Goal: Task Accomplishment & Management: Complete application form

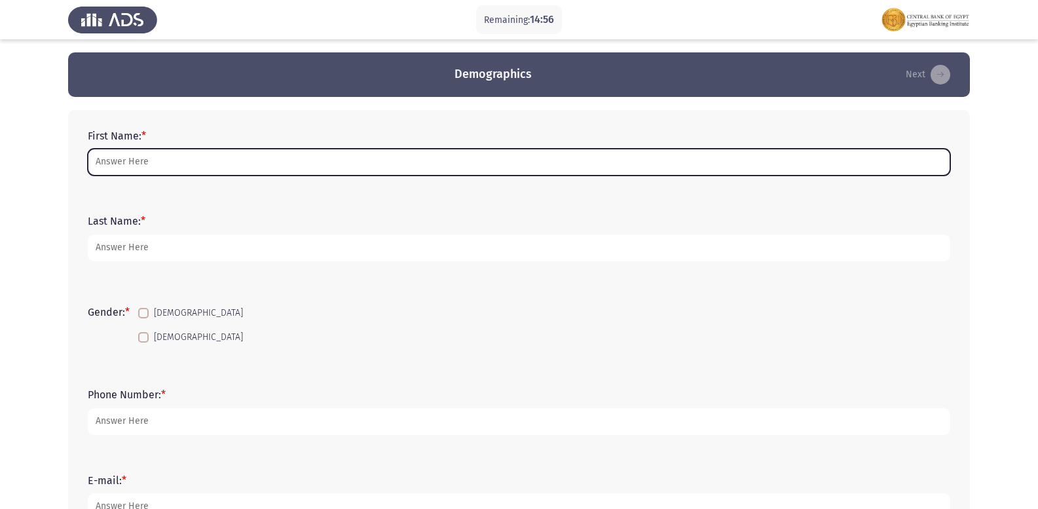
click at [123, 152] on input "First Name: *" at bounding box center [519, 162] width 863 height 27
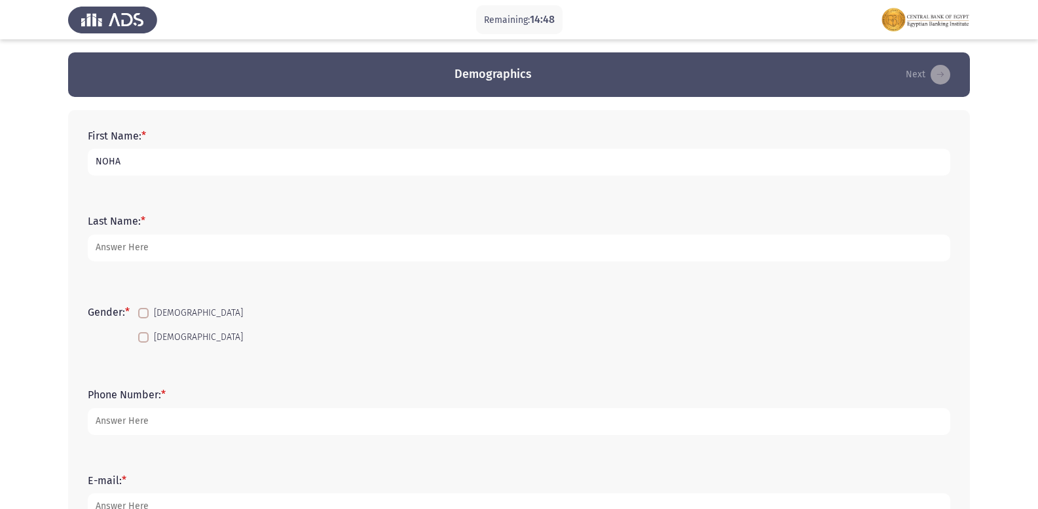
type input "NOHA"
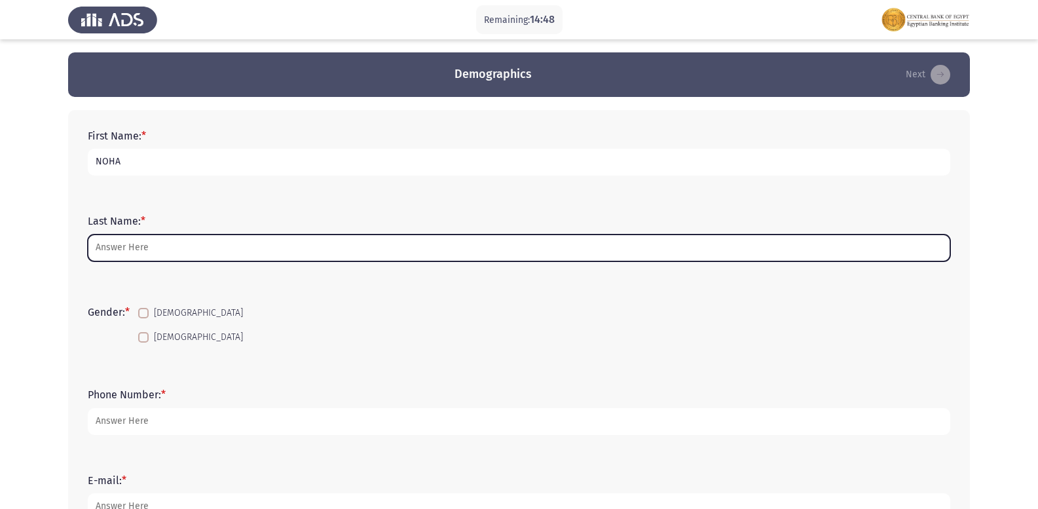
click at [165, 252] on input "Last Name: *" at bounding box center [519, 248] width 863 height 27
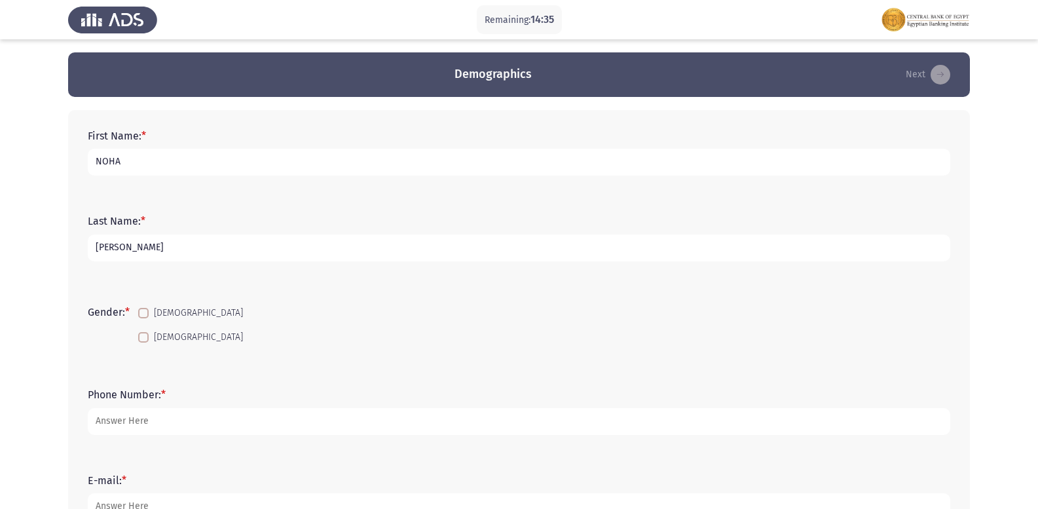
type input "[PERSON_NAME]"
click at [148, 337] on span at bounding box center [143, 337] width 10 height 10
click at [143, 343] on input "[DEMOGRAPHIC_DATA]" at bounding box center [143, 343] width 1 height 1
checkbox input "true"
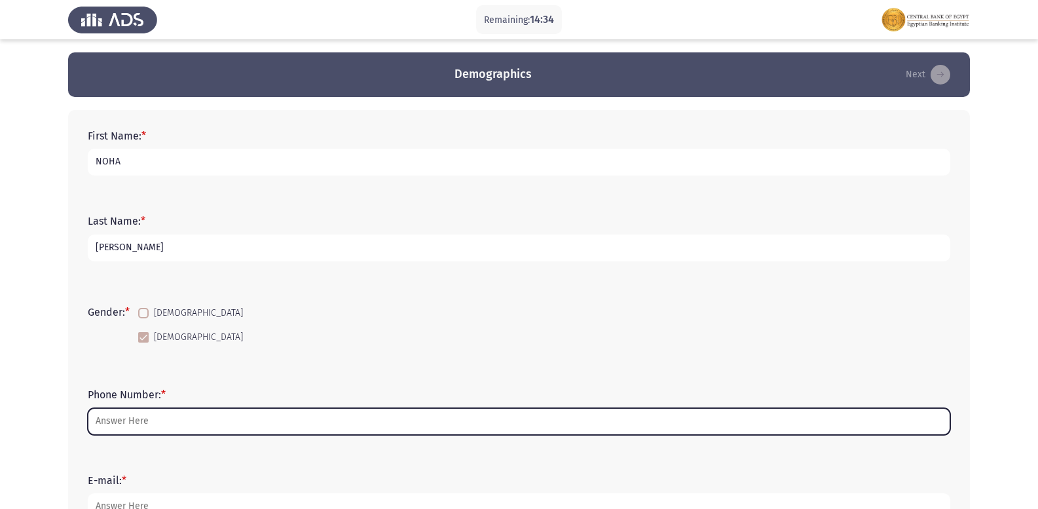
click at [130, 426] on input "Phone Number: *" at bounding box center [519, 421] width 863 height 27
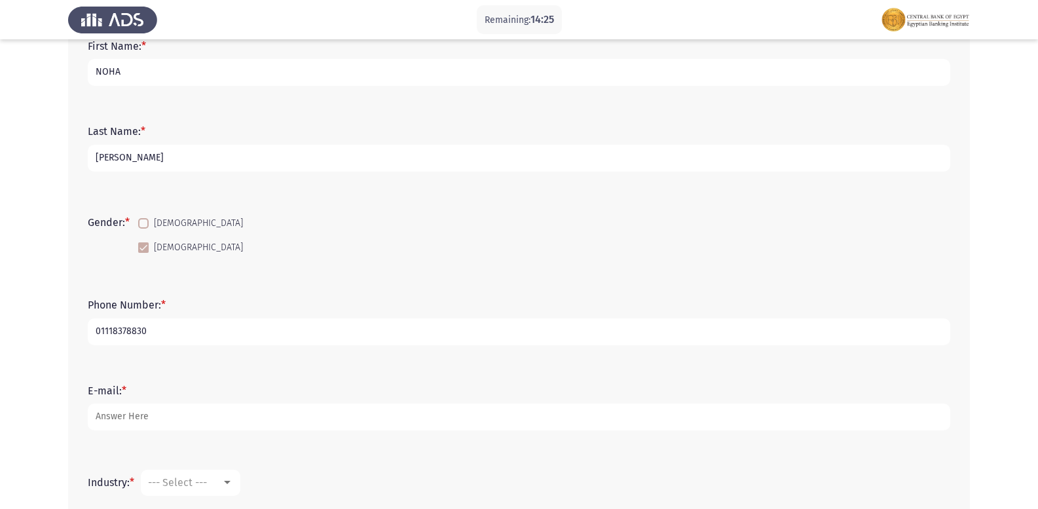
scroll to position [197, 0]
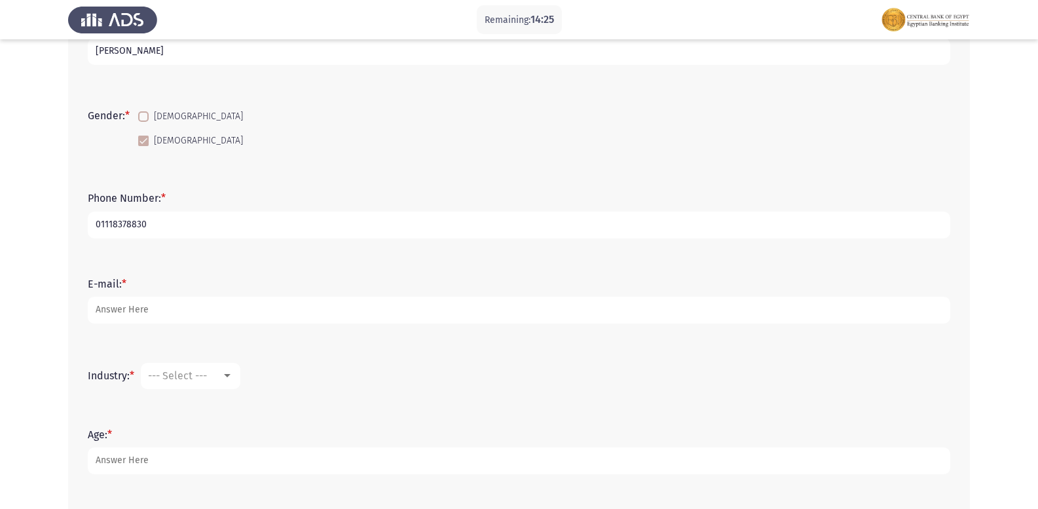
type input "01118378830"
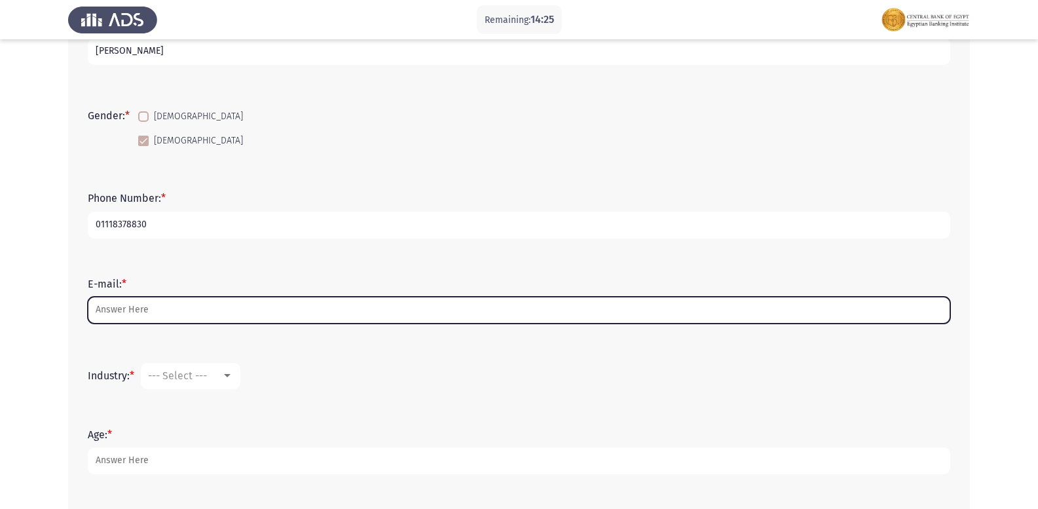
click at [166, 316] on input "E-mail: *" at bounding box center [519, 310] width 863 height 27
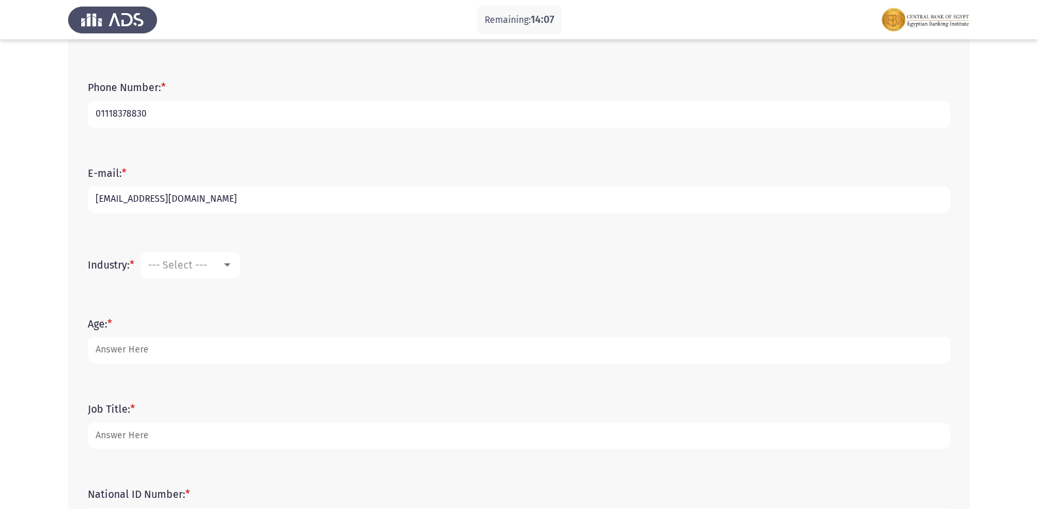
scroll to position [262, 0]
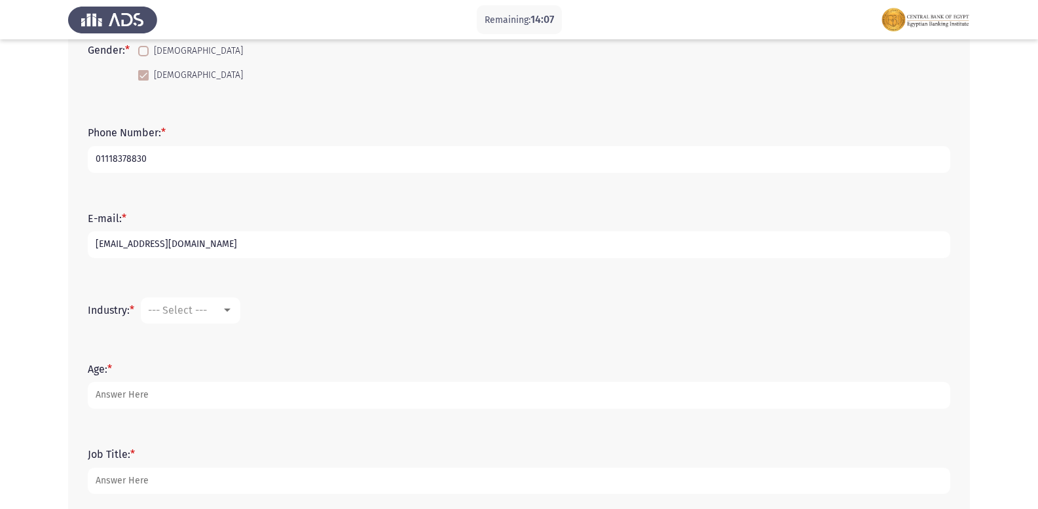
type input "[EMAIL_ADDRESS][DOMAIN_NAME]"
click at [230, 311] on div at bounding box center [227, 310] width 7 height 3
click at [221, 343] on span "Accounting" at bounding box center [234, 341] width 170 height 31
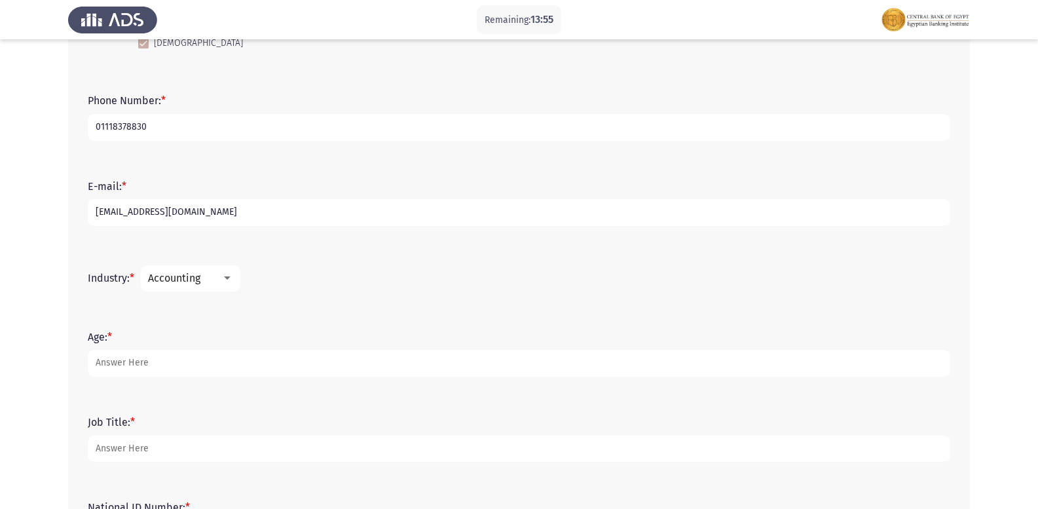
scroll to position [352, 0]
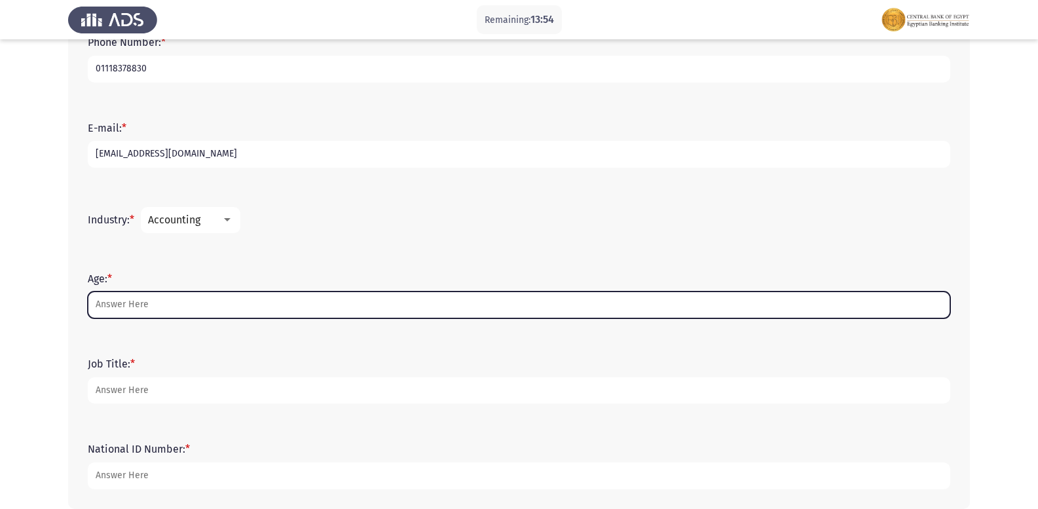
click at [156, 299] on input "Age: *" at bounding box center [519, 305] width 863 height 27
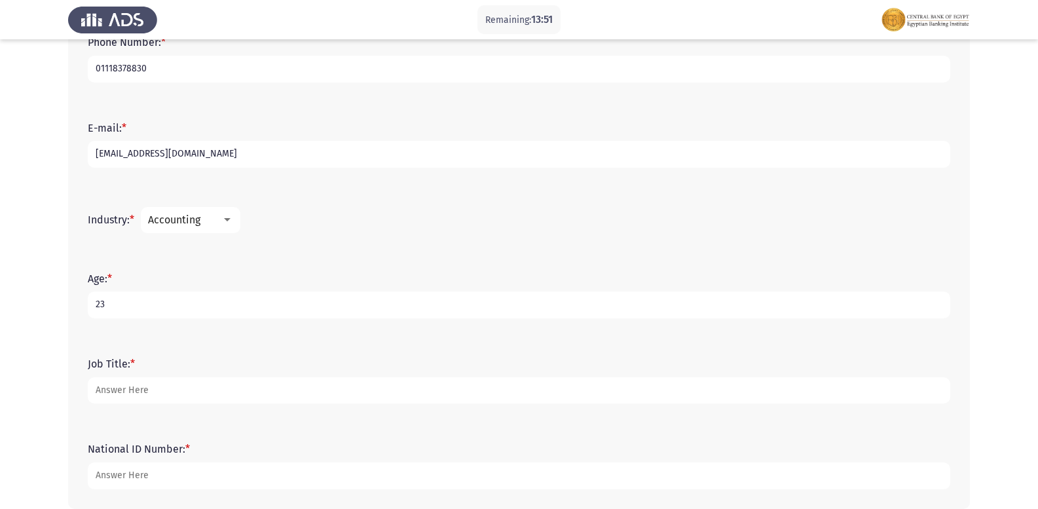
type input "23"
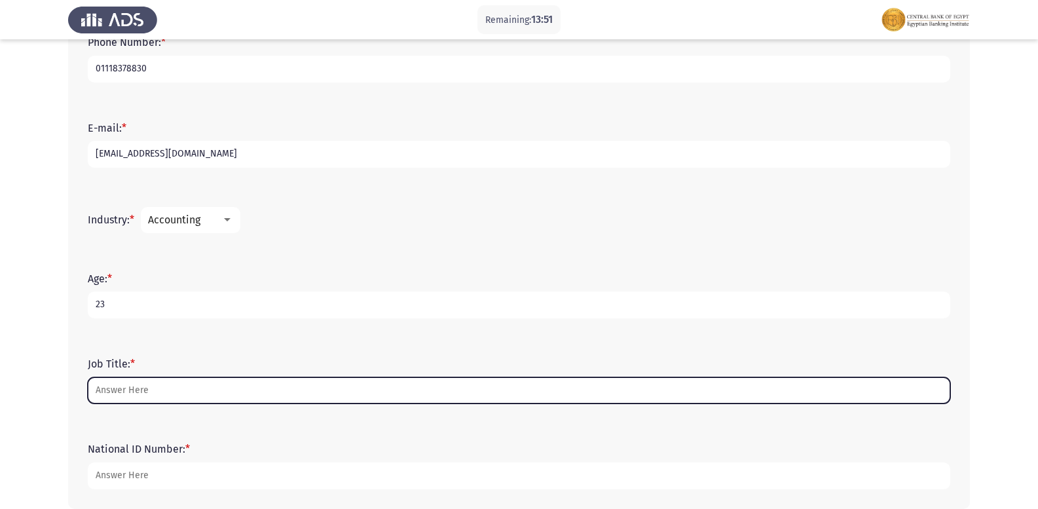
click at [187, 396] on input "Job Title: *" at bounding box center [519, 390] width 863 height 27
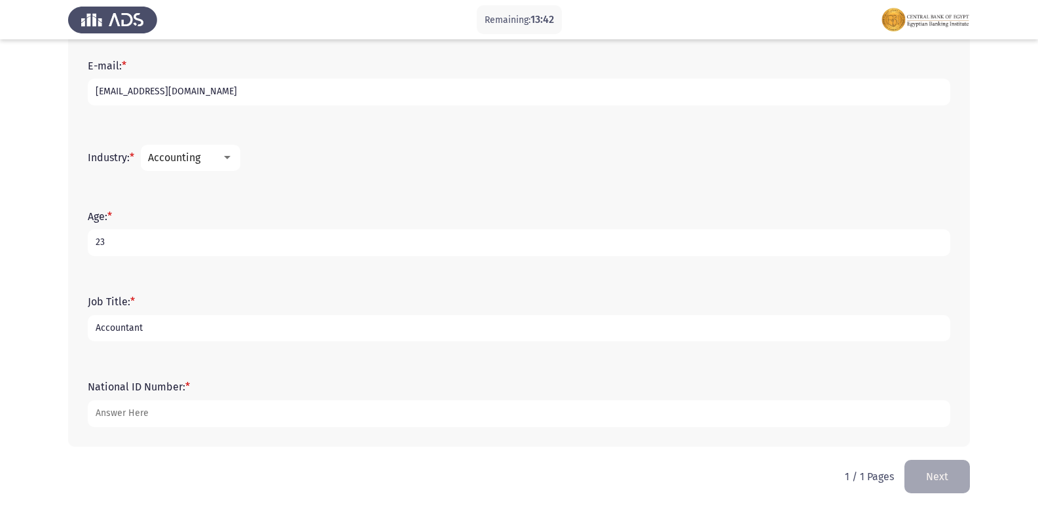
scroll to position [418, 0]
type input "Accountant"
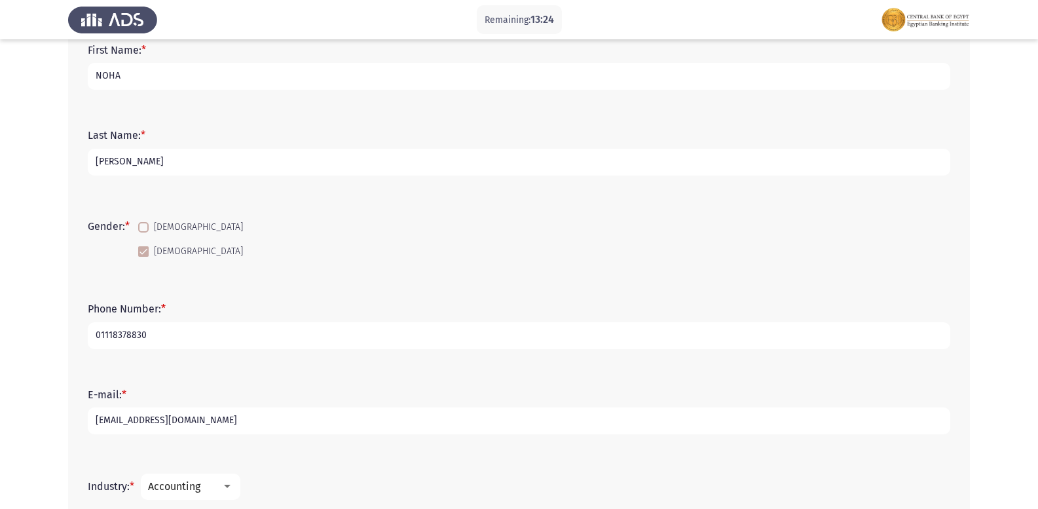
scroll to position [0, 0]
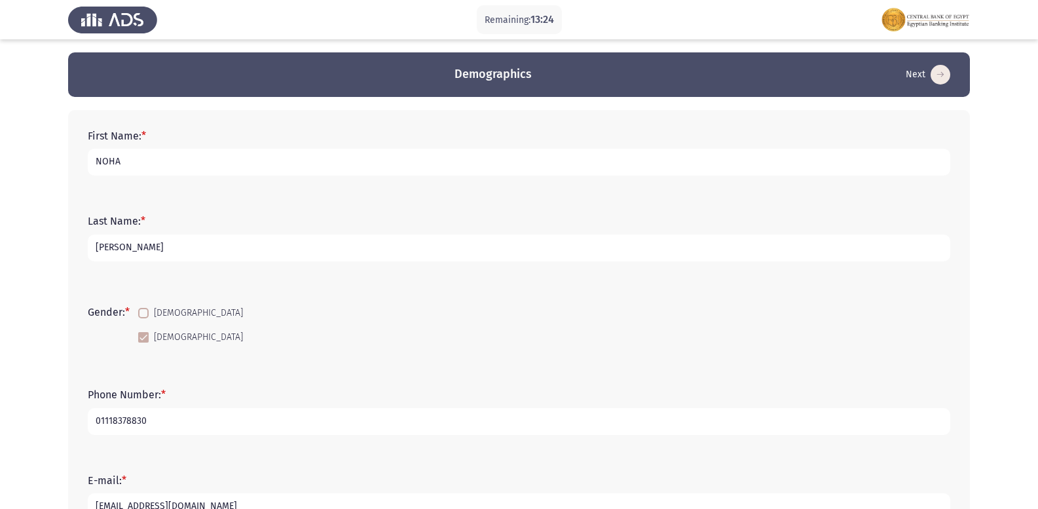
type input "30206290100382"
click at [162, 254] on input "[PERSON_NAME]" at bounding box center [519, 248] width 863 height 27
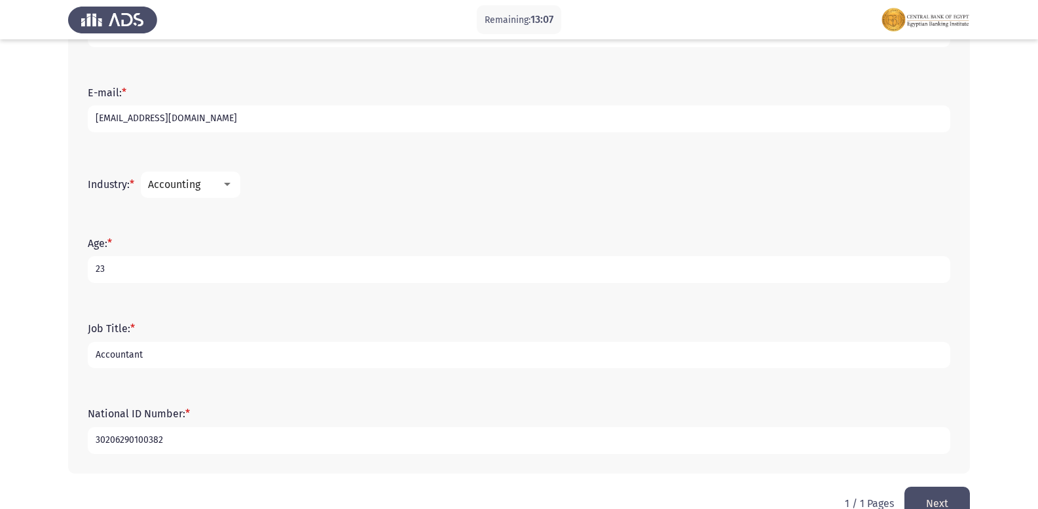
scroll to position [393, 0]
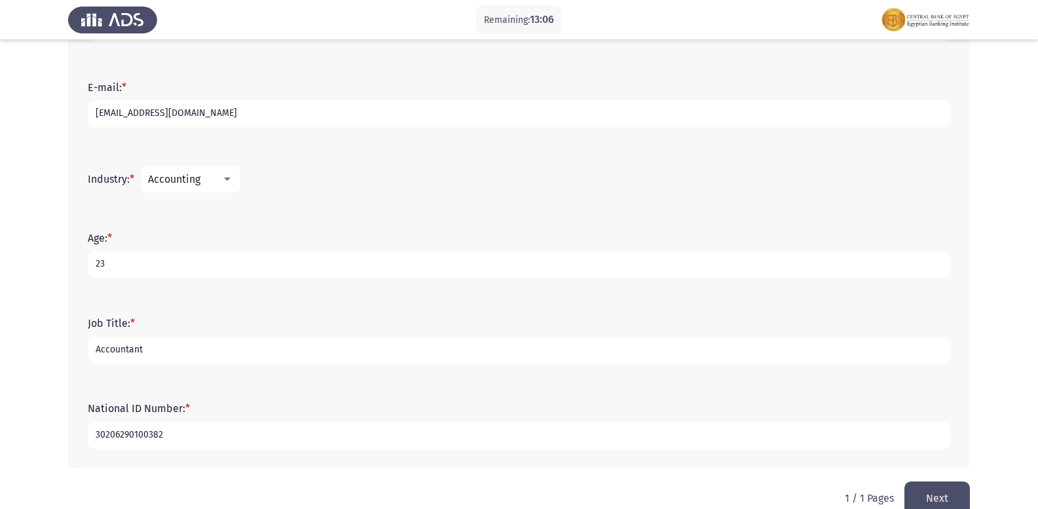
type input "[PERSON_NAME] [PERSON_NAME]"
click at [916, 491] on button "Next" at bounding box center [938, 498] width 66 height 33
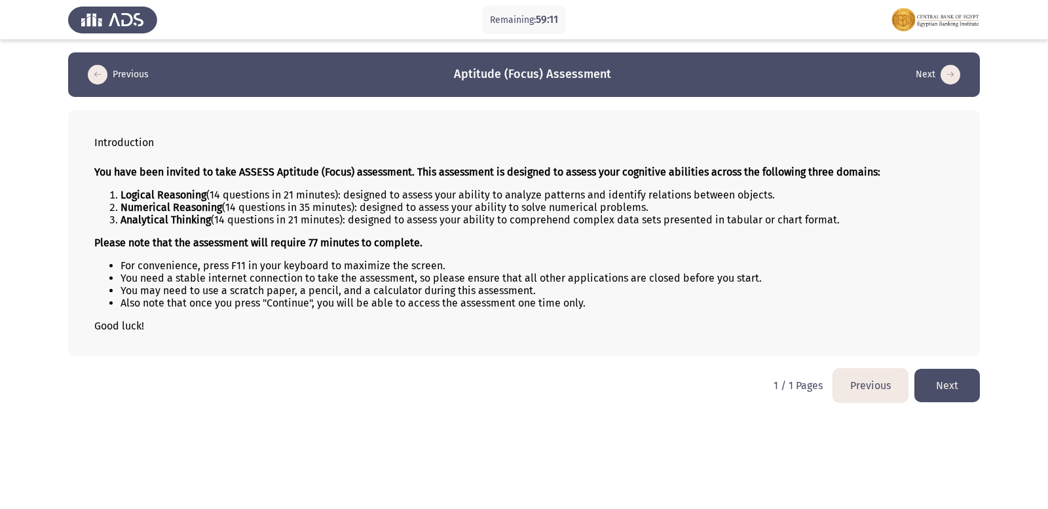
click at [944, 381] on button "Next" at bounding box center [948, 385] width 66 height 33
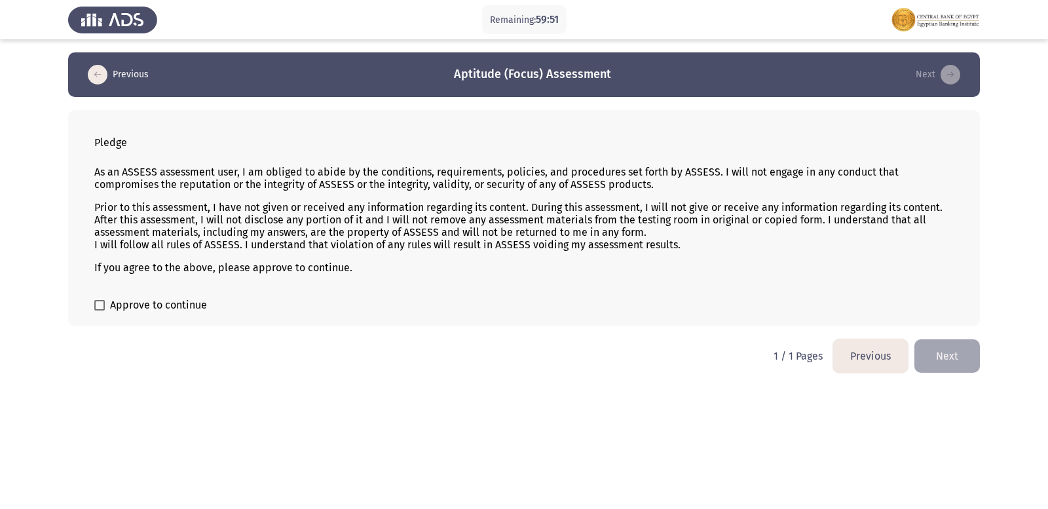
click at [103, 301] on span at bounding box center [99, 305] width 10 height 10
click at [100, 311] on input "Approve to continue" at bounding box center [99, 311] width 1 height 1
checkbox input "true"
click at [949, 359] on button "Next" at bounding box center [948, 355] width 66 height 33
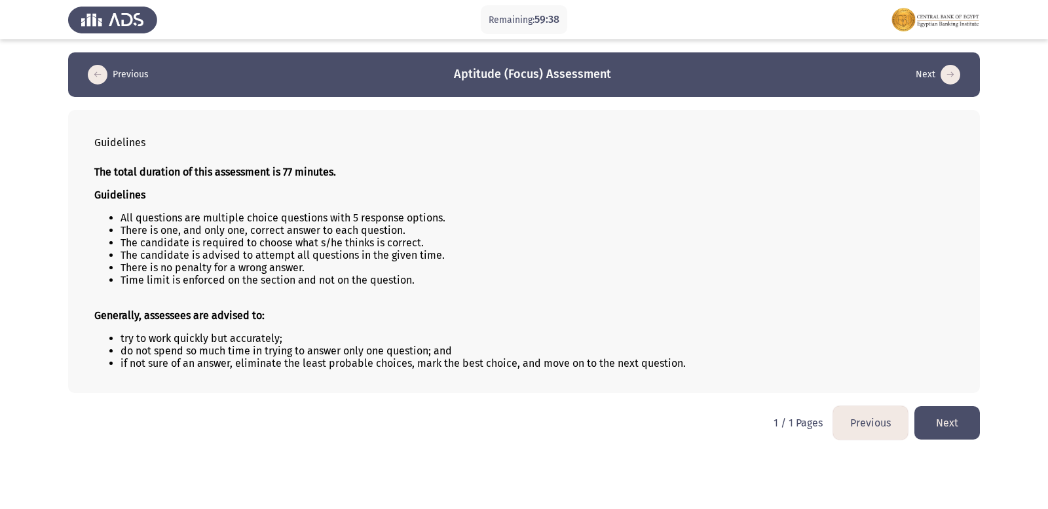
click at [934, 418] on button "Next" at bounding box center [948, 422] width 66 height 33
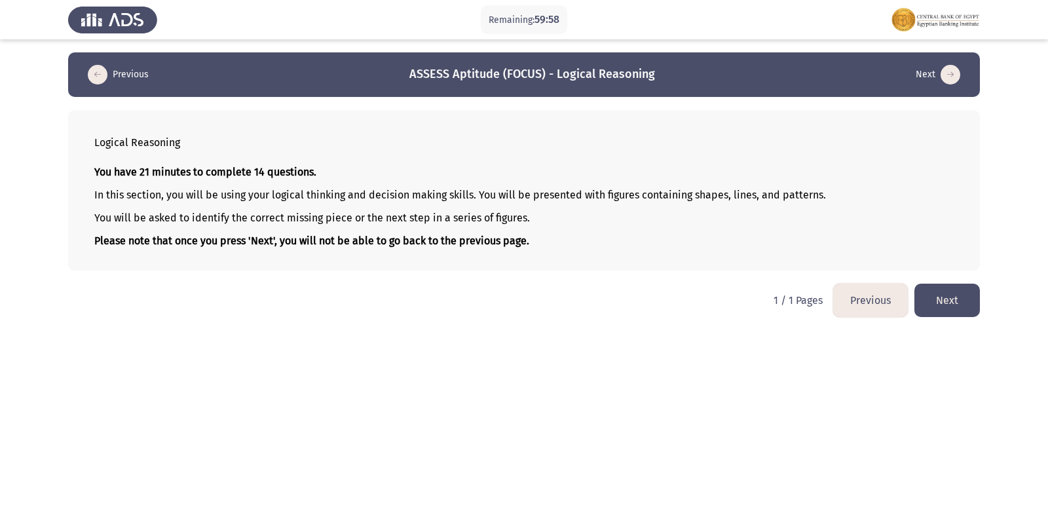
click at [945, 295] on button "Next" at bounding box center [948, 300] width 66 height 33
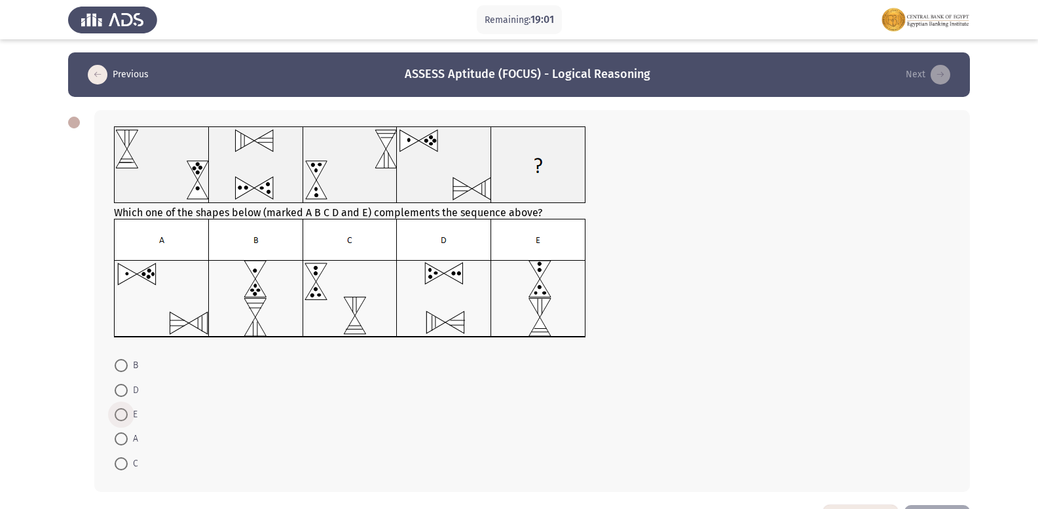
click at [120, 414] on span at bounding box center [121, 414] width 13 height 13
click at [120, 414] on input "E" at bounding box center [121, 414] width 13 height 13
radio input "true"
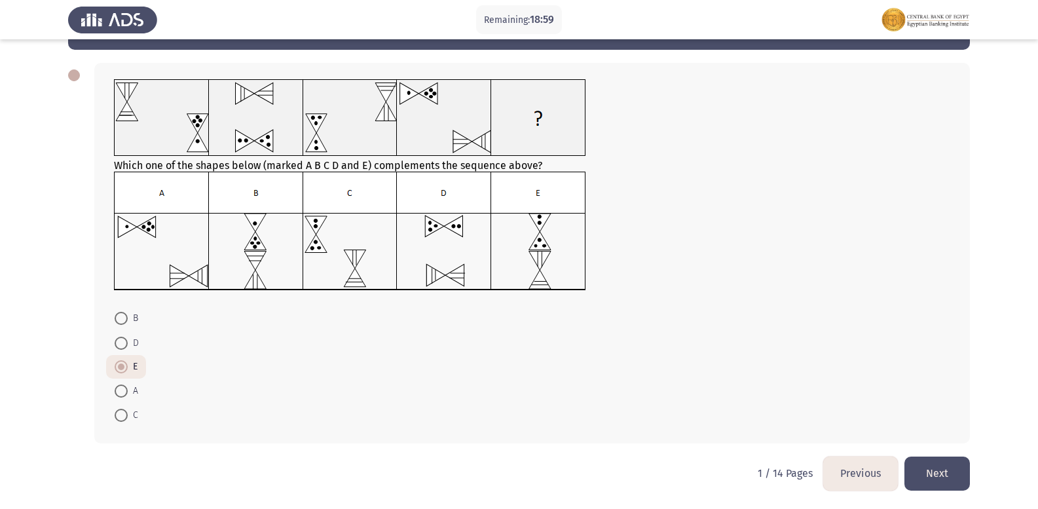
click at [946, 472] on button "Next" at bounding box center [938, 473] width 66 height 33
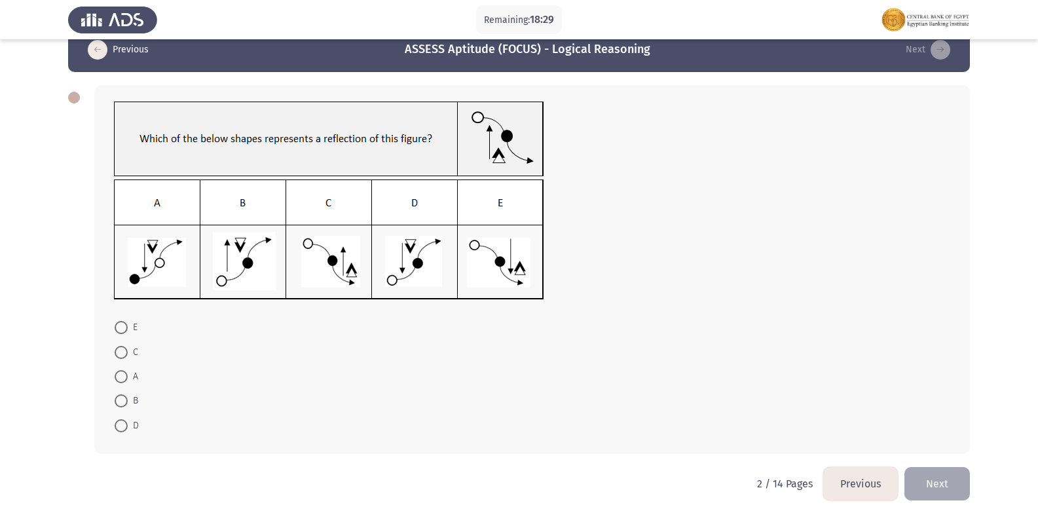
scroll to position [35, 0]
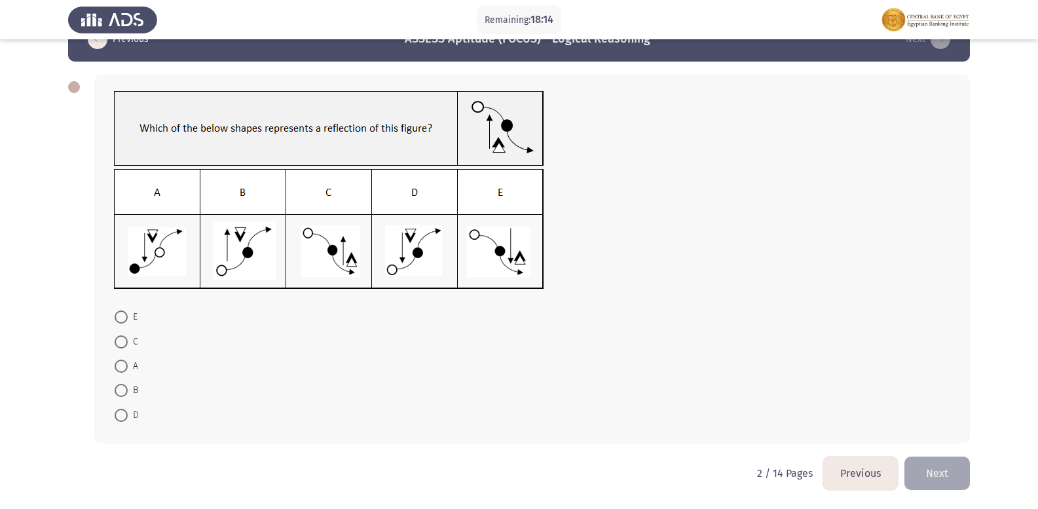
click at [121, 338] on span at bounding box center [121, 341] width 13 height 13
click at [121, 338] on input "C" at bounding box center [121, 341] width 13 height 13
radio input "true"
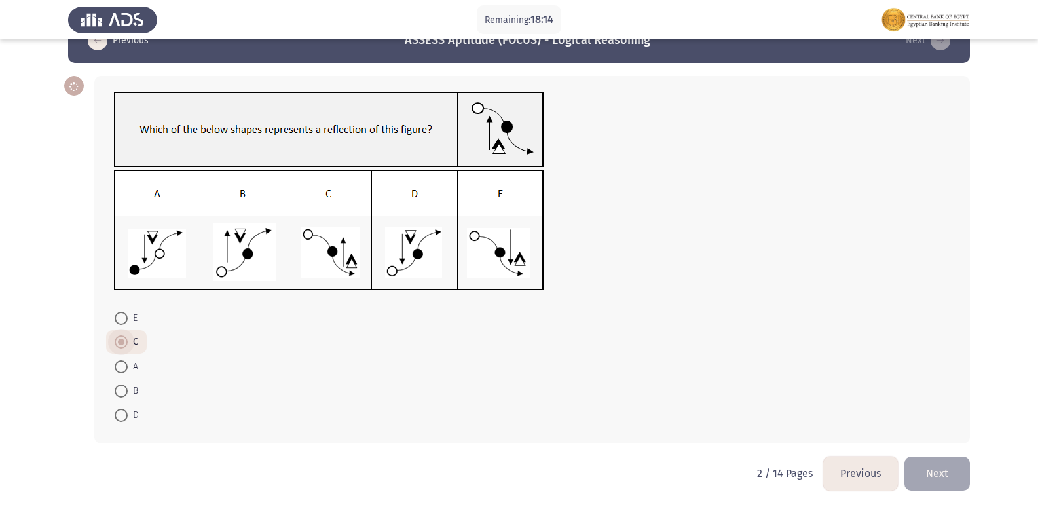
scroll to position [34, 0]
click at [926, 468] on button "Next" at bounding box center [938, 473] width 66 height 33
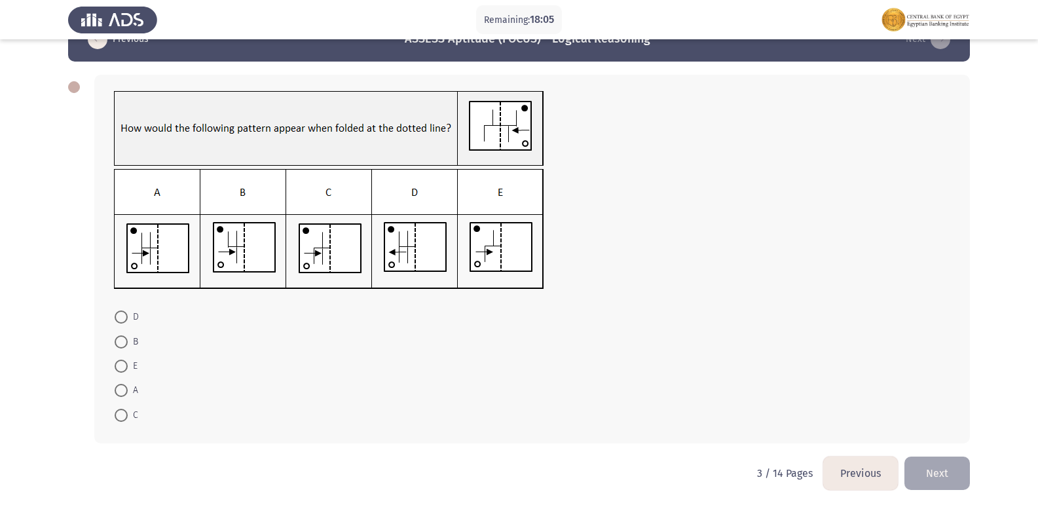
scroll to position [0, 0]
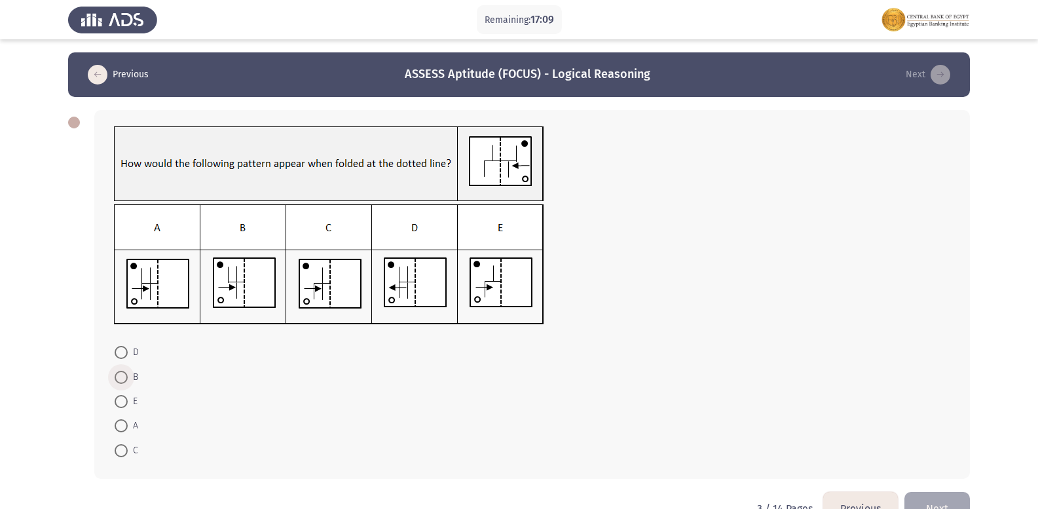
click at [123, 371] on span at bounding box center [121, 377] width 13 height 13
click at [123, 371] on input "B" at bounding box center [121, 377] width 13 height 13
radio input "true"
click at [934, 494] on button "Next" at bounding box center [938, 507] width 66 height 33
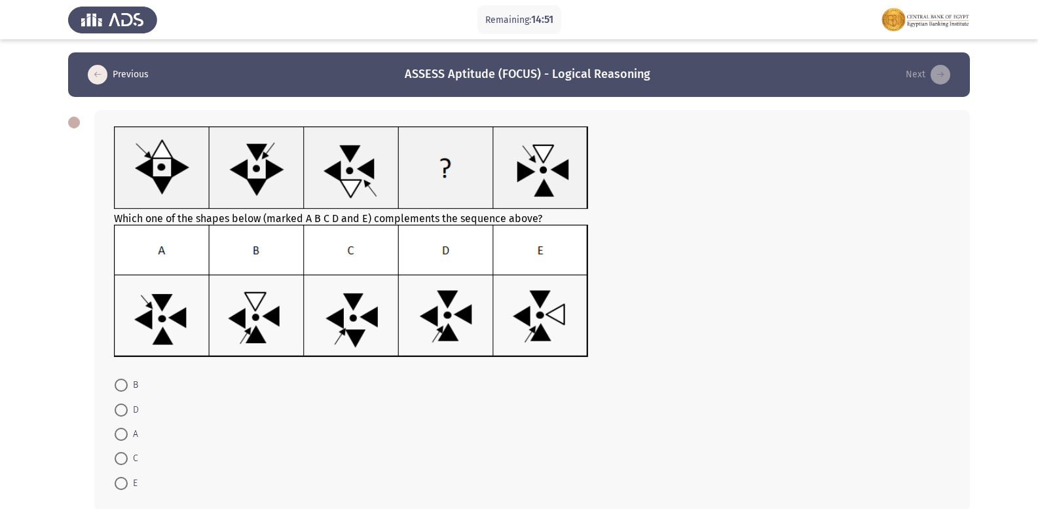
click at [120, 455] on span at bounding box center [121, 458] width 13 height 13
click at [120, 455] on input "C" at bounding box center [121, 458] width 13 height 13
radio input "true"
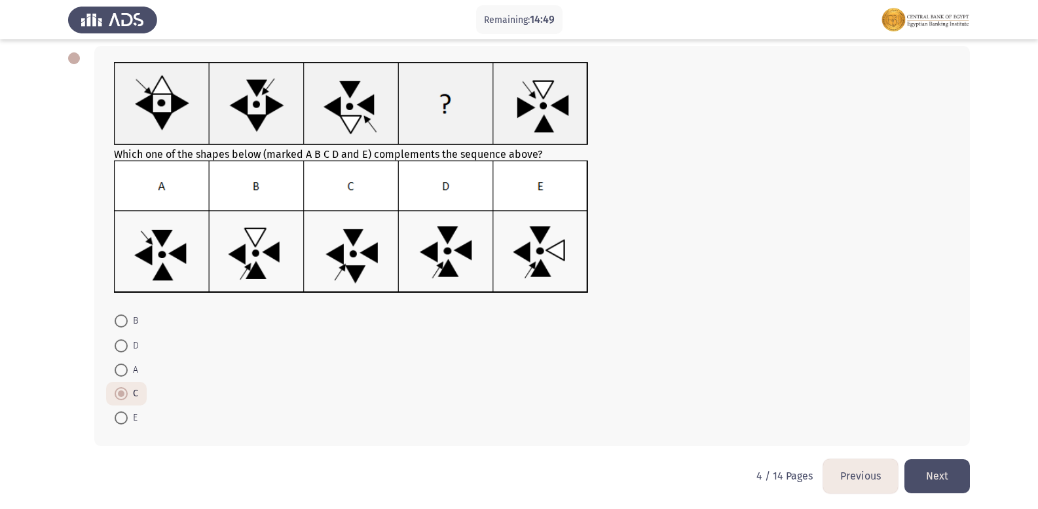
scroll to position [67, 0]
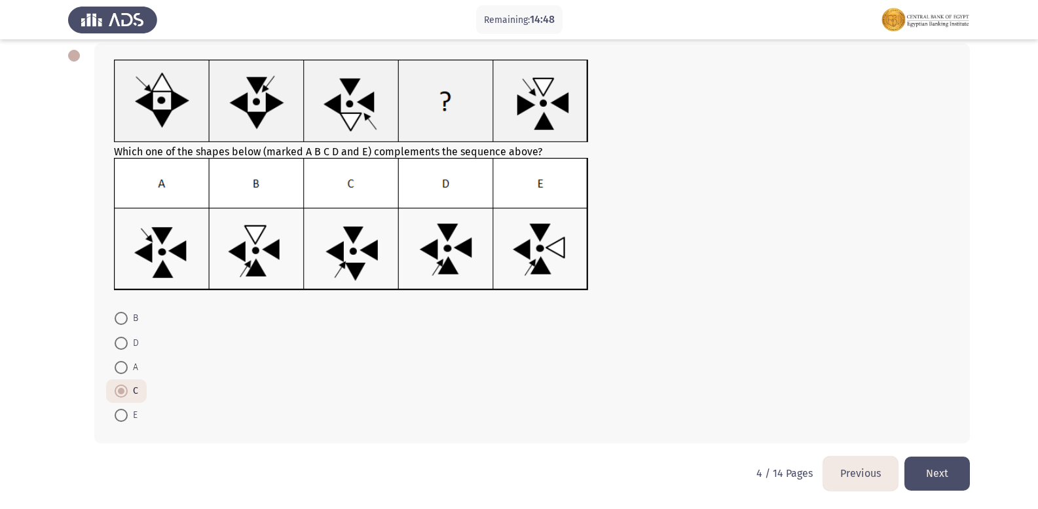
click at [949, 472] on button "Next" at bounding box center [938, 473] width 66 height 33
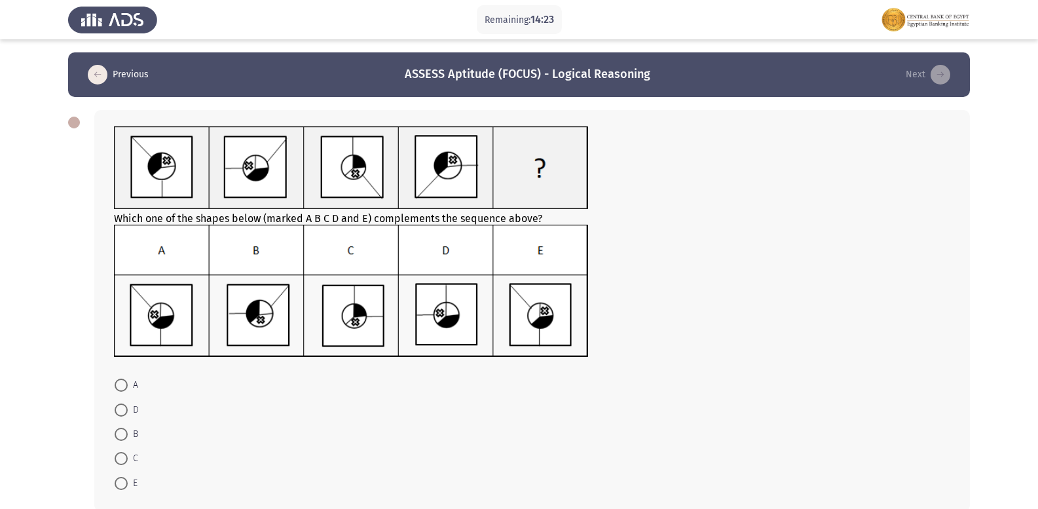
click at [124, 381] on span at bounding box center [121, 385] width 13 height 13
click at [124, 381] on input "A" at bounding box center [121, 385] width 13 height 13
radio input "true"
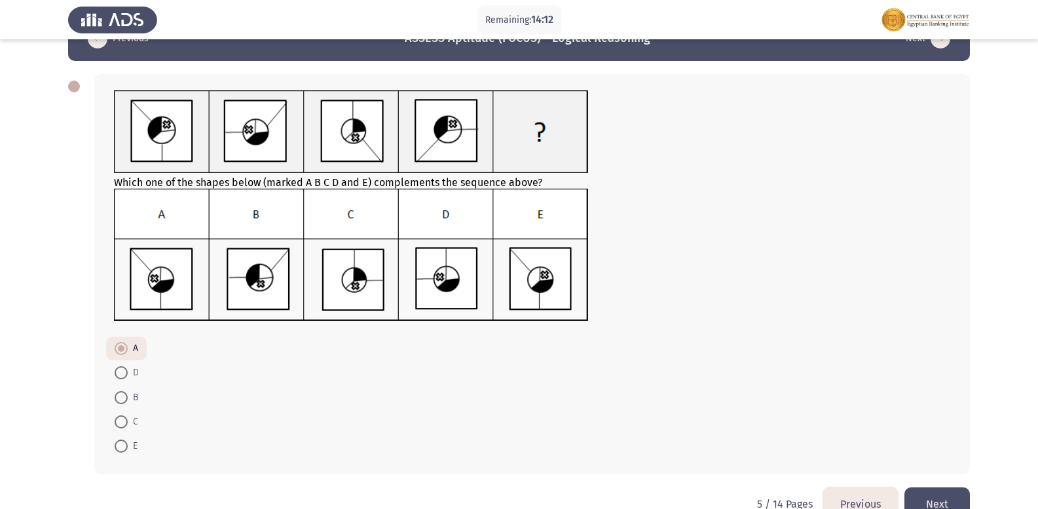
scroll to position [67, 0]
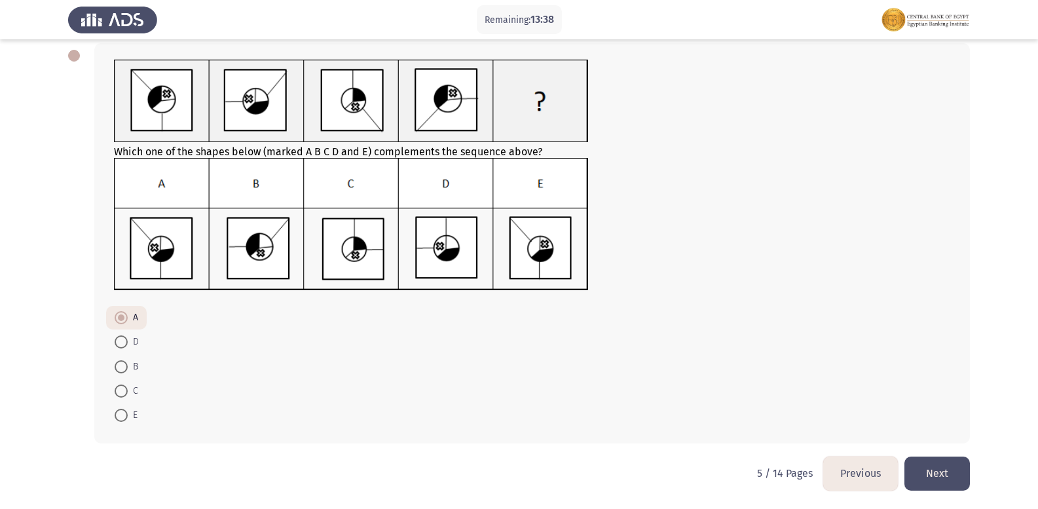
click at [943, 471] on button "Next" at bounding box center [938, 473] width 66 height 33
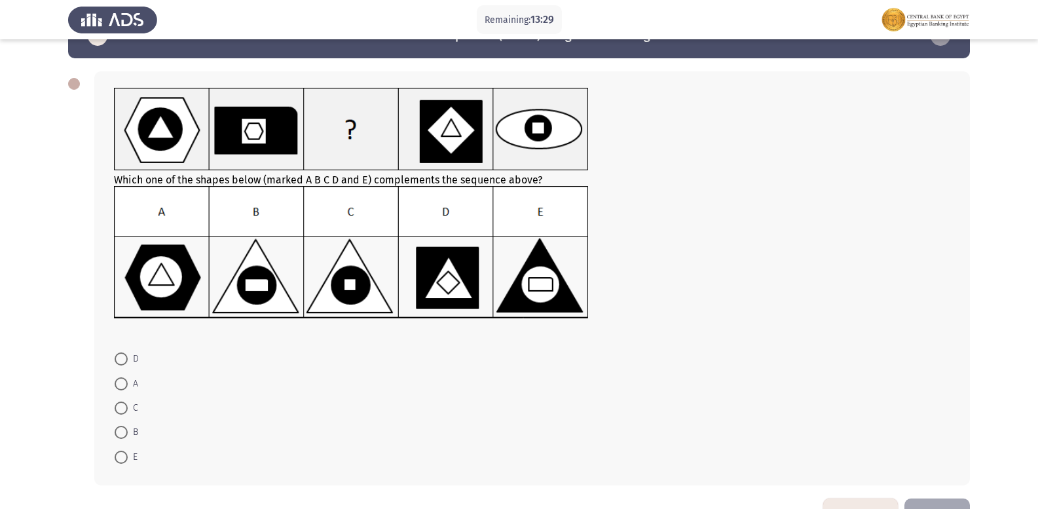
scroll to position [15, 0]
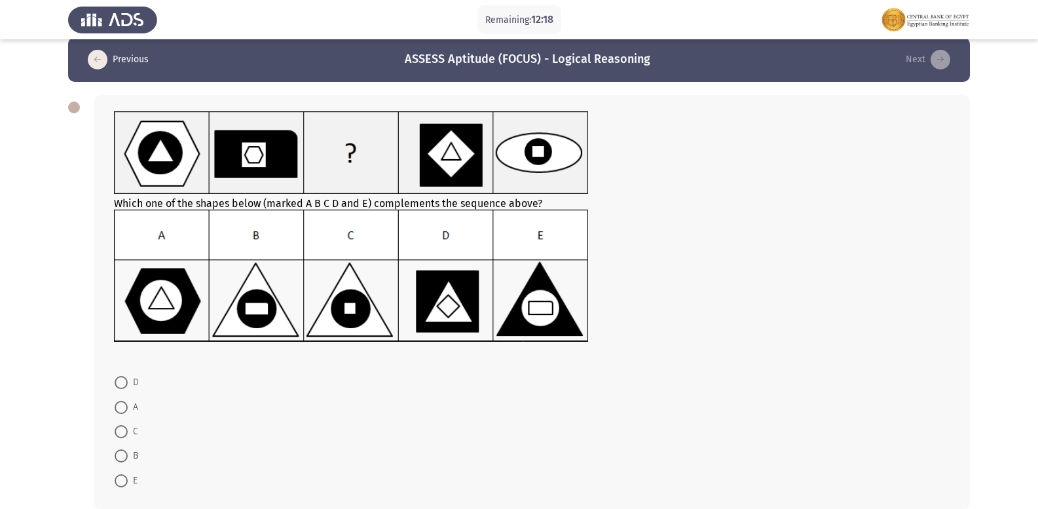
click at [117, 457] on span at bounding box center [121, 455] width 13 height 13
click at [117, 457] on input "B" at bounding box center [121, 455] width 13 height 13
radio input "true"
click at [117, 457] on span at bounding box center [121, 455] width 13 height 13
click at [117, 457] on input "B" at bounding box center [121, 455] width 13 height 13
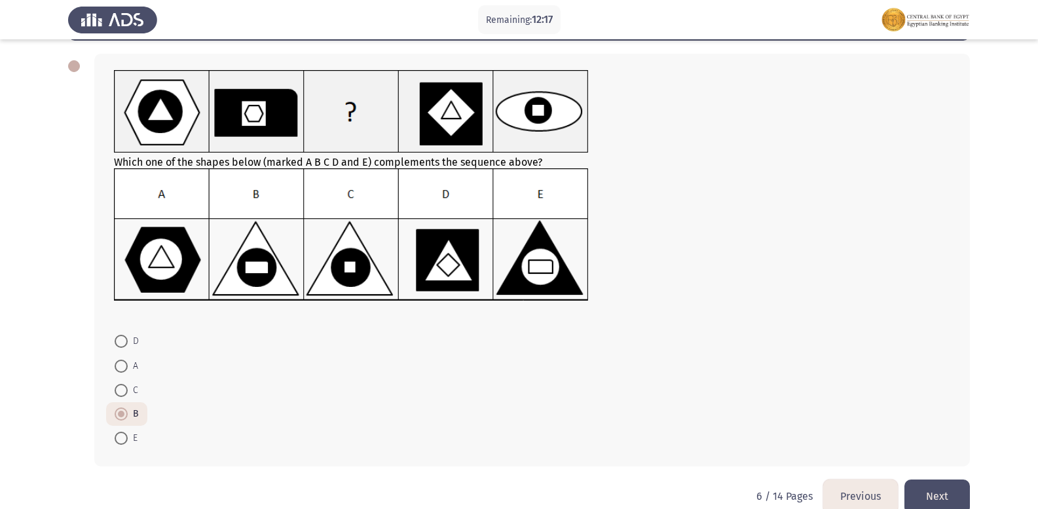
scroll to position [79, 0]
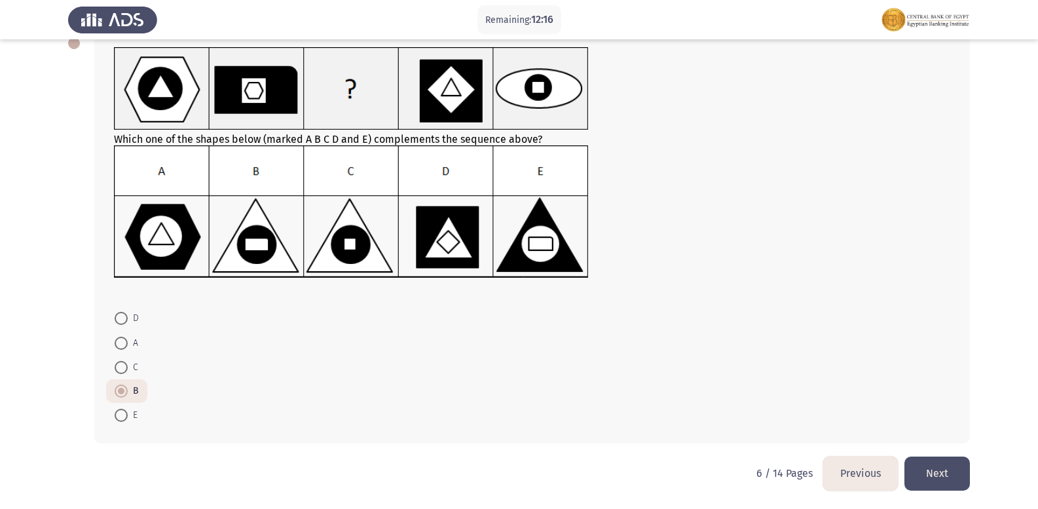
click at [937, 472] on button "Next" at bounding box center [938, 473] width 66 height 33
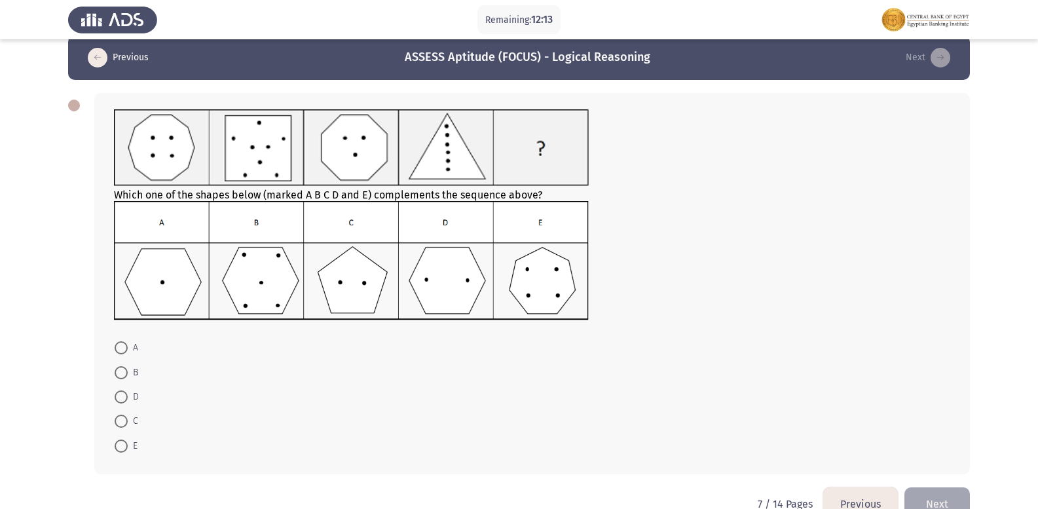
scroll to position [0, 0]
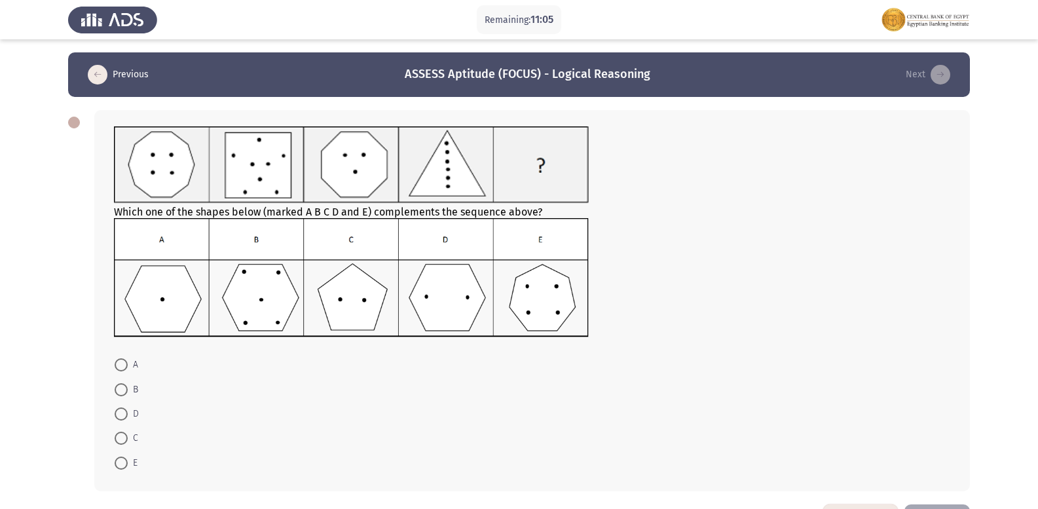
click at [126, 414] on span at bounding box center [121, 414] width 13 height 13
click at [126, 414] on input "D" at bounding box center [121, 414] width 13 height 13
radio input "true"
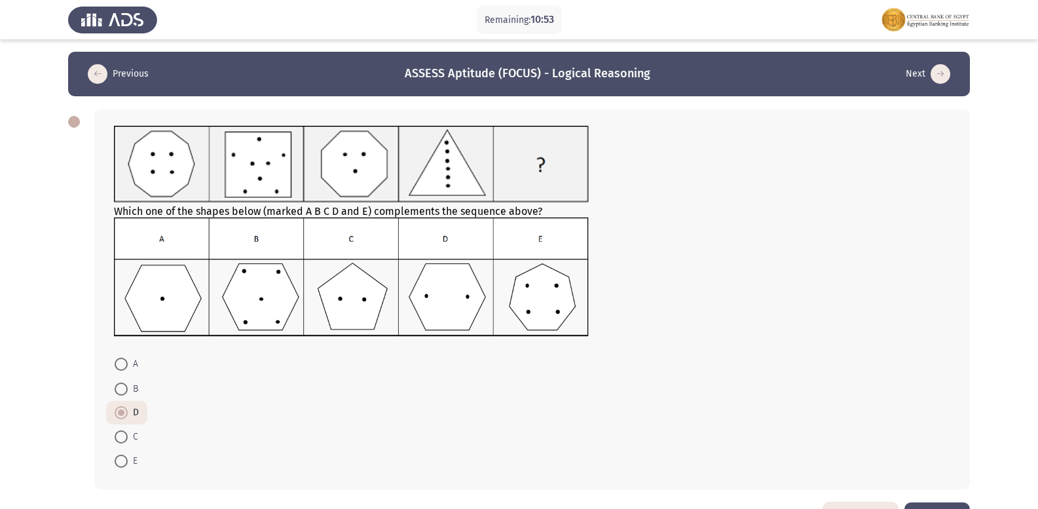
scroll to position [47, 0]
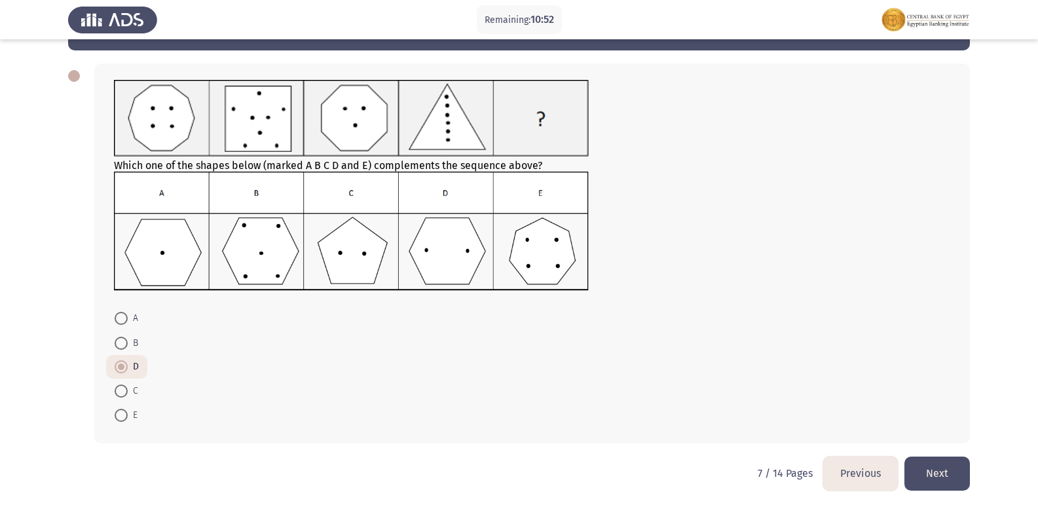
click at [957, 468] on button "Next" at bounding box center [938, 473] width 66 height 33
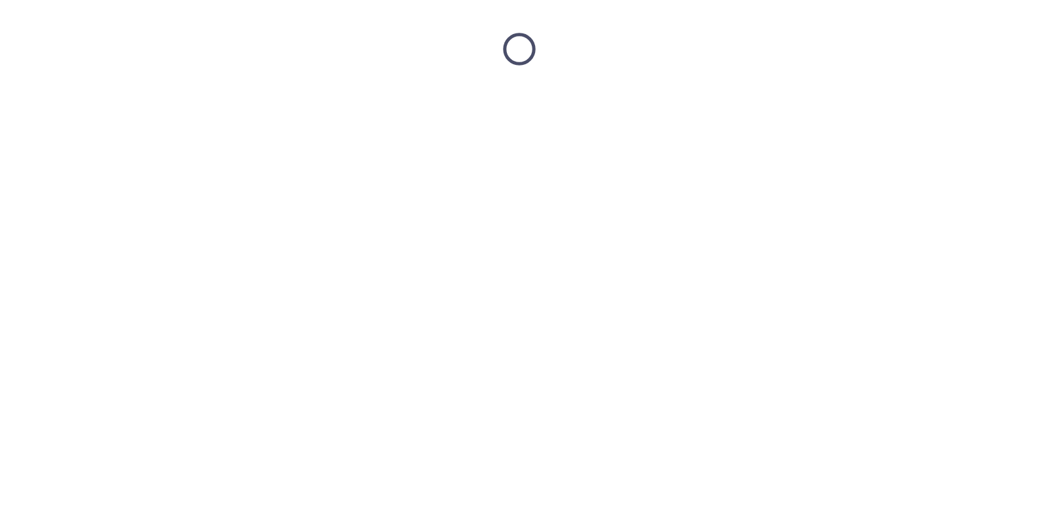
scroll to position [0, 0]
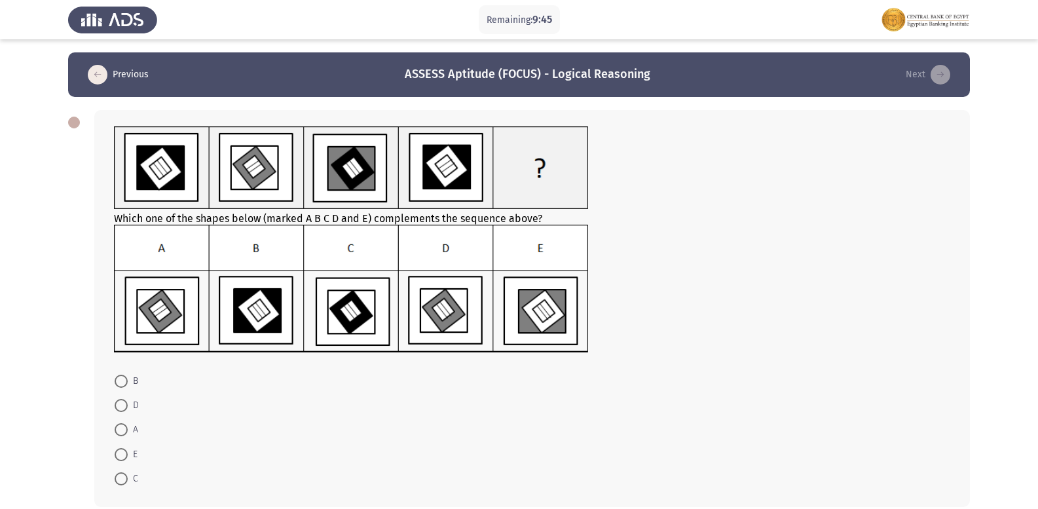
click at [123, 379] on span at bounding box center [121, 381] width 13 height 13
click at [123, 379] on input "B" at bounding box center [121, 381] width 13 height 13
radio input "true"
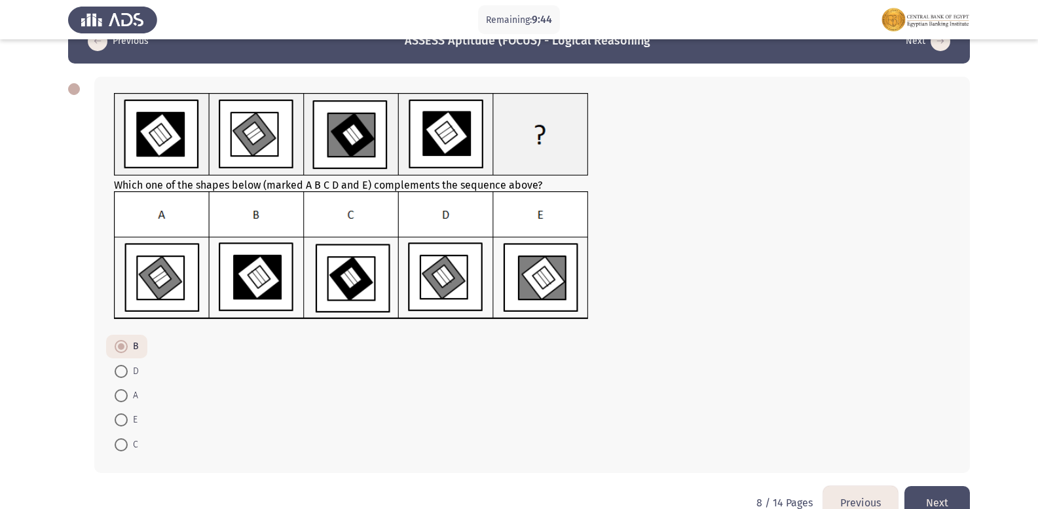
scroll to position [63, 0]
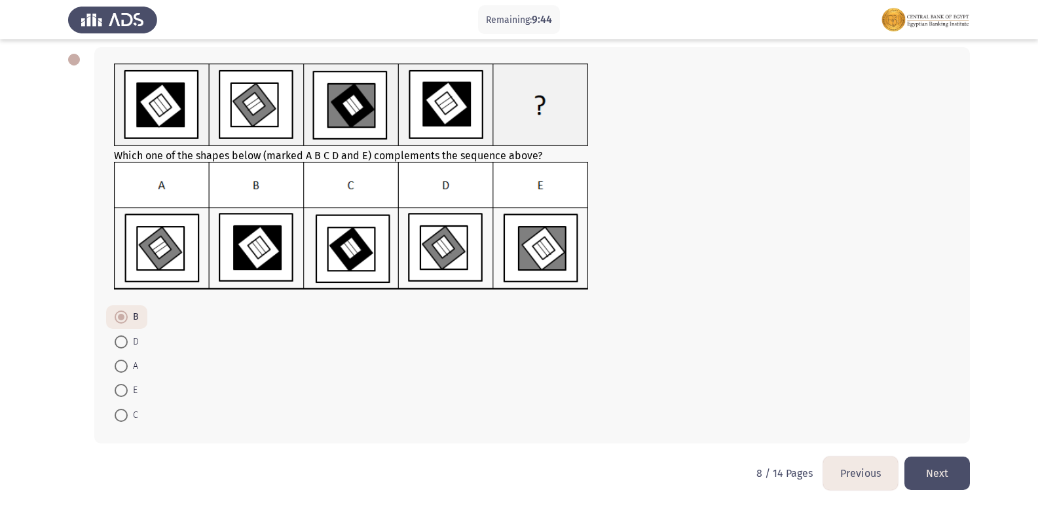
click at [928, 467] on button "Next" at bounding box center [938, 473] width 66 height 33
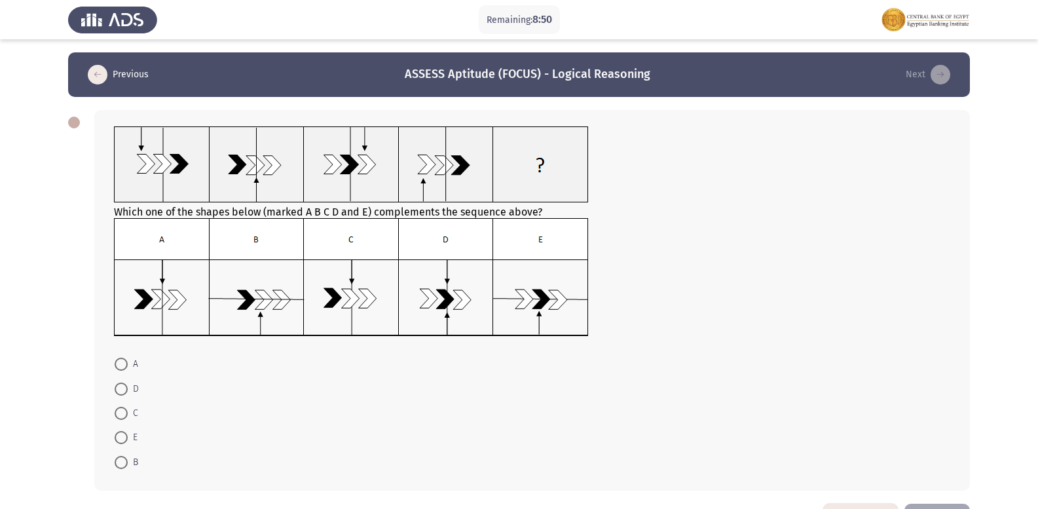
click at [121, 363] on span at bounding box center [121, 364] width 13 height 13
click at [121, 363] on input "A" at bounding box center [121, 364] width 13 height 13
radio input "true"
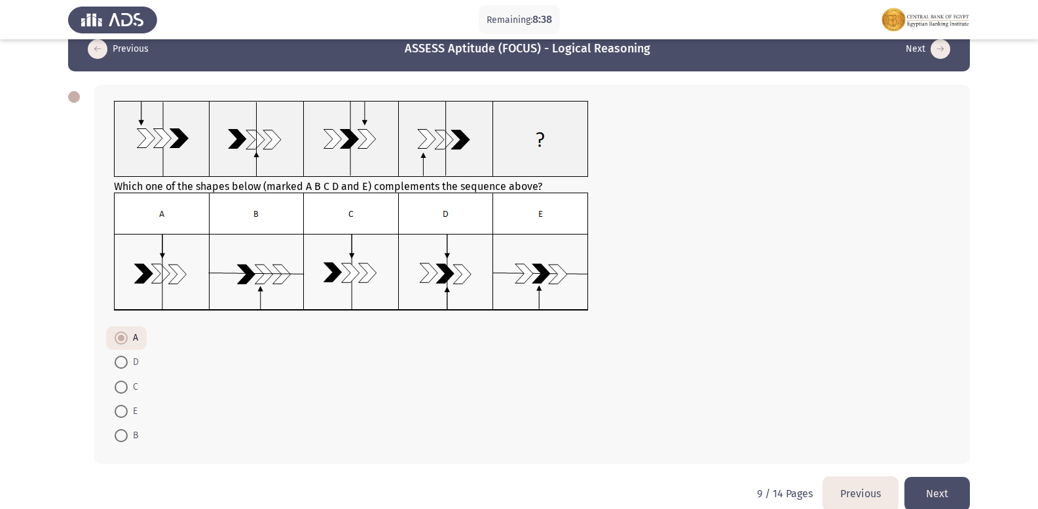
scroll to position [46, 0]
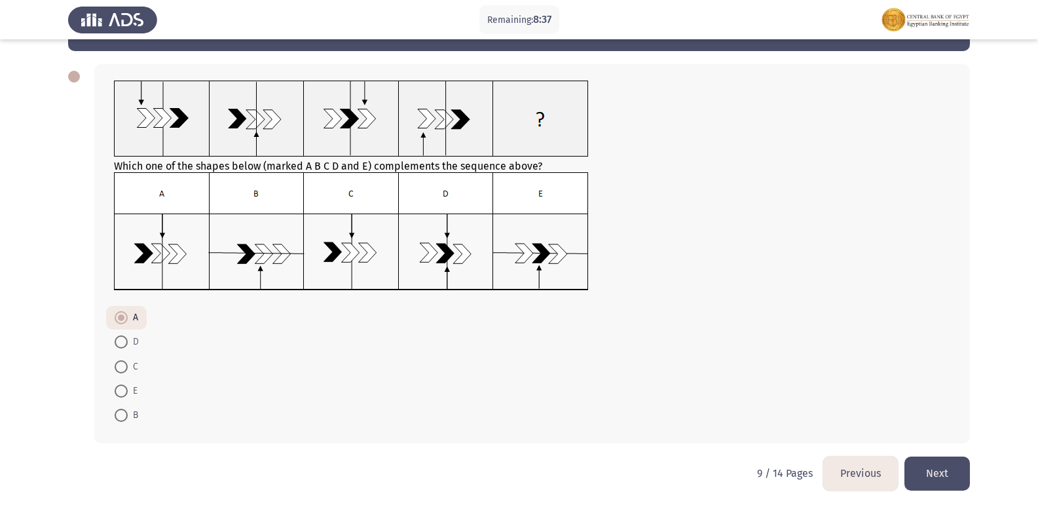
click at [948, 472] on button "Next" at bounding box center [938, 473] width 66 height 33
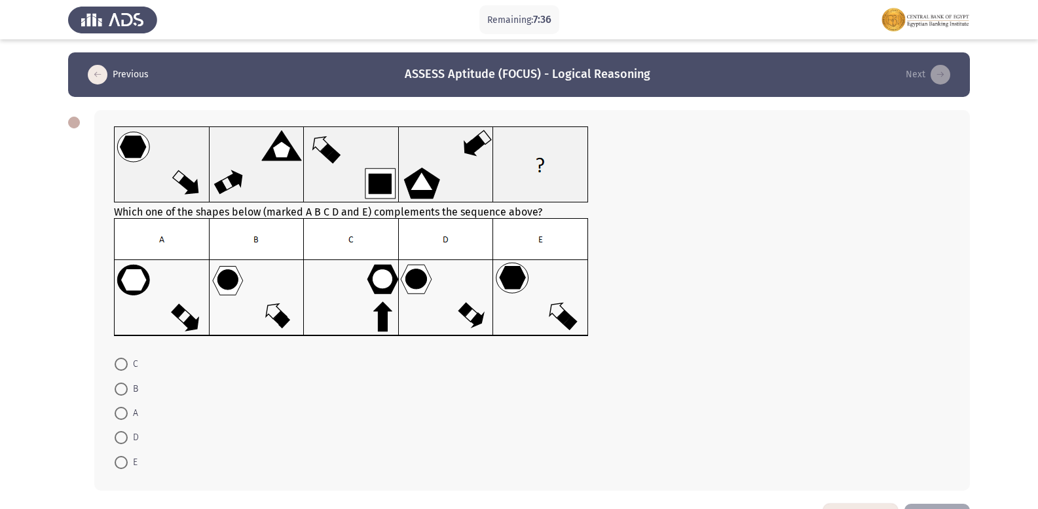
click at [125, 383] on span at bounding box center [121, 389] width 13 height 13
click at [125, 383] on input "B" at bounding box center [121, 389] width 13 height 13
radio input "true"
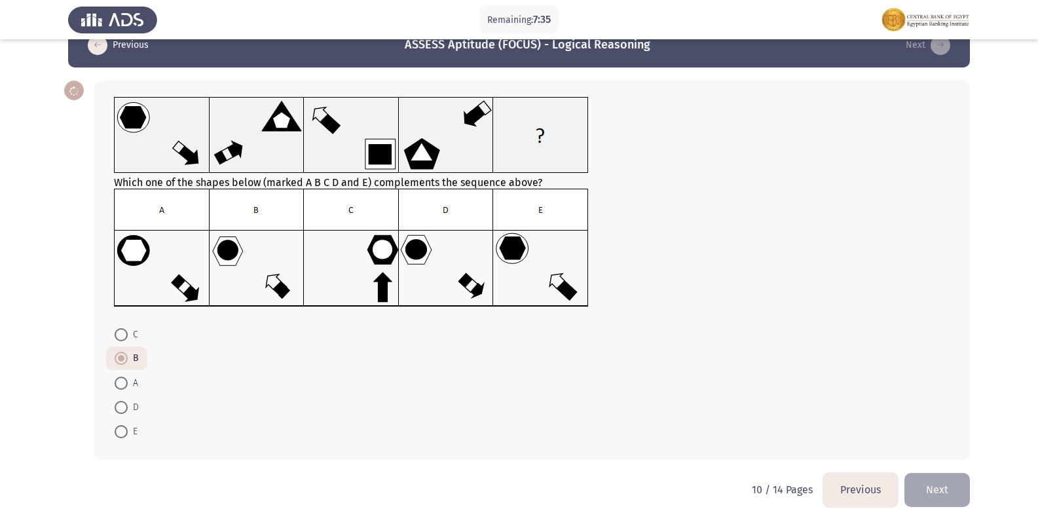
scroll to position [46, 0]
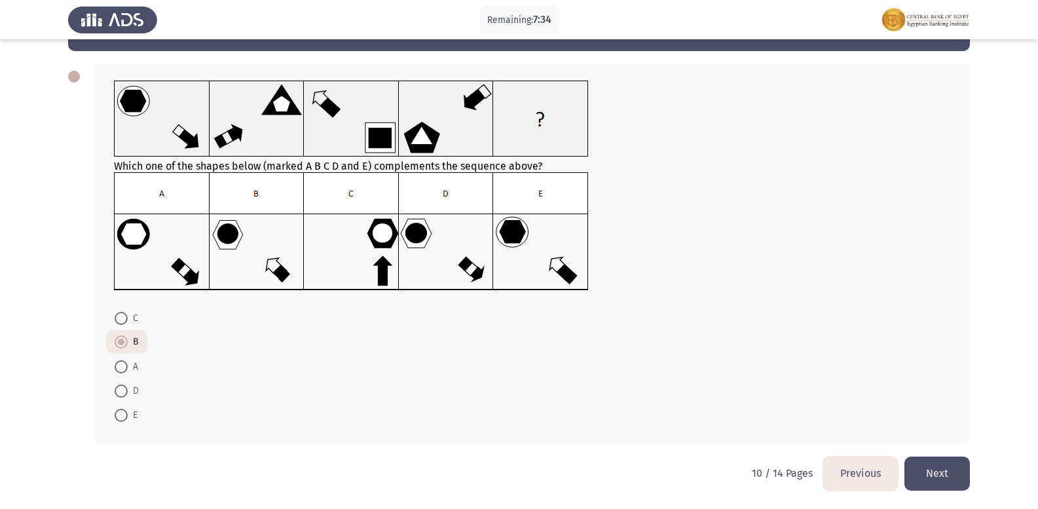
click at [945, 466] on button "Next" at bounding box center [938, 473] width 66 height 33
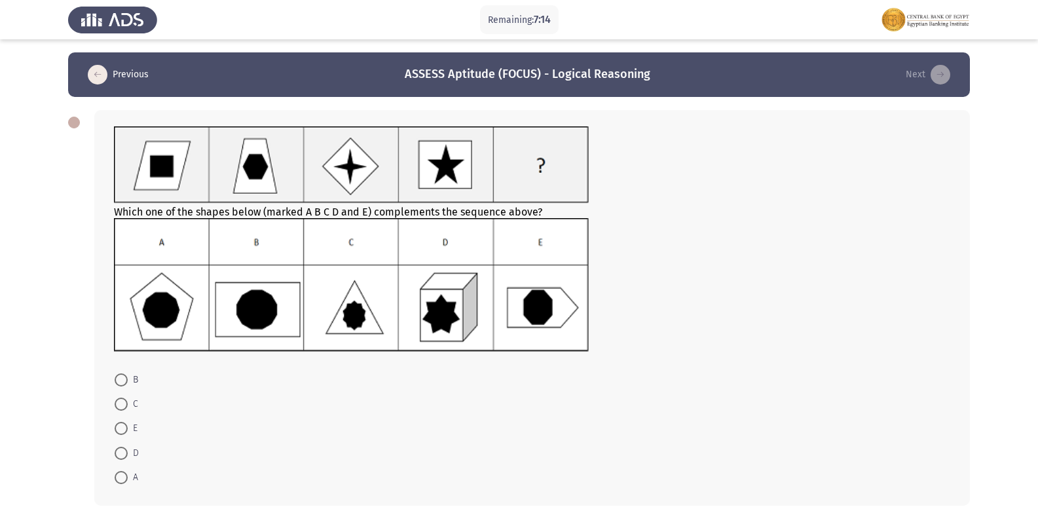
click at [121, 383] on span at bounding box center [121, 379] width 13 height 13
click at [121, 383] on input "B" at bounding box center [121, 379] width 13 height 13
radio input "true"
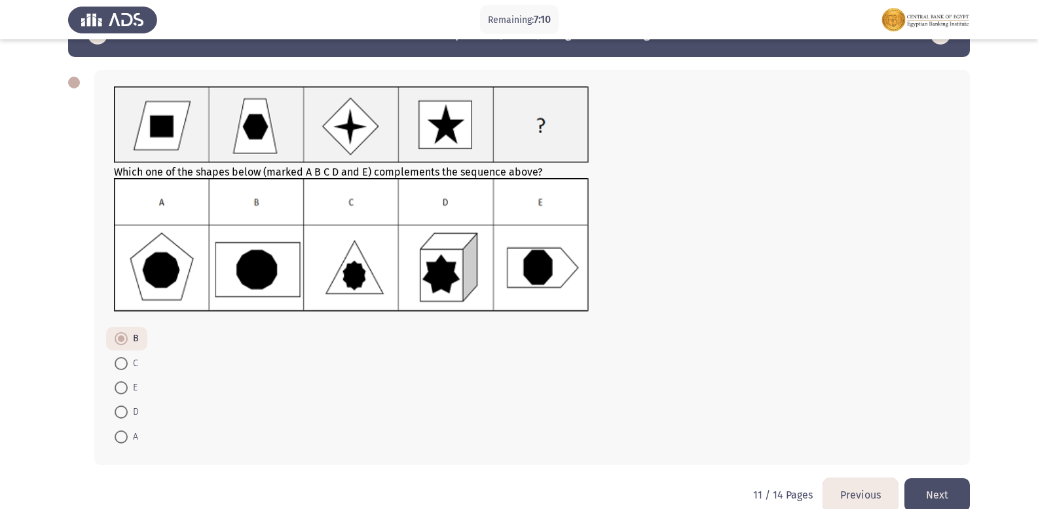
scroll to position [62, 0]
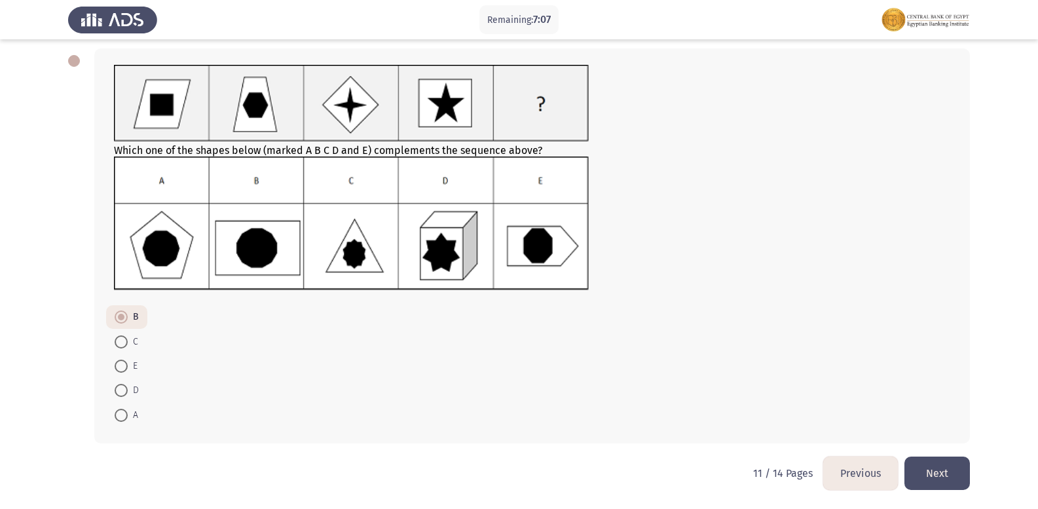
click at [943, 475] on button "Next" at bounding box center [938, 473] width 66 height 33
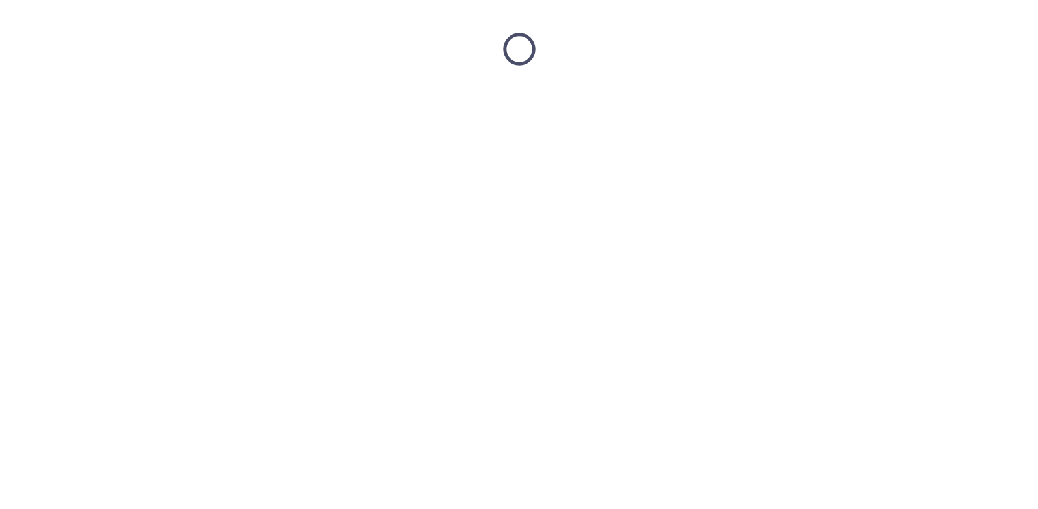
scroll to position [0, 0]
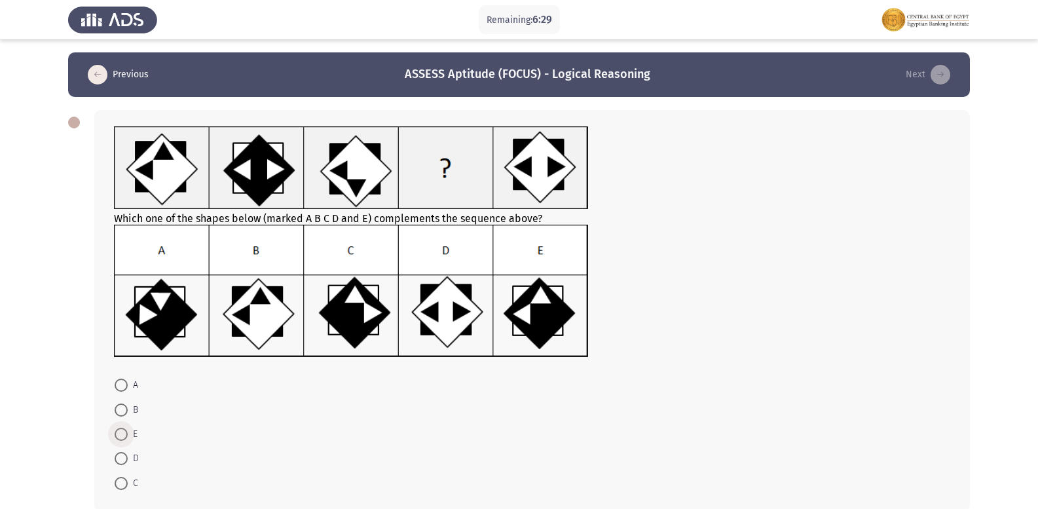
click at [123, 436] on span at bounding box center [121, 434] width 13 height 13
click at [123, 436] on input "E" at bounding box center [121, 434] width 13 height 13
radio input "true"
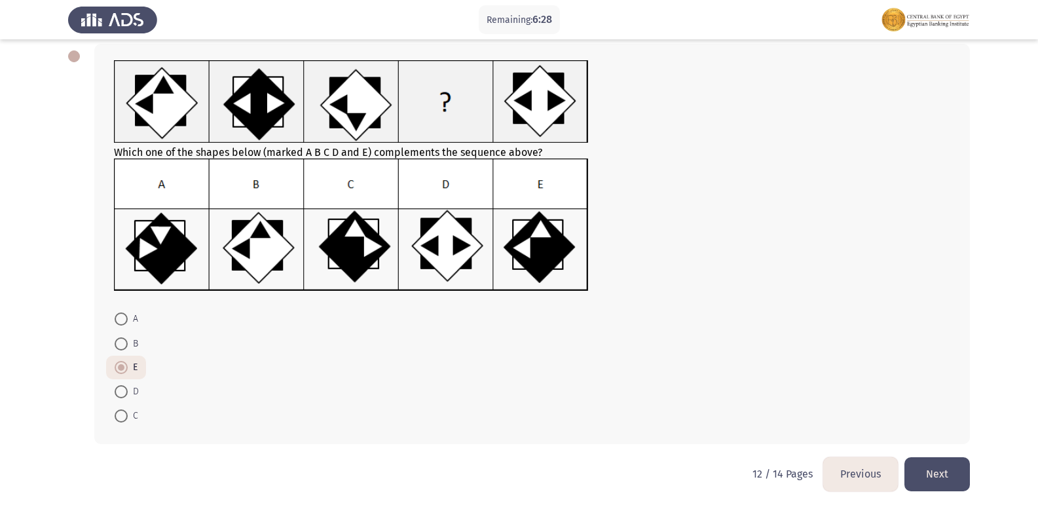
scroll to position [67, 0]
drag, startPoint x: 954, startPoint y: 475, endPoint x: 710, endPoint y: 336, distance: 280.5
click at [953, 475] on button "Next" at bounding box center [938, 473] width 66 height 33
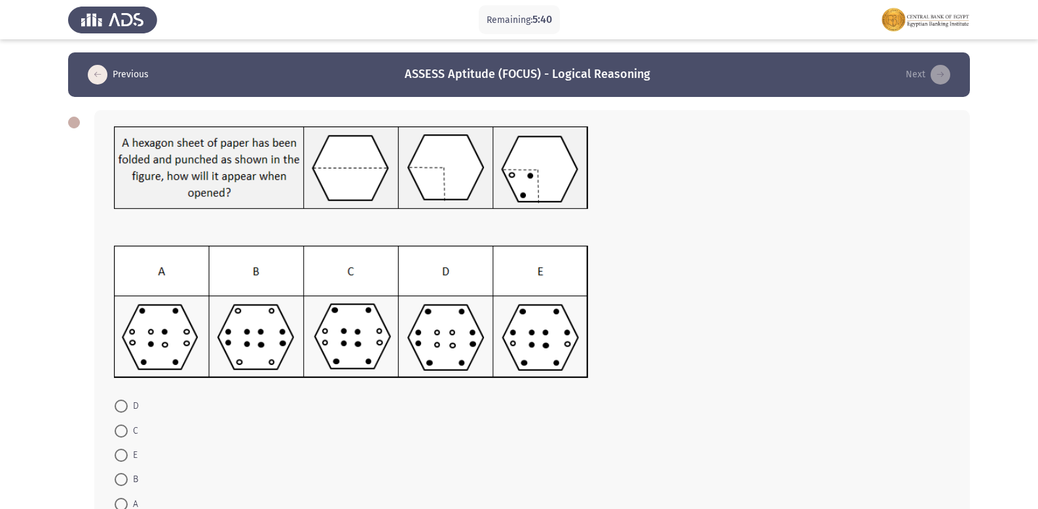
click at [123, 454] on span at bounding box center [121, 455] width 13 height 13
click at [123, 454] on input "E" at bounding box center [121, 455] width 13 height 13
radio input "true"
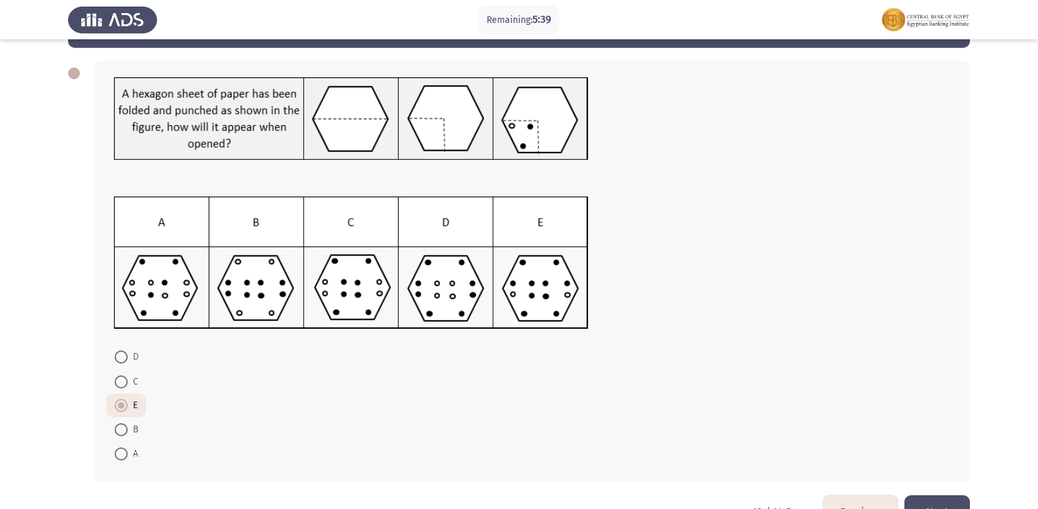
scroll to position [88, 0]
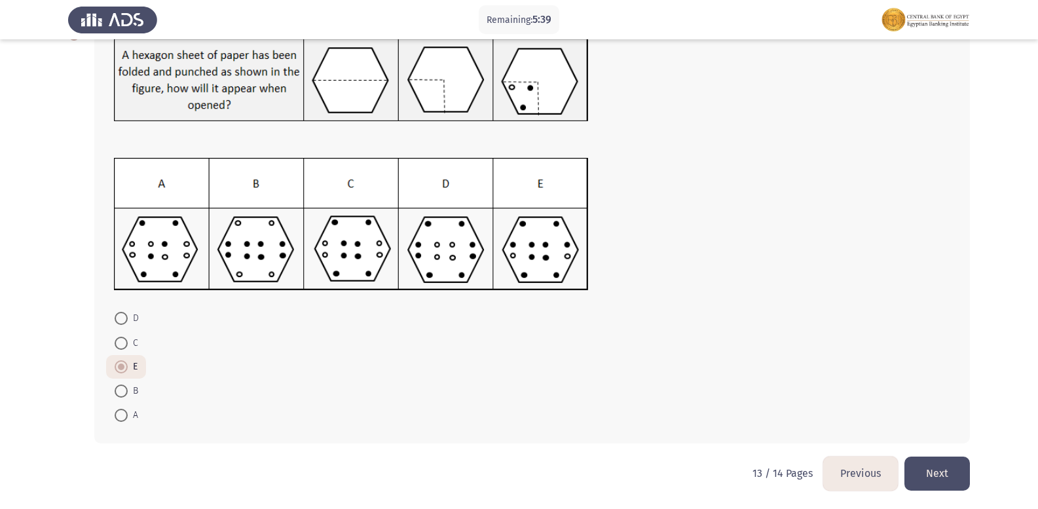
click at [926, 468] on button "Next" at bounding box center [938, 473] width 66 height 33
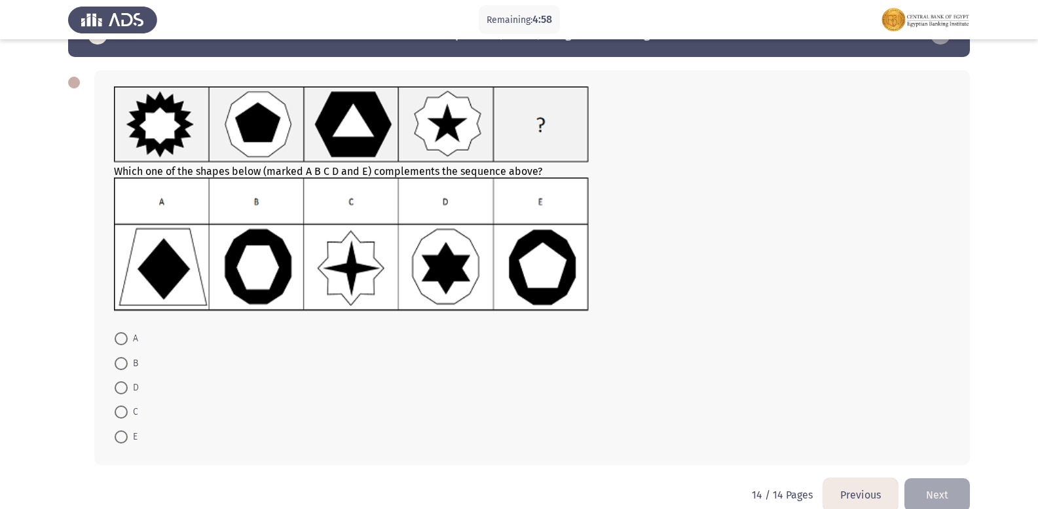
scroll to position [62, 0]
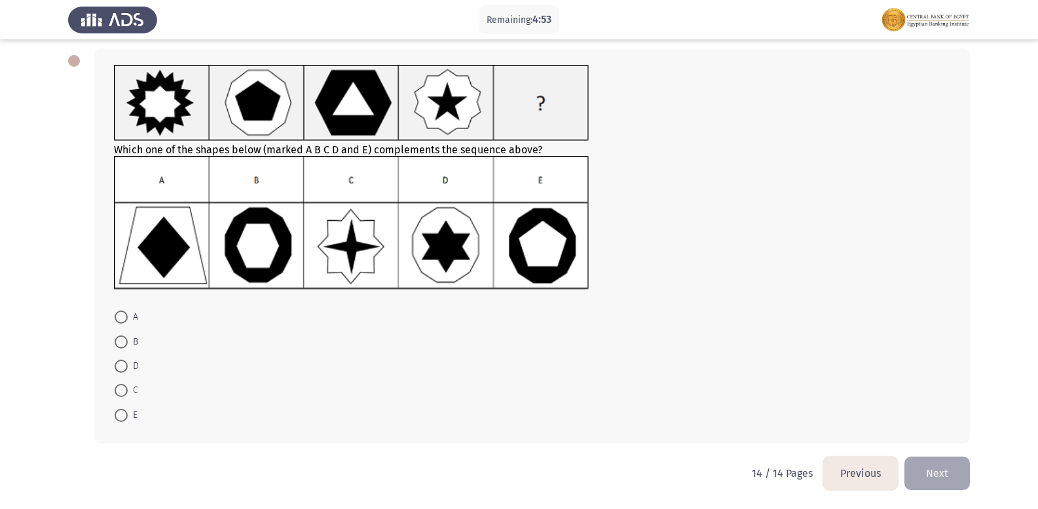
click at [123, 412] on span at bounding box center [121, 415] width 13 height 13
click at [123, 412] on input "E" at bounding box center [121, 415] width 13 height 13
radio input "true"
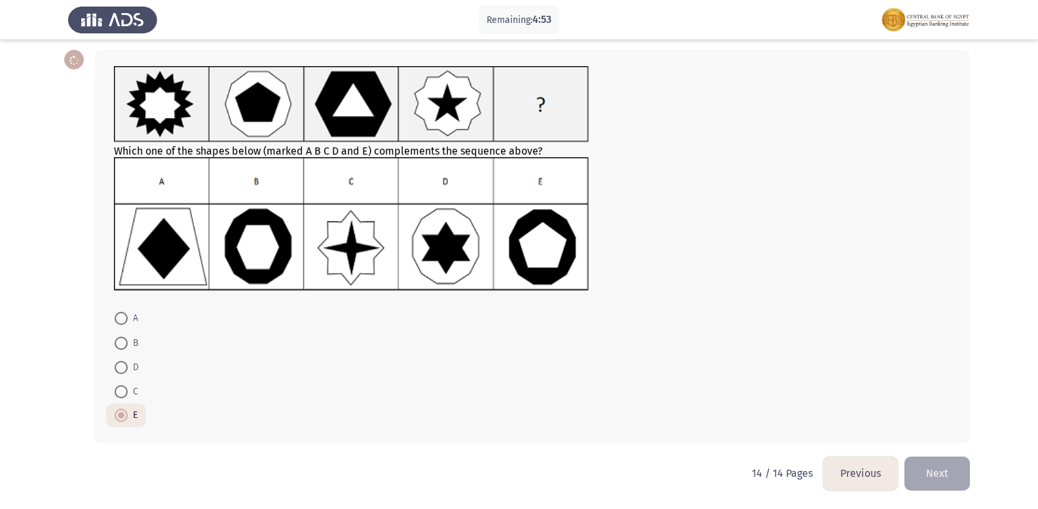
scroll to position [60, 0]
click at [945, 476] on button "Next" at bounding box center [938, 473] width 66 height 33
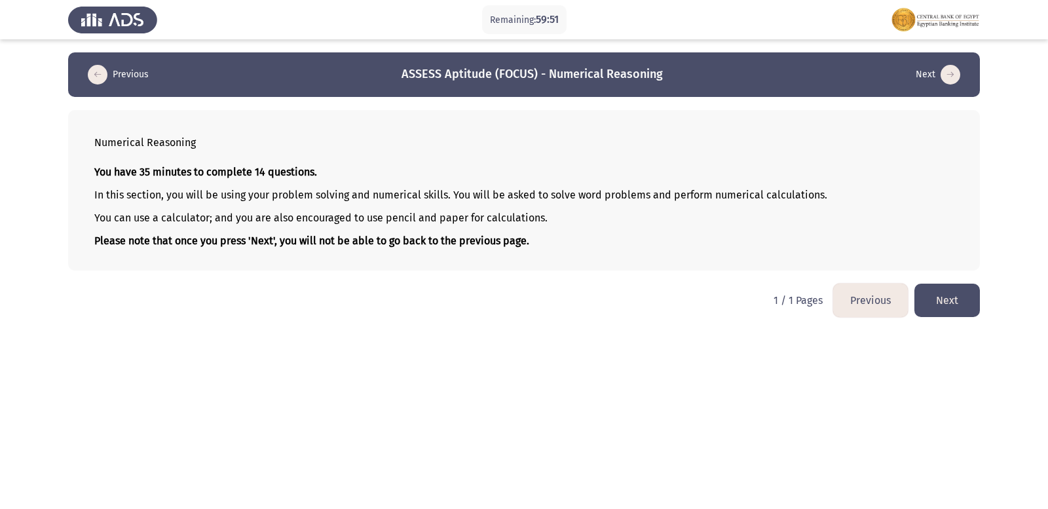
click at [947, 295] on button "Next" at bounding box center [948, 300] width 66 height 33
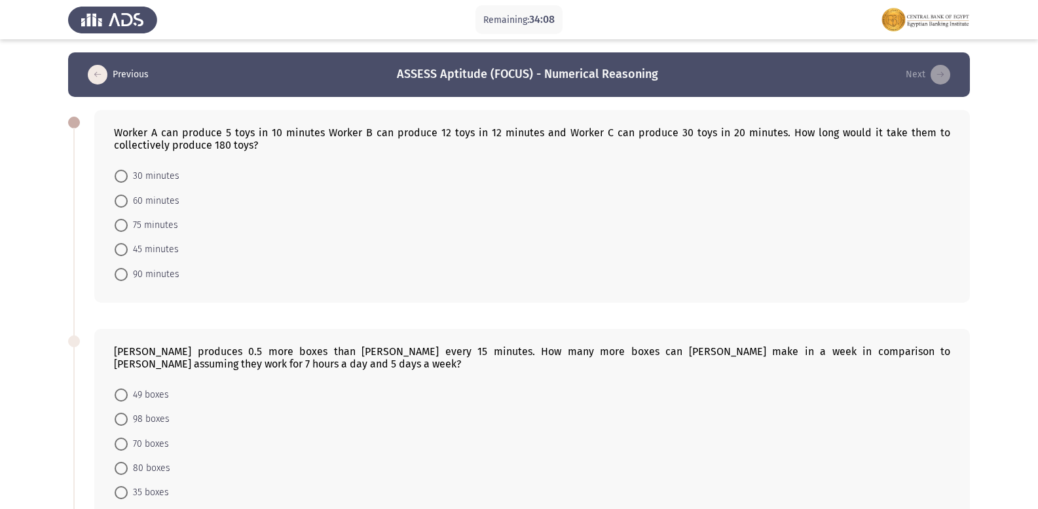
drag, startPoint x: 125, startPoint y: 155, endPoint x: 187, endPoint y: 149, distance: 61.9
click at [187, 149] on div "Worker A can produce 5 toys in 10 minutes Worker B can produce 12 toys in 12 mi…" at bounding box center [532, 206] width 876 height 193
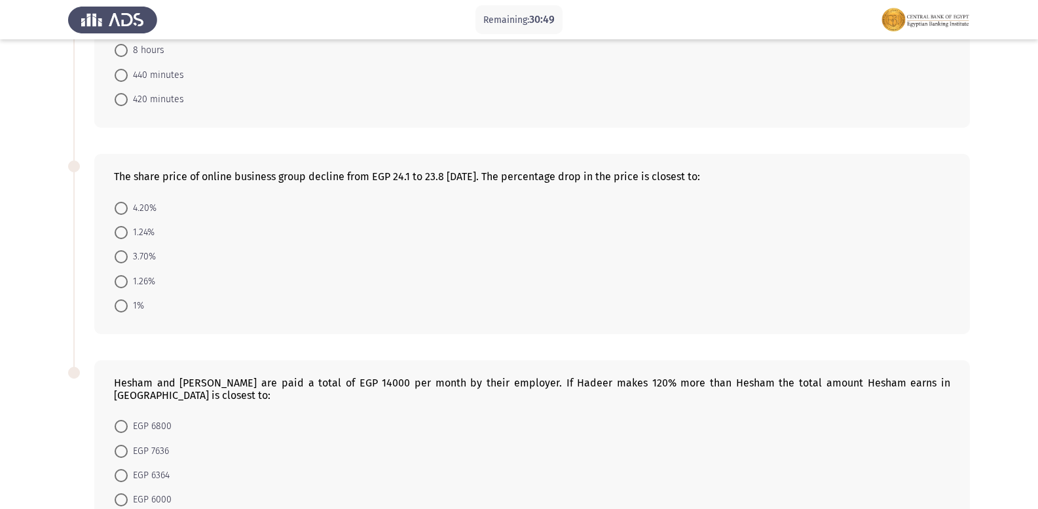
scroll to position [643, 0]
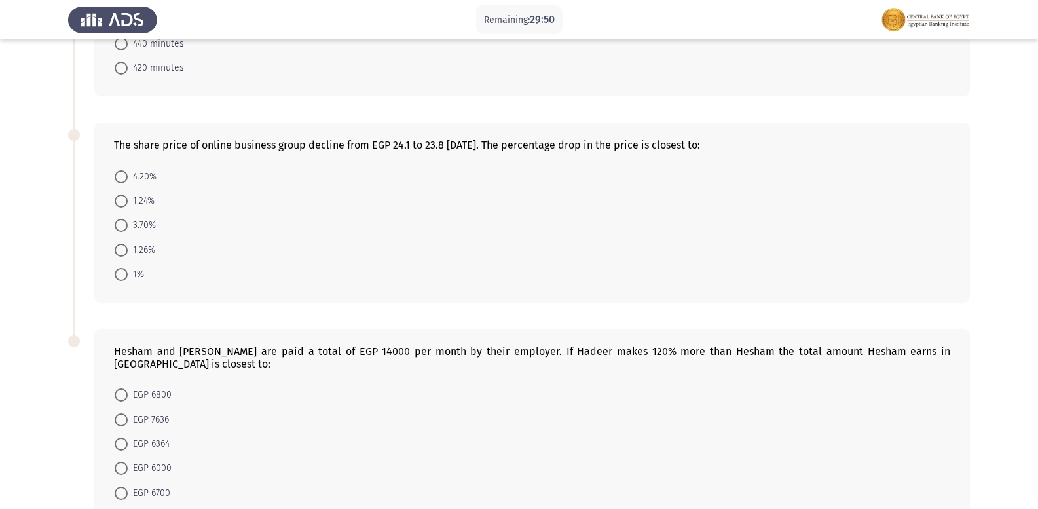
click at [125, 225] on span at bounding box center [121, 225] width 13 height 13
click at [125, 225] on input "3.70%" at bounding box center [121, 225] width 13 height 13
radio input "true"
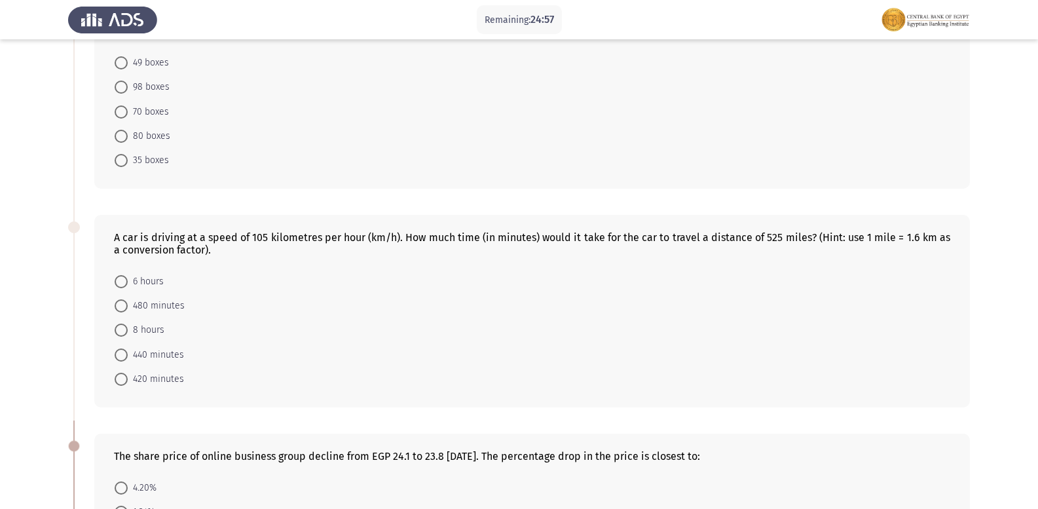
scroll to position [314, 0]
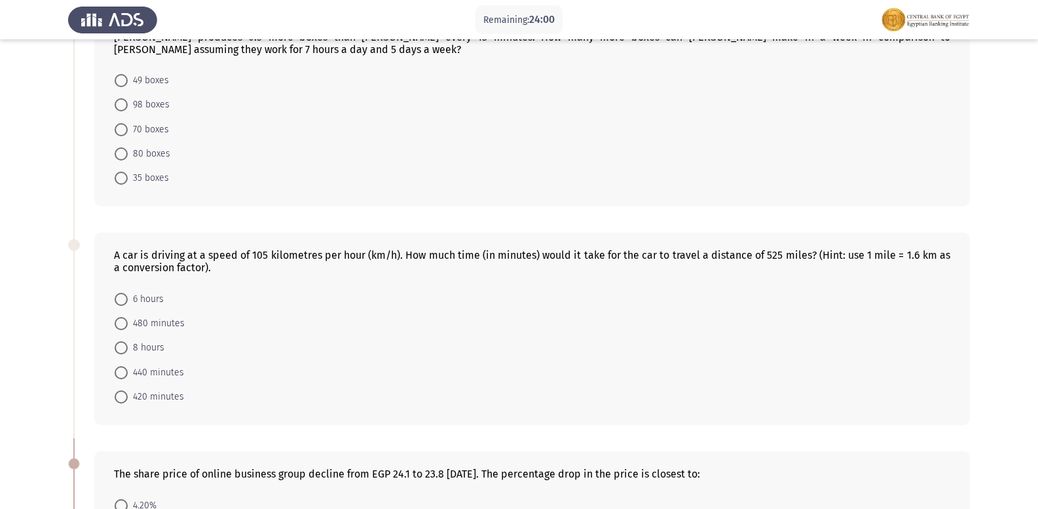
click at [123, 392] on span at bounding box center [121, 396] width 13 height 13
click at [123, 392] on input "420 minutes" at bounding box center [121, 396] width 13 height 13
radio input "true"
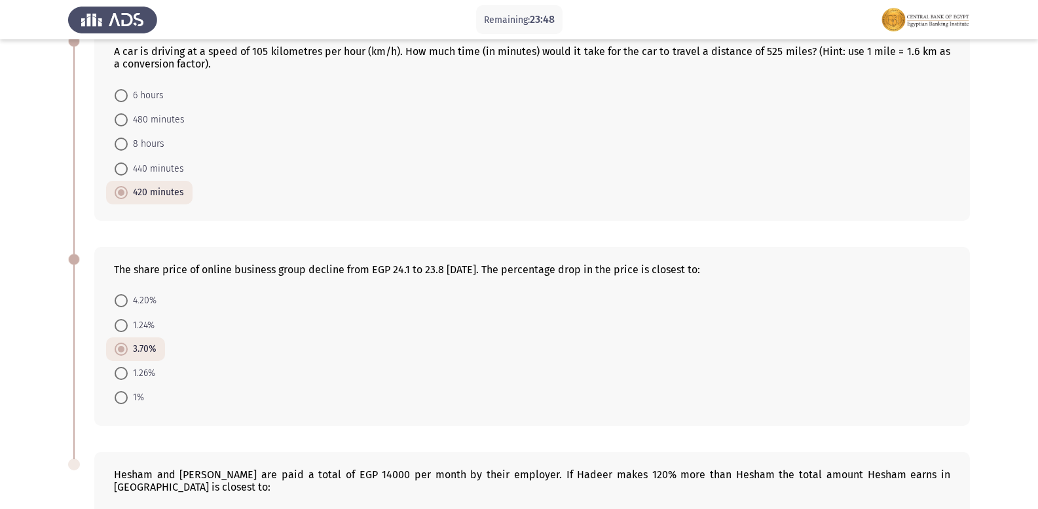
scroll to position [707, 0]
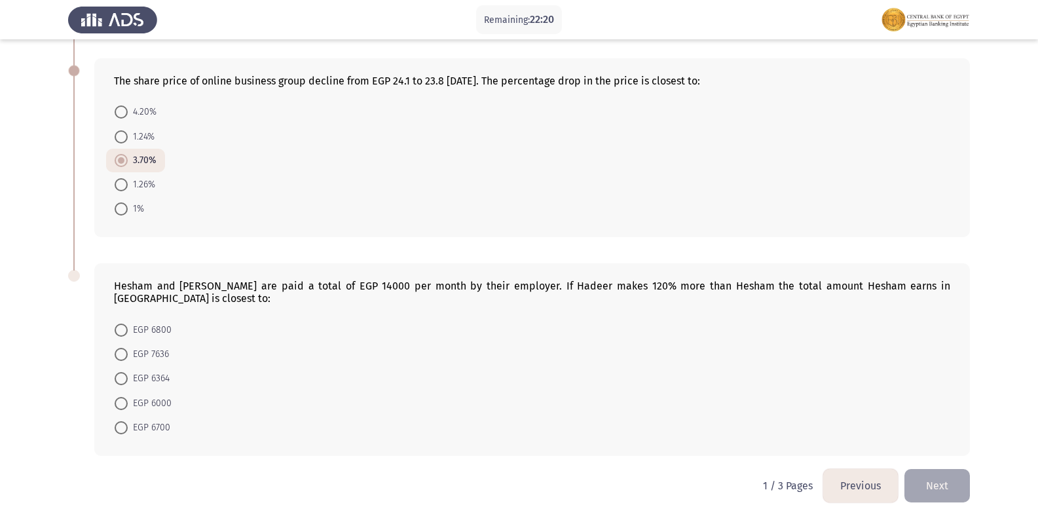
click at [123, 372] on span at bounding box center [121, 378] width 13 height 13
click at [123, 372] on input "EGP 6364" at bounding box center [121, 378] width 13 height 13
radio input "true"
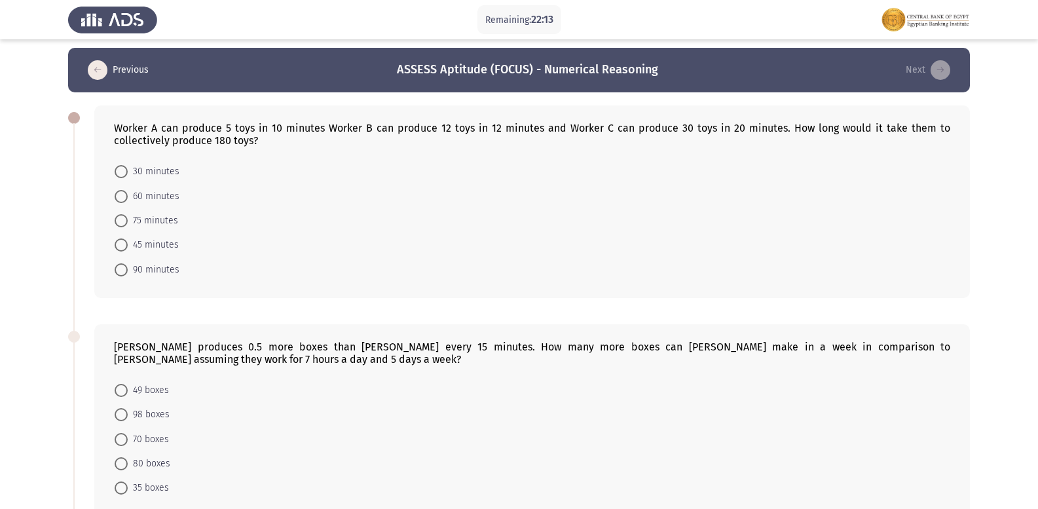
scroll to position [0, 0]
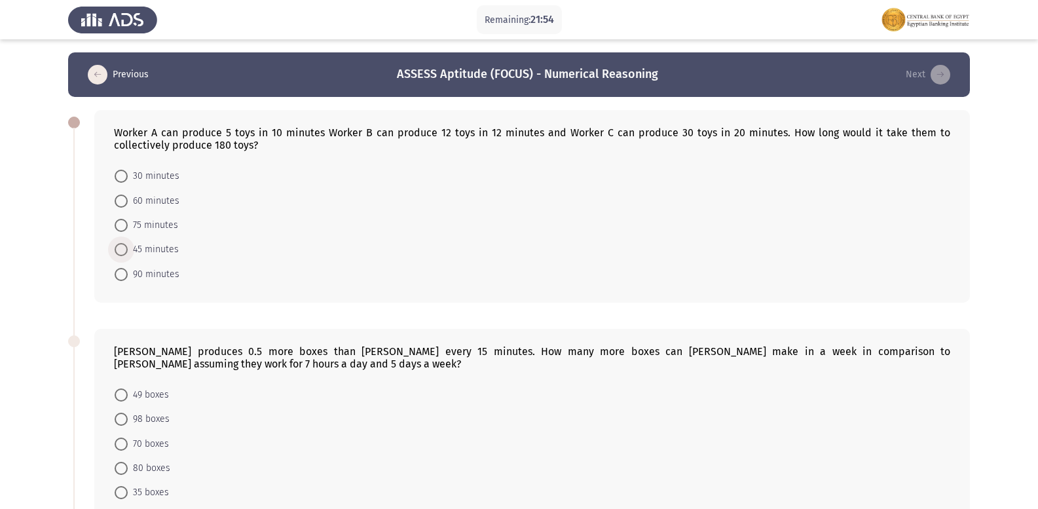
click at [124, 253] on span at bounding box center [121, 249] width 13 height 13
click at [124, 253] on input "45 minutes" at bounding box center [121, 249] width 13 height 13
radio input "true"
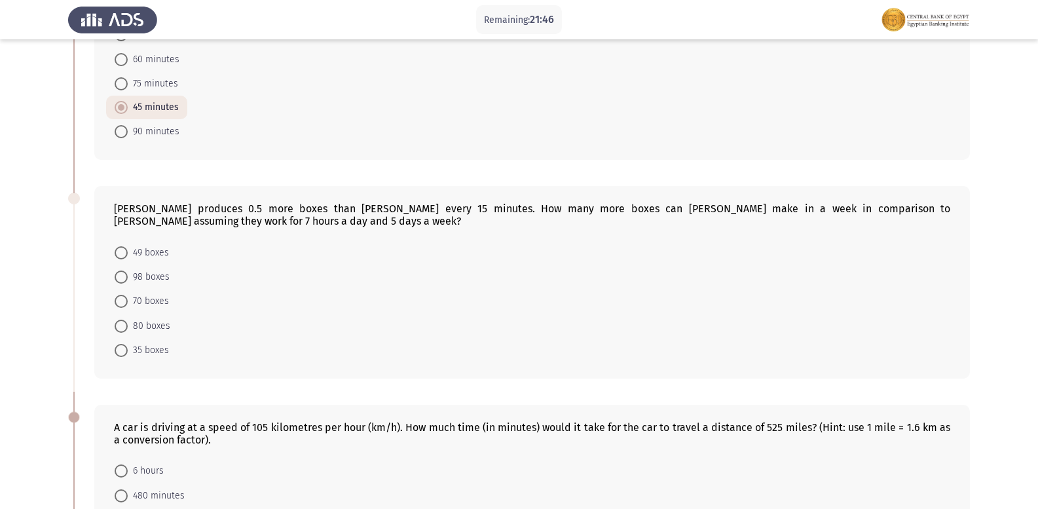
scroll to position [115, 0]
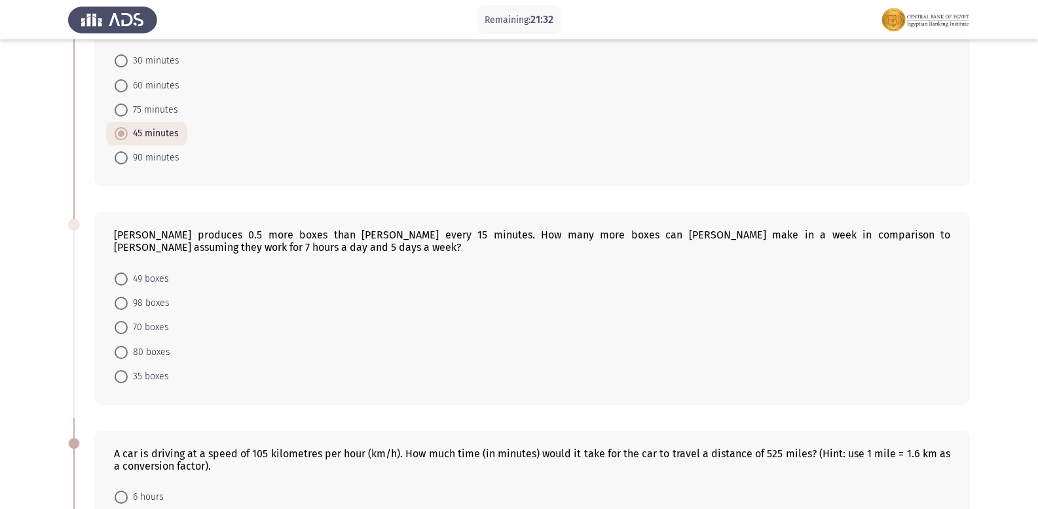
click at [120, 378] on span at bounding box center [121, 376] width 13 height 13
click at [120, 378] on input "35 boxes" at bounding box center [121, 376] width 13 height 13
radio input "true"
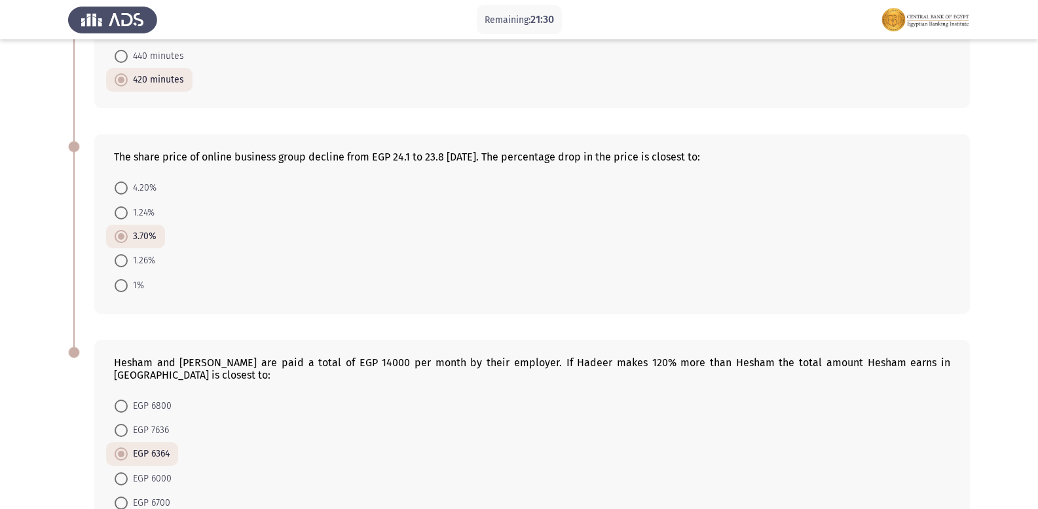
scroll to position [704, 0]
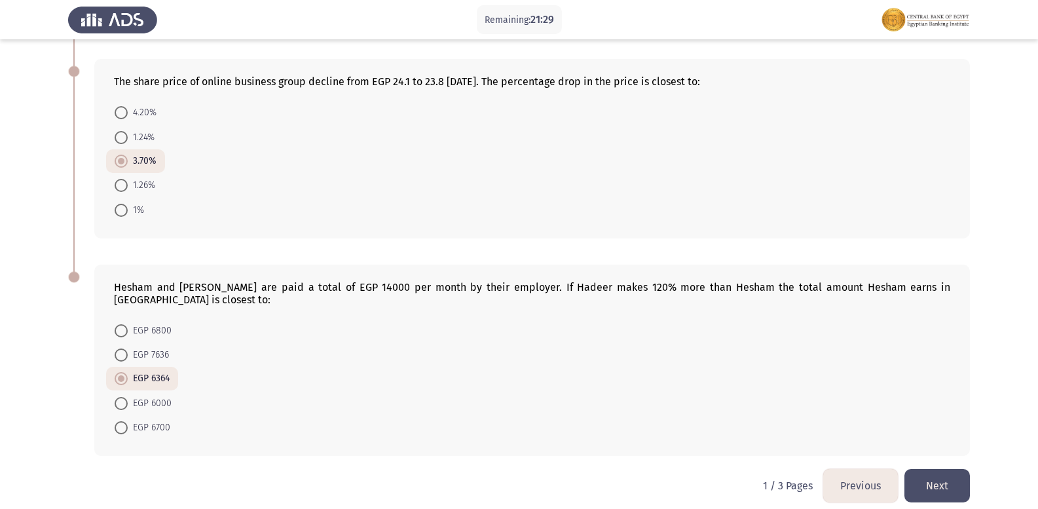
click at [923, 469] on button "Next" at bounding box center [938, 485] width 66 height 33
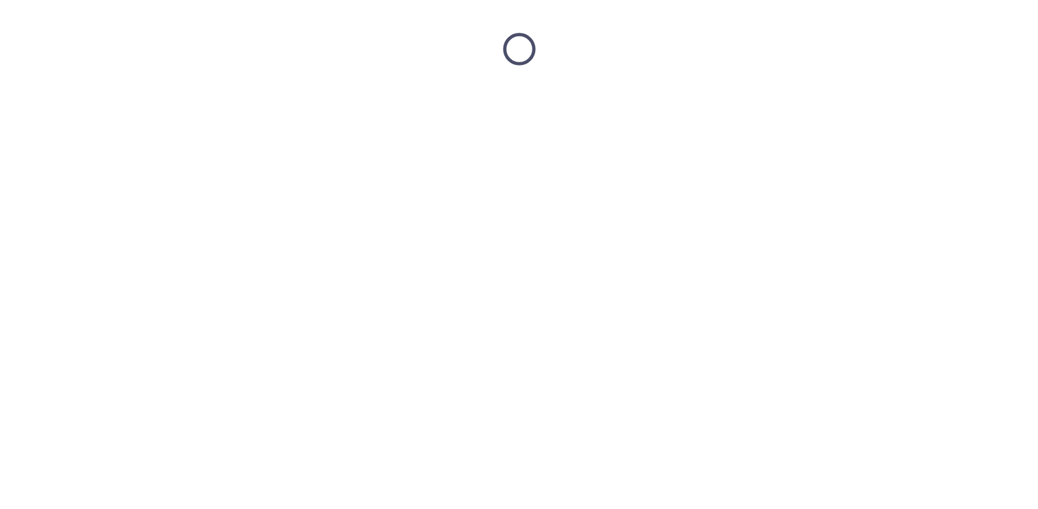
scroll to position [0, 0]
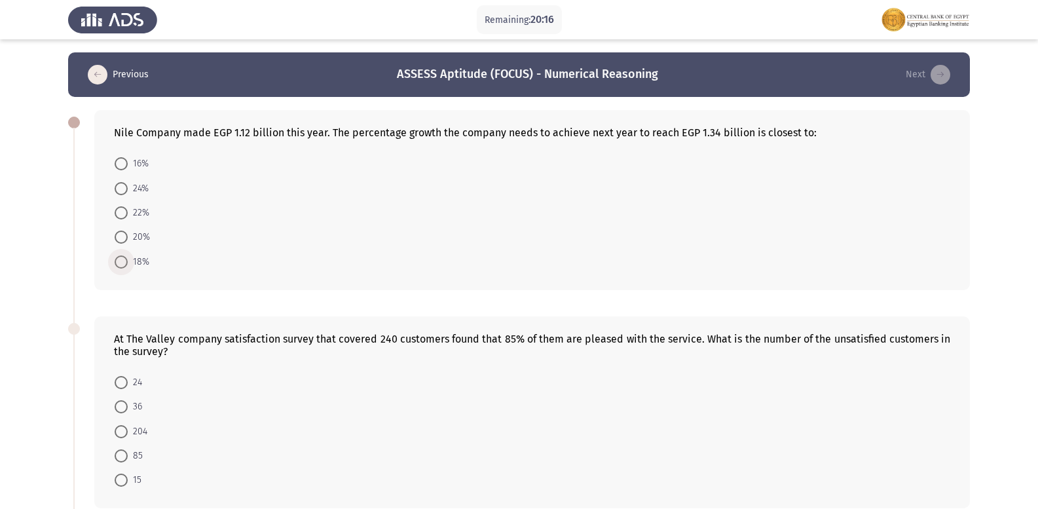
click at [120, 266] on span at bounding box center [121, 262] width 13 height 13
click at [120, 266] on input "18%" at bounding box center [121, 262] width 13 height 13
radio input "true"
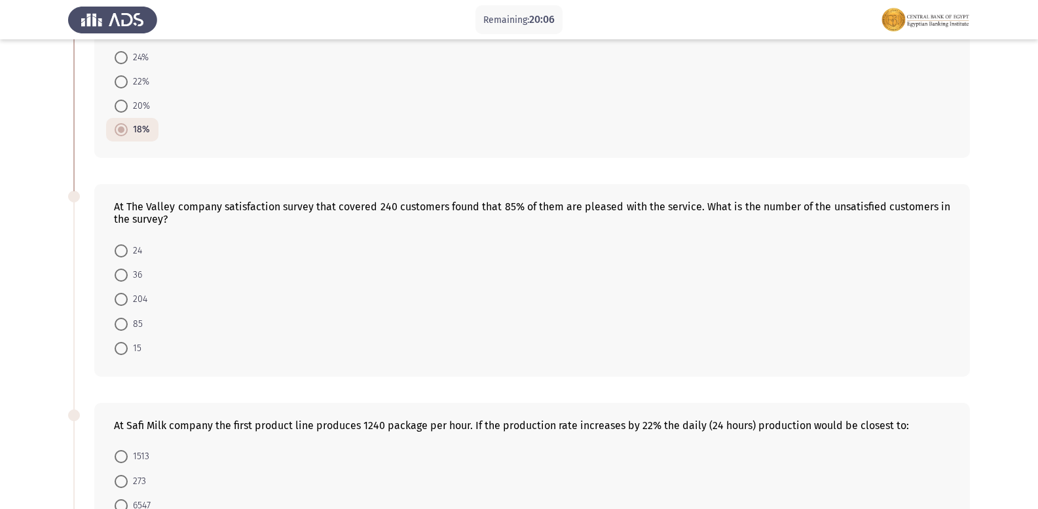
scroll to position [197, 0]
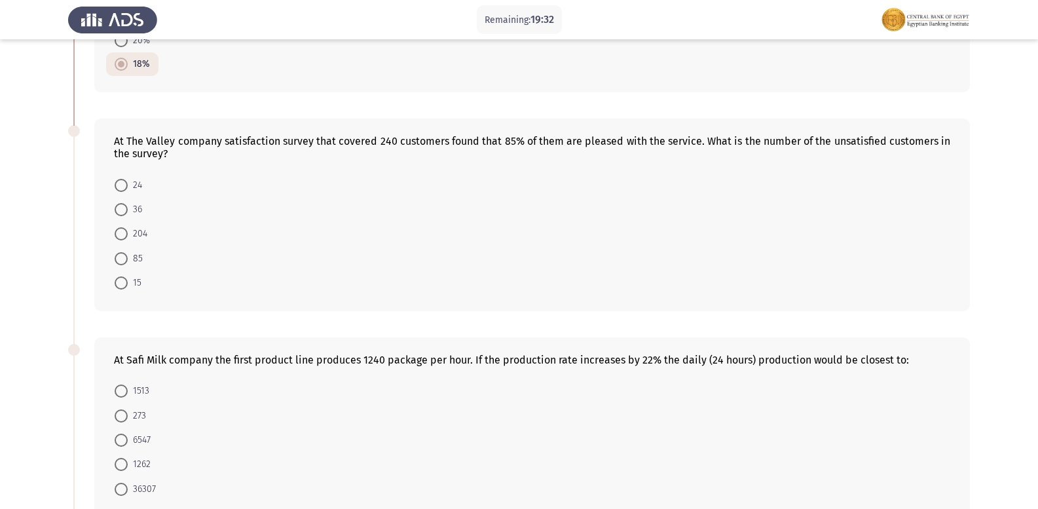
click at [119, 201] on mat-radio-button "36" at bounding box center [128, 209] width 45 height 24
click at [122, 207] on span at bounding box center [121, 209] width 13 height 13
click at [122, 207] on input "36" at bounding box center [121, 209] width 13 height 13
radio input "true"
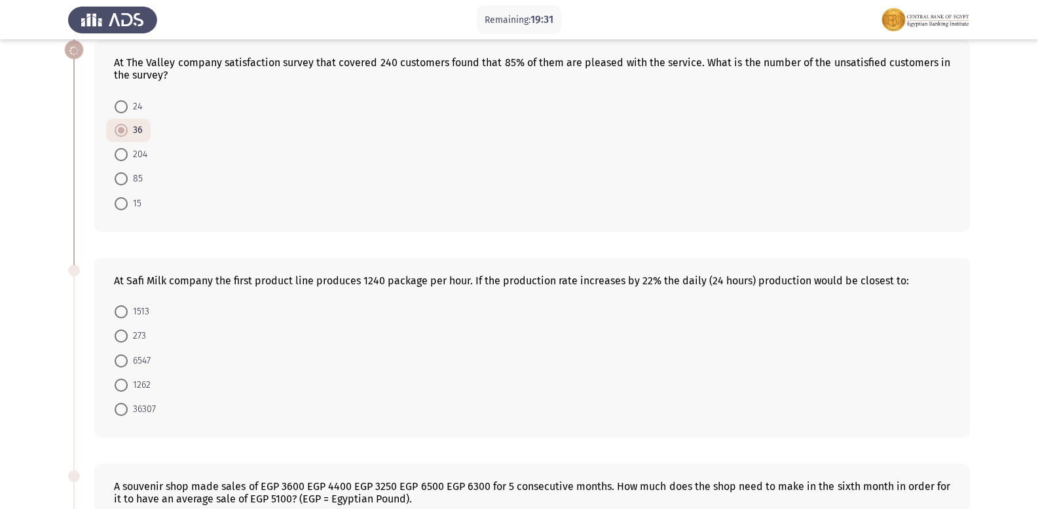
scroll to position [393, 0]
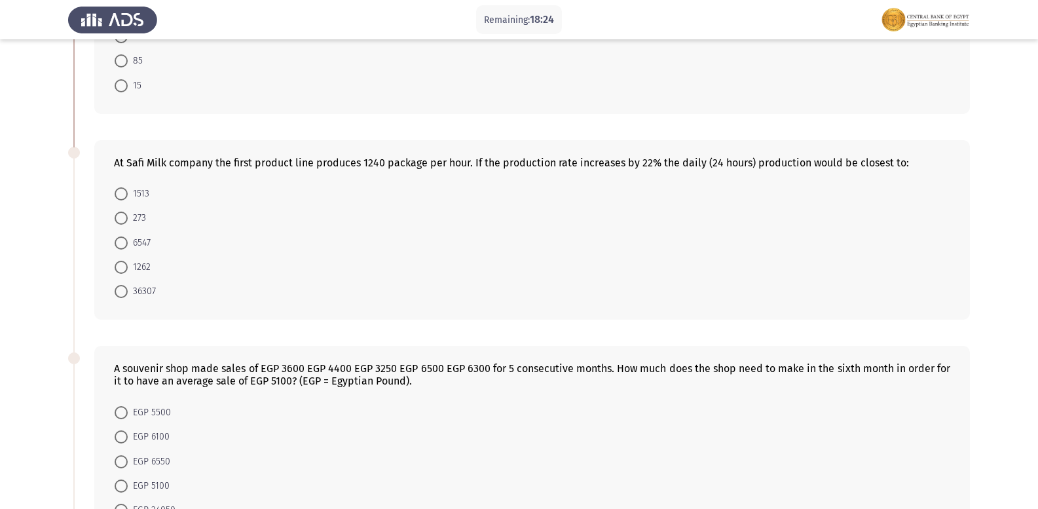
click at [114, 288] on mat-radio-button "36307" at bounding box center [135, 291] width 58 height 24
click at [123, 292] on span at bounding box center [121, 291] width 13 height 13
click at [123, 292] on input "36307" at bounding box center [121, 291] width 13 height 13
radio input "true"
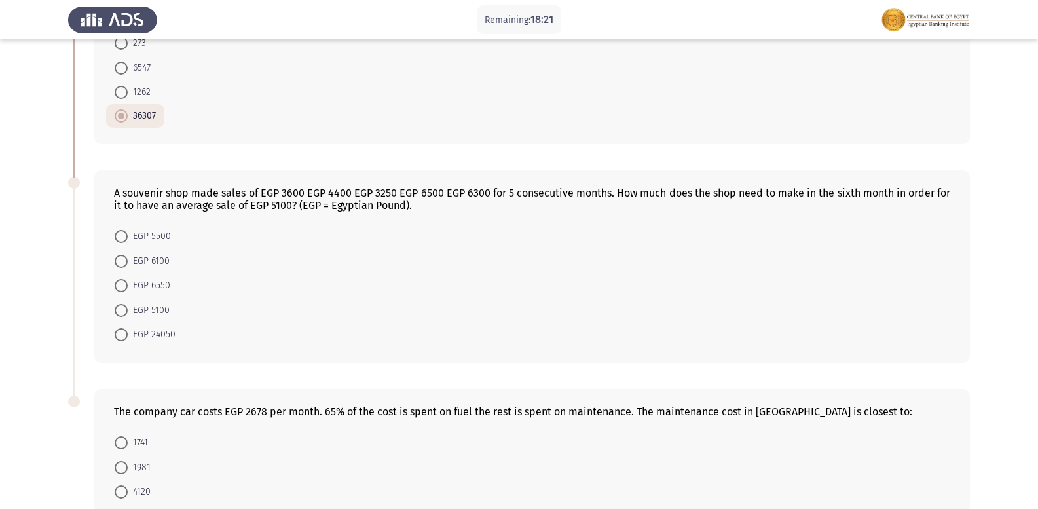
scroll to position [590, 0]
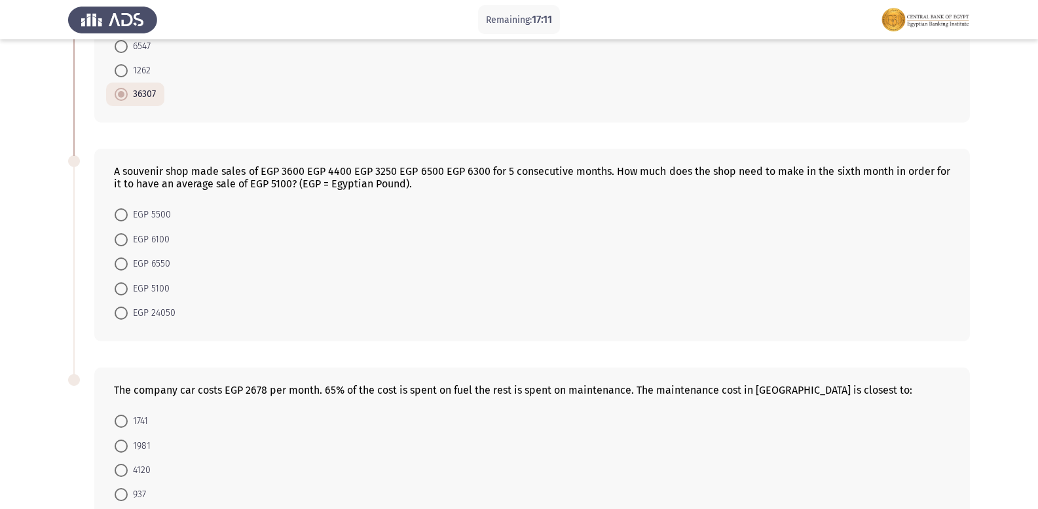
click at [123, 214] on span at bounding box center [121, 214] width 13 height 13
click at [123, 214] on input "EGP 5500" at bounding box center [121, 214] width 13 height 13
radio input "true"
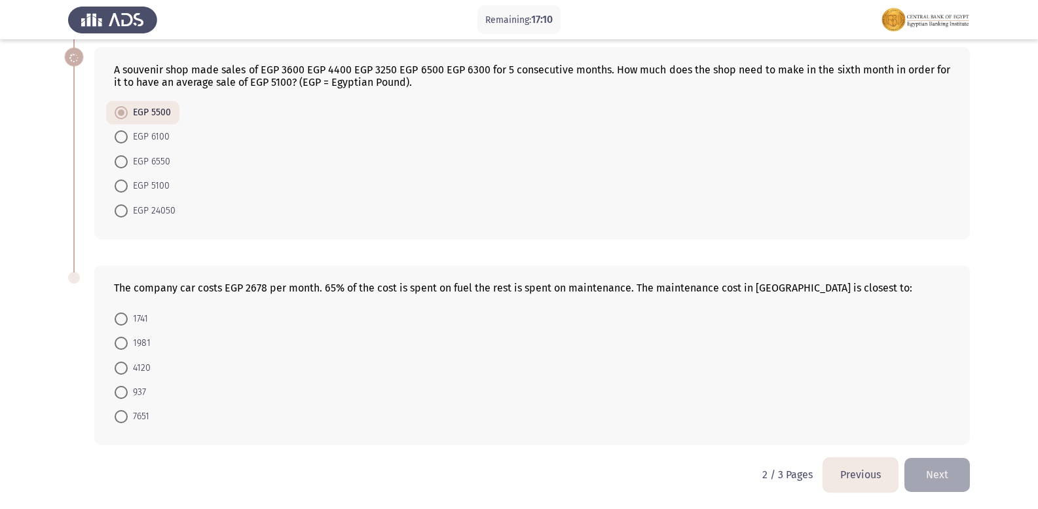
scroll to position [692, 0]
click at [121, 315] on span at bounding box center [121, 317] width 13 height 13
click at [121, 315] on input "1741" at bounding box center [121, 317] width 13 height 13
radio input "true"
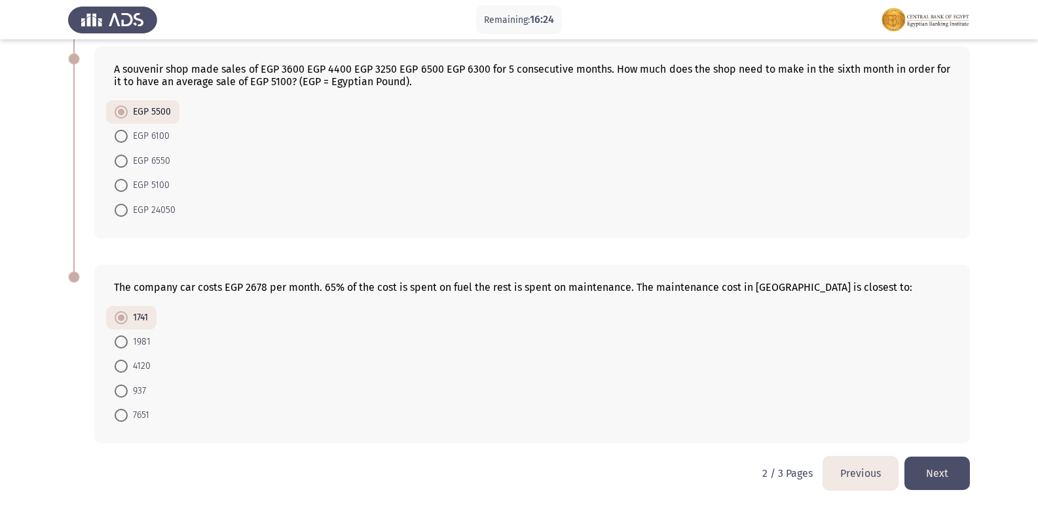
click at [926, 466] on button "Next" at bounding box center [938, 473] width 66 height 33
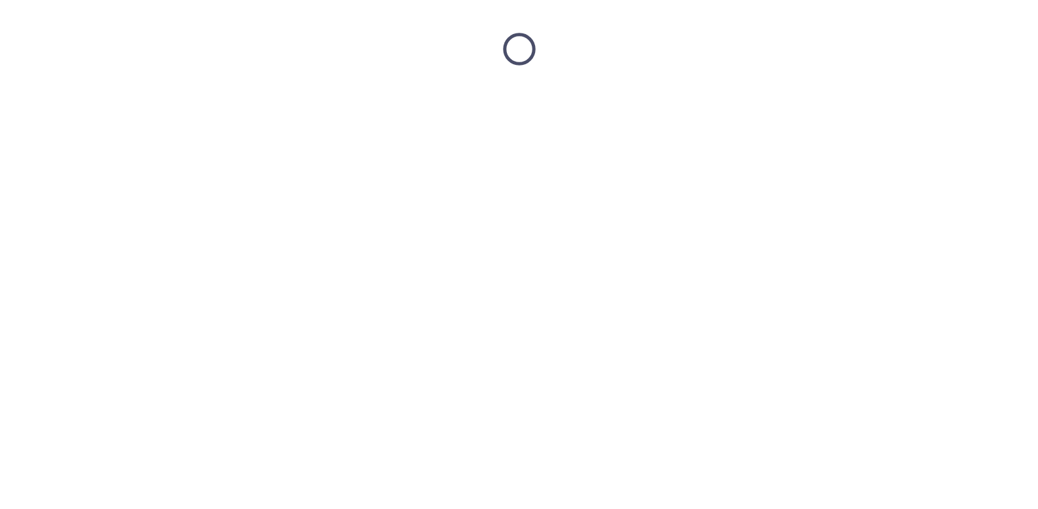
click at [926, 98] on html at bounding box center [519, 49] width 1038 height 98
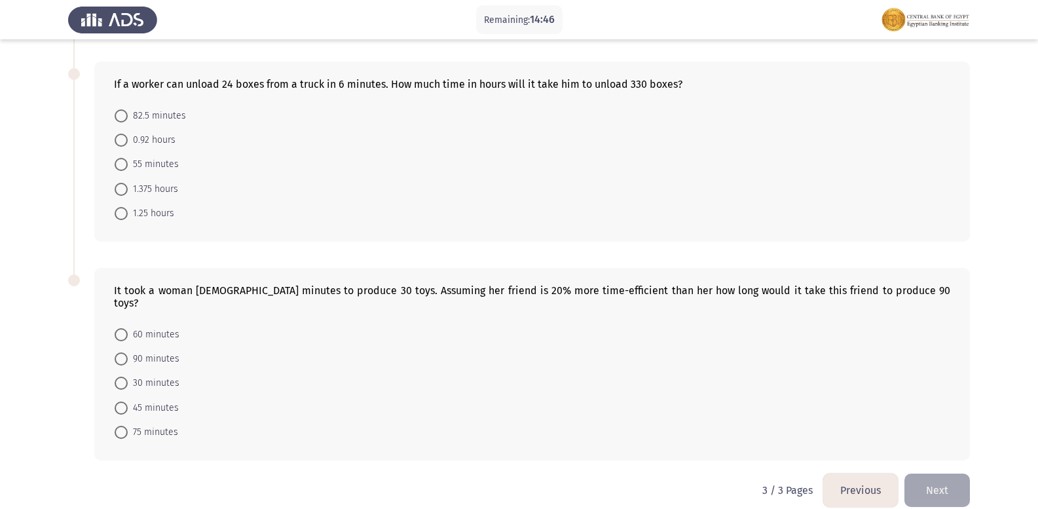
scroll to position [478, 0]
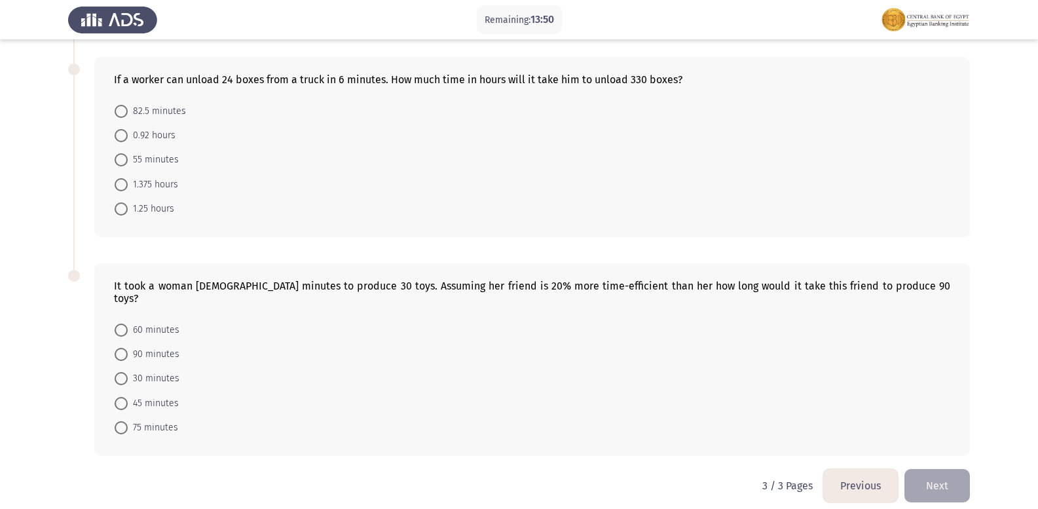
click at [157, 347] on span "90 minutes" at bounding box center [154, 355] width 52 height 16
click at [128, 348] on input "90 minutes" at bounding box center [121, 354] width 13 height 13
radio input "true"
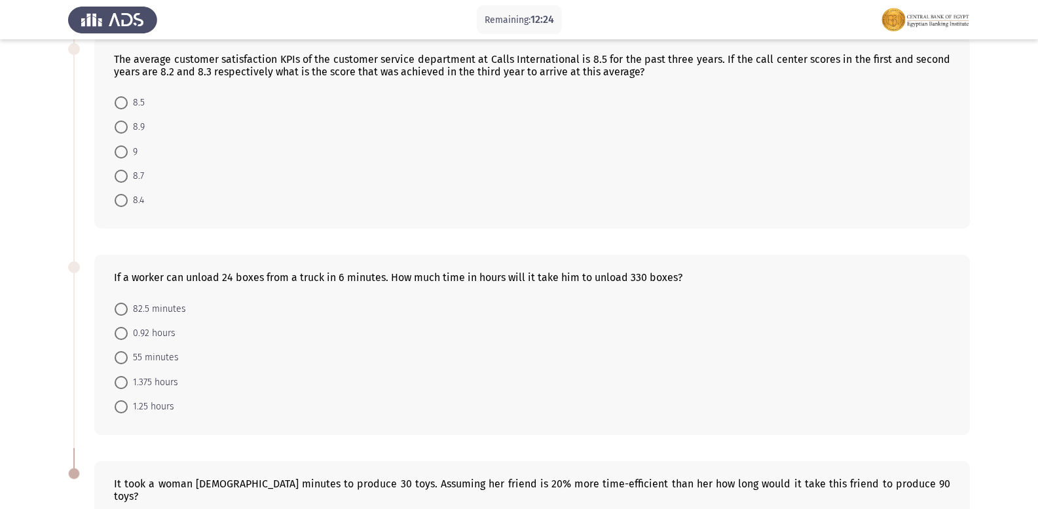
scroll to position [280, 0]
click at [148, 381] on span "1.375 hours" at bounding box center [153, 382] width 50 height 16
click at [128, 381] on input "1.375 hours" at bounding box center [121, 381] width 13 height 13
radio input "true"
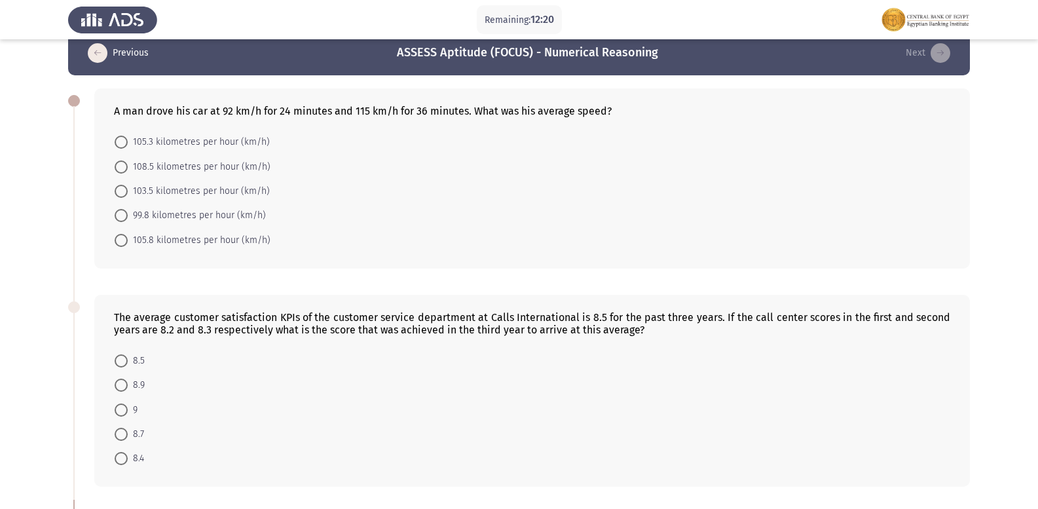
scroll to position [18, 0]
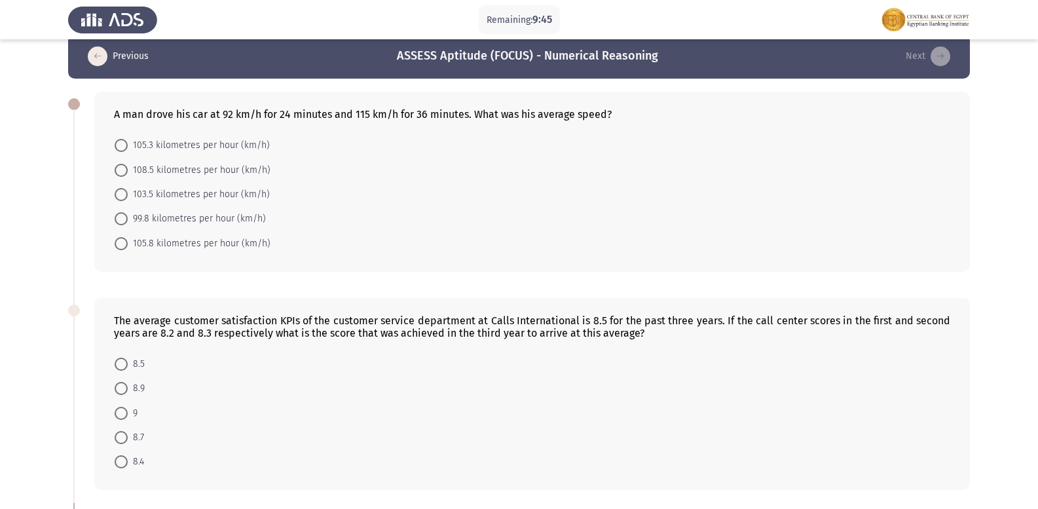
click at [121, 413] on span at bounding box center [121, 413] width 0 height 0
click at [121, 413] on input "9" at bounding box center [121, 413] width 13 height 13
radio input "true"
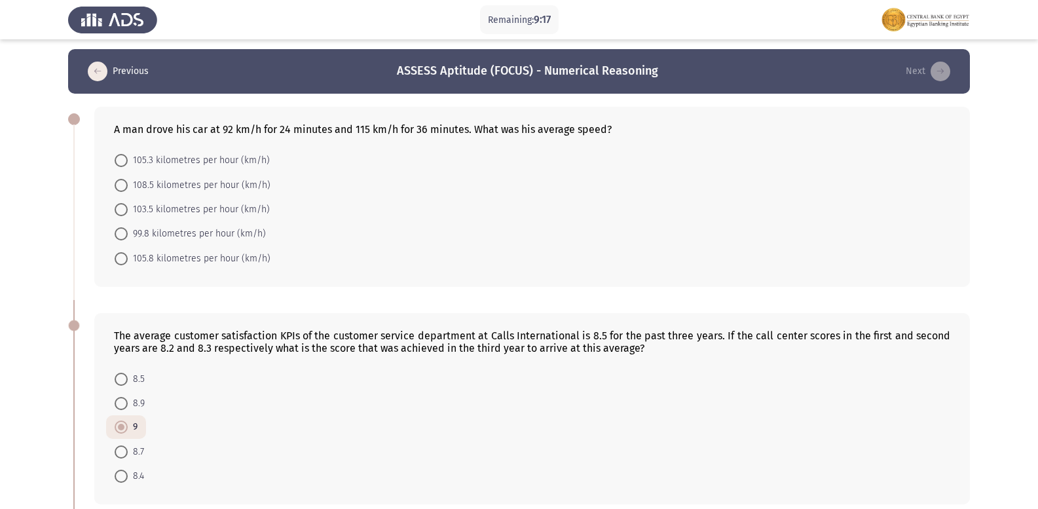
scroll to position [0, 0]
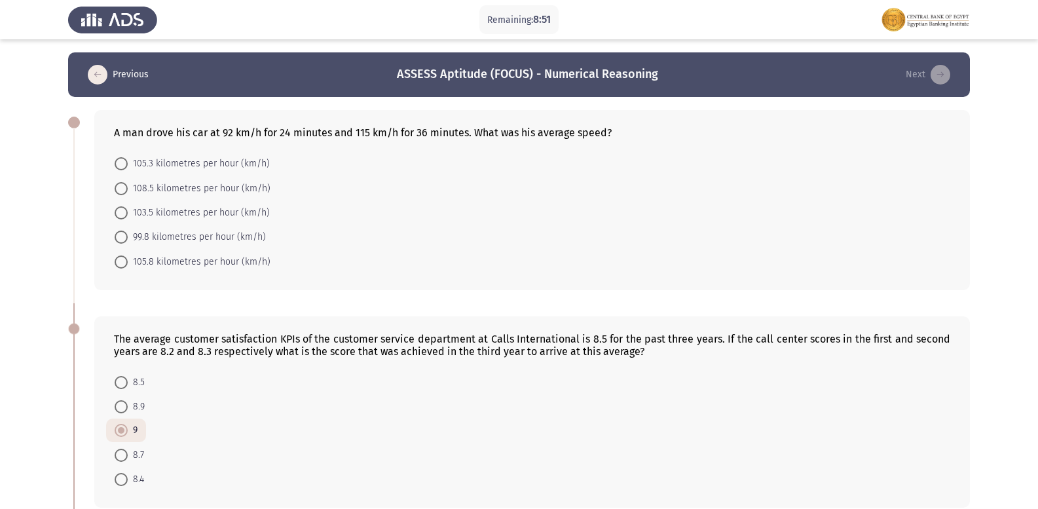
drag, startPoint x: 197, startPoint y: 214, endPoint x: 208, endPoint y: 210, distance: 12.4
click at [201, 212] on span "103.5 kilometres per hour (km/h)" at bounding box center [199, 213] width 142 height 16
click at [128, 212] on input "103.5 kilometres per hour (km/h)" at bounding box center [121, 212] width 13 height 13
radio input "true"
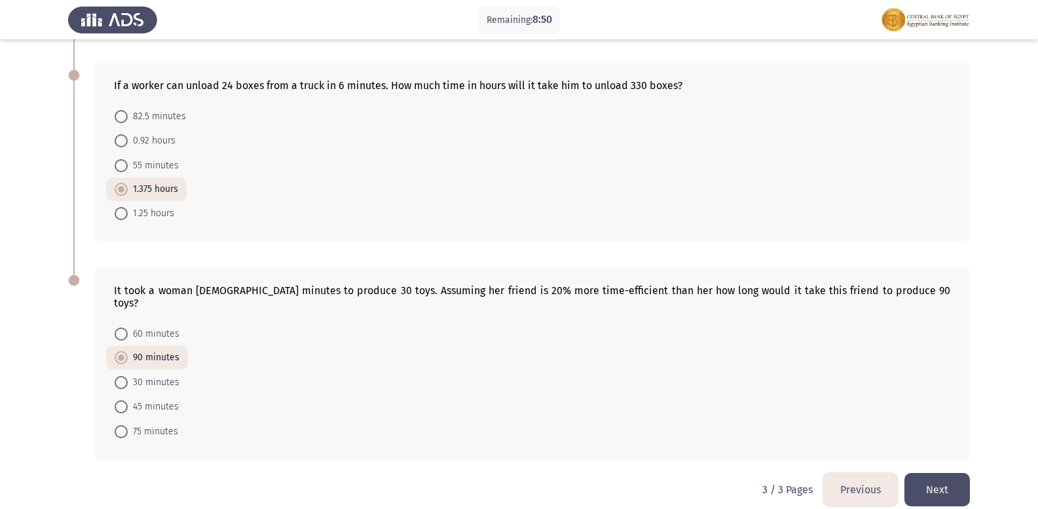
scroll to position [474, 0]
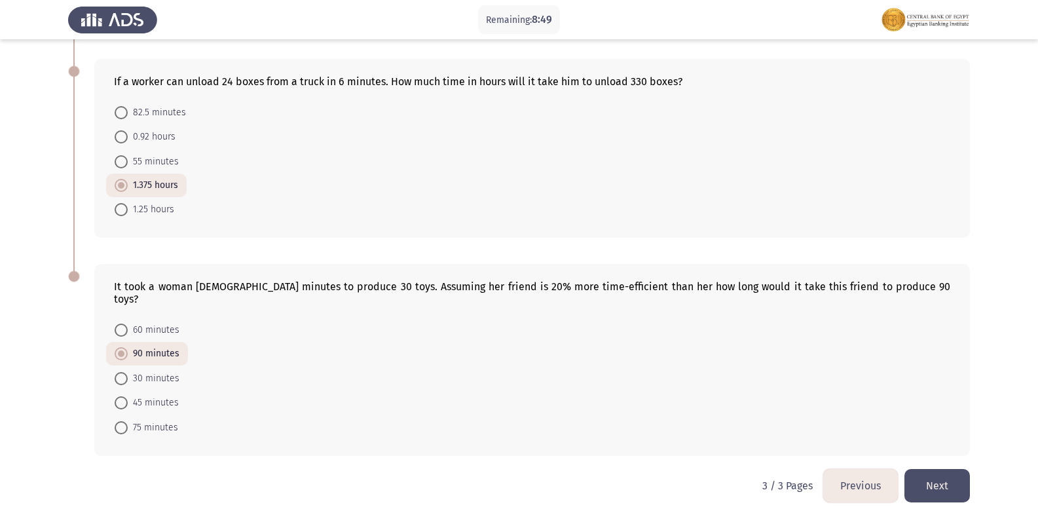
click at [857, 469] on button "Previous" at bounding box center [861, 485] width 75 height 33
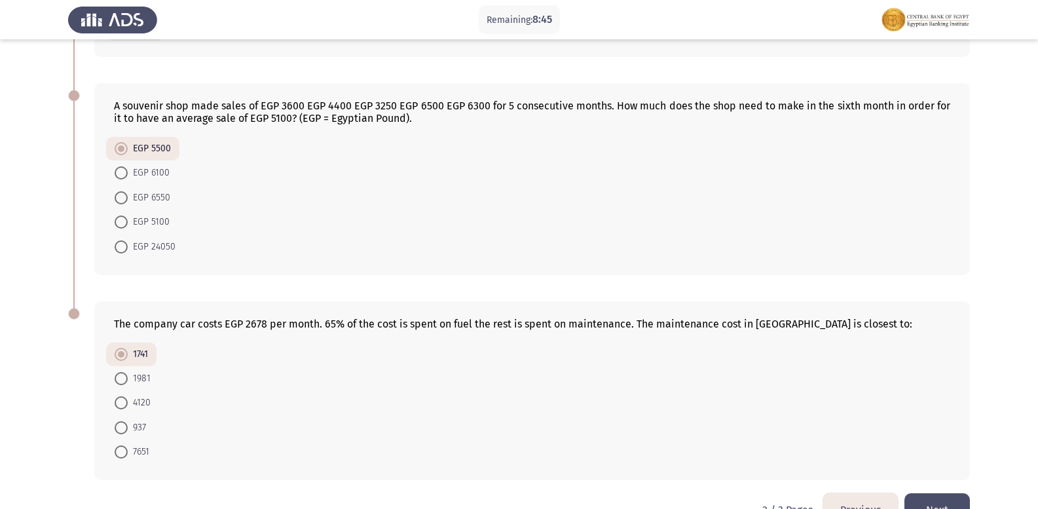
scroll to position [692, 0]
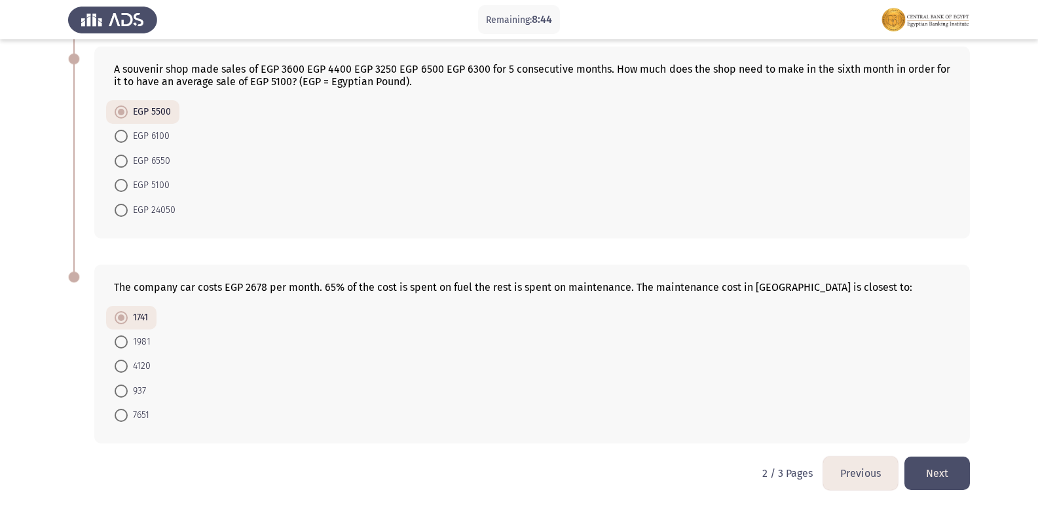
click at [859, 469] on button "Previous" at bounding box center [861, 473] width 75 height 33
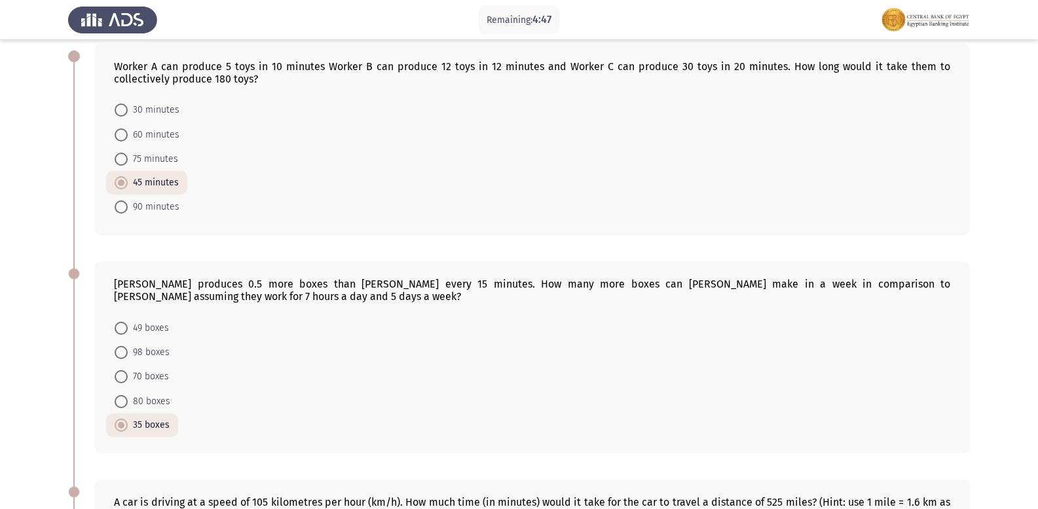
scroll to position [66, 0]
click at [121, 378] on span at bounding box center [121, 377] width 13 height 13
click at [121, 378] on input "70 boxes" at bounding box center [121, 377] width 13 height 13
radio input "true"
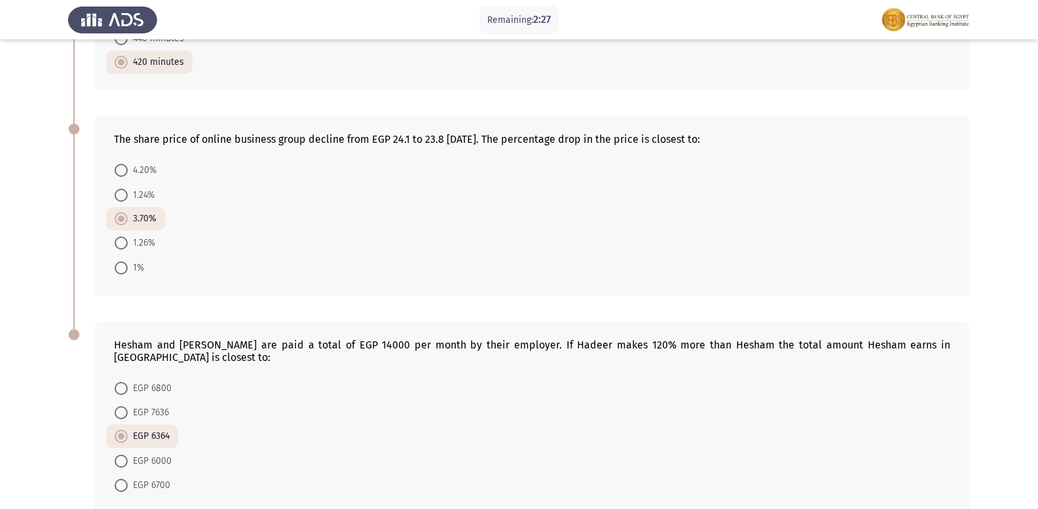
scroll to position [704, 0]
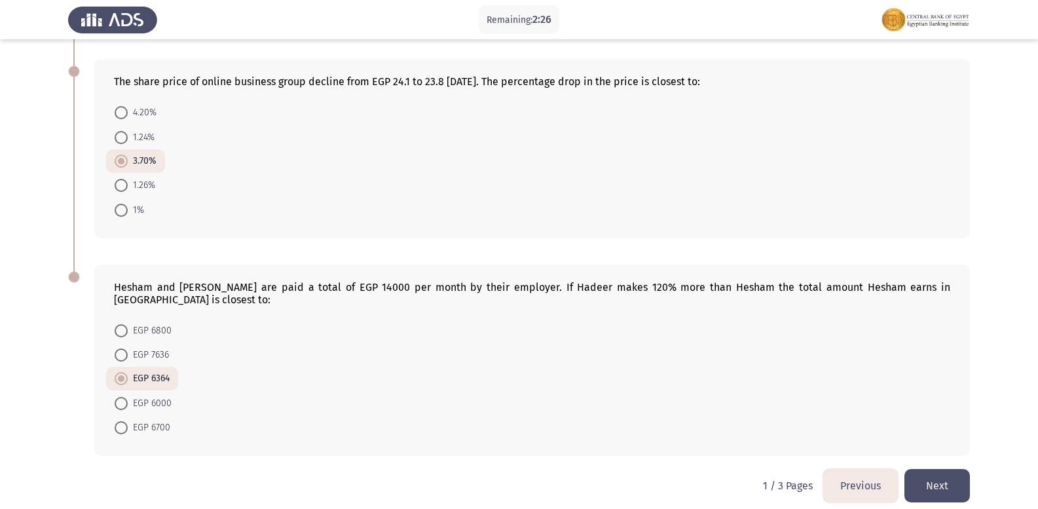
click at [949, 479] on button "Next" at bounding box center [938, 485] width 66 height 33
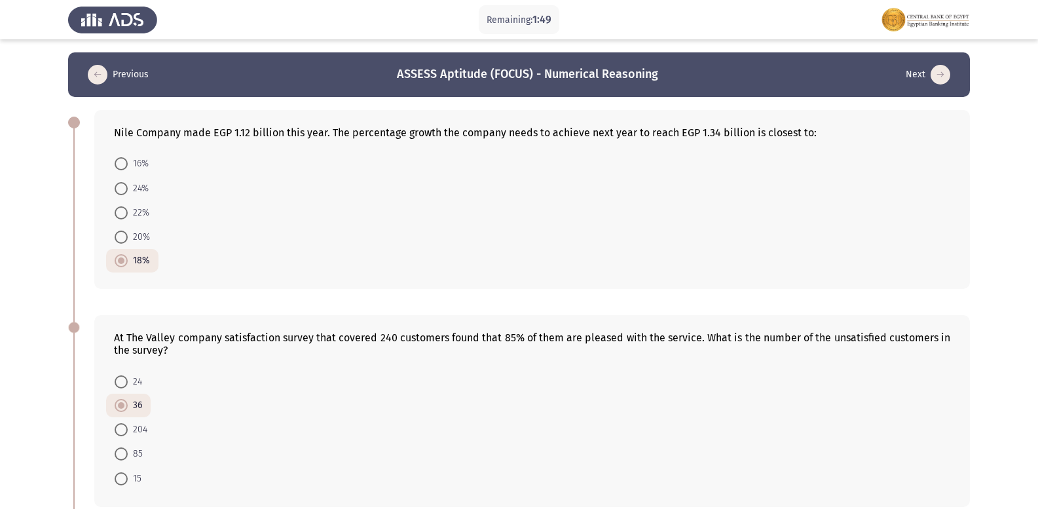
click at [127, 212] on span at bounding box center [121, 212] width 13 height 13
click at [127, 212] on input "22%" at bounding box center [121, 212] width 13 height 13
radio input "true"
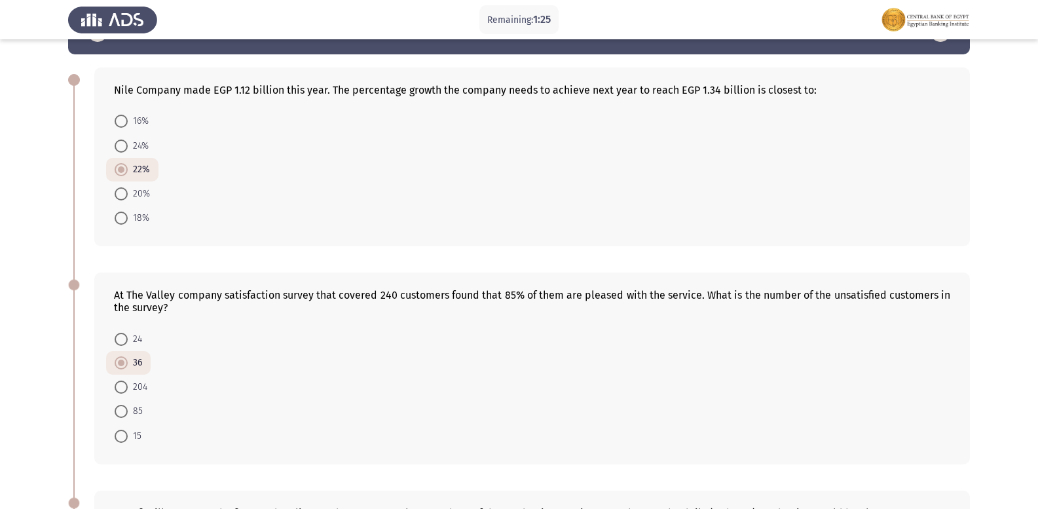
scroll to position [66, 0]
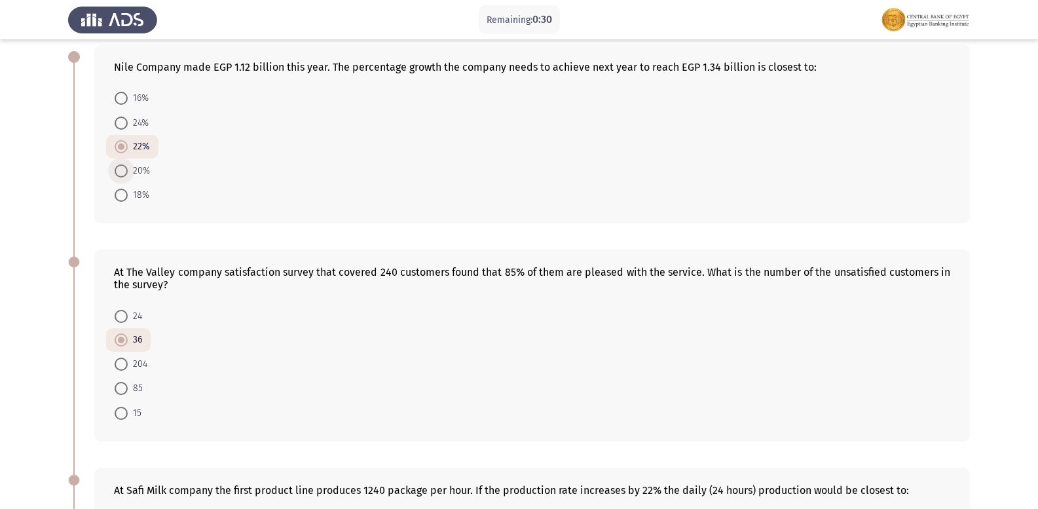
click at [121, 169] on span at bounding box center [121, 170] width 13 height 13
click at [121, 169] on input "20%" at bounding box center [121, 170] width 13 height 13
radio input "true"
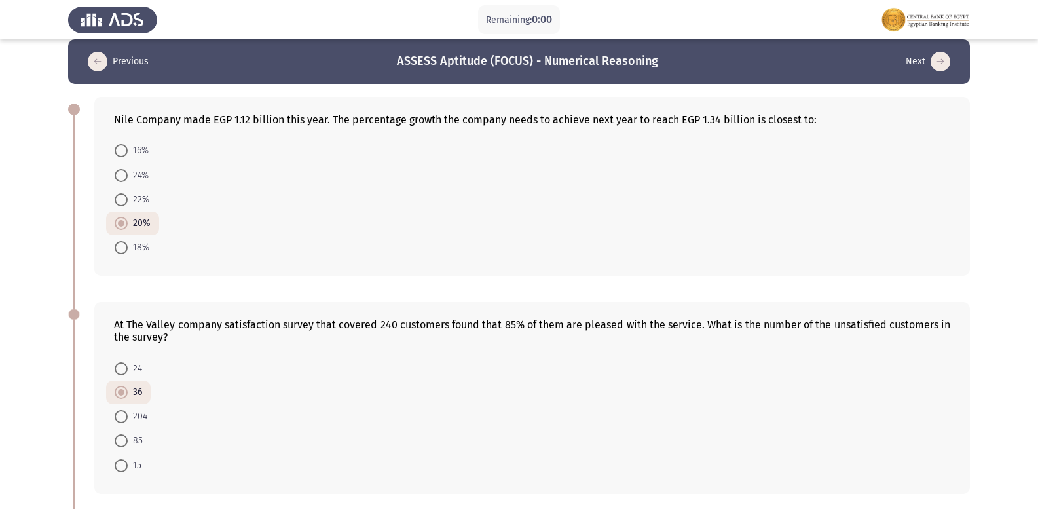
scroll to position [0, 0]
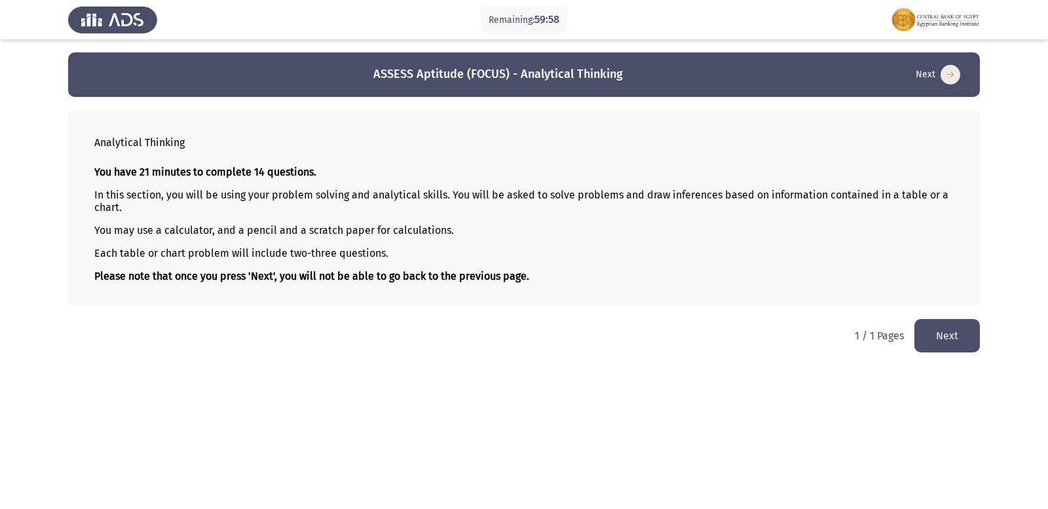
click at [965, 328] on button "Next" at bounding box center [948, 335] width 66 height 33
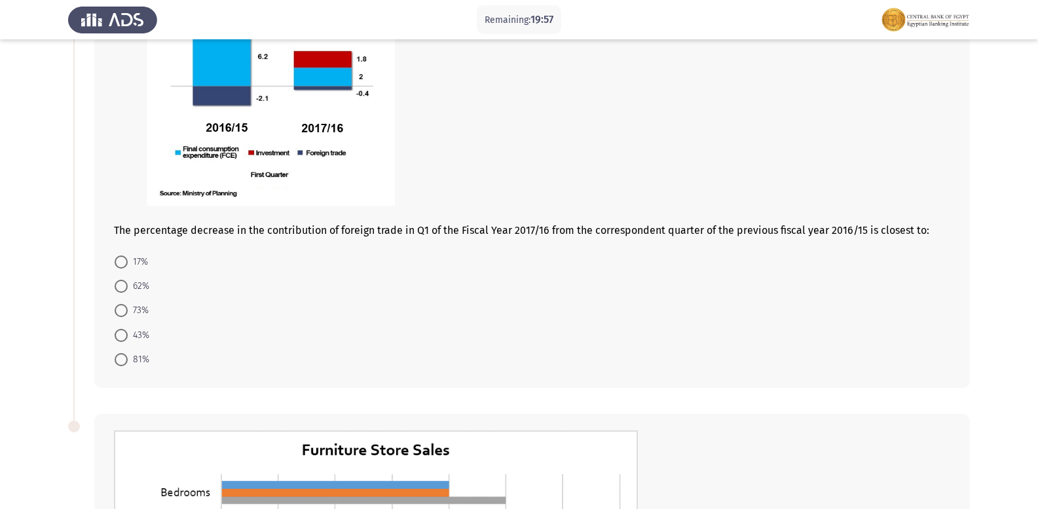
scroll to position [131, 0]
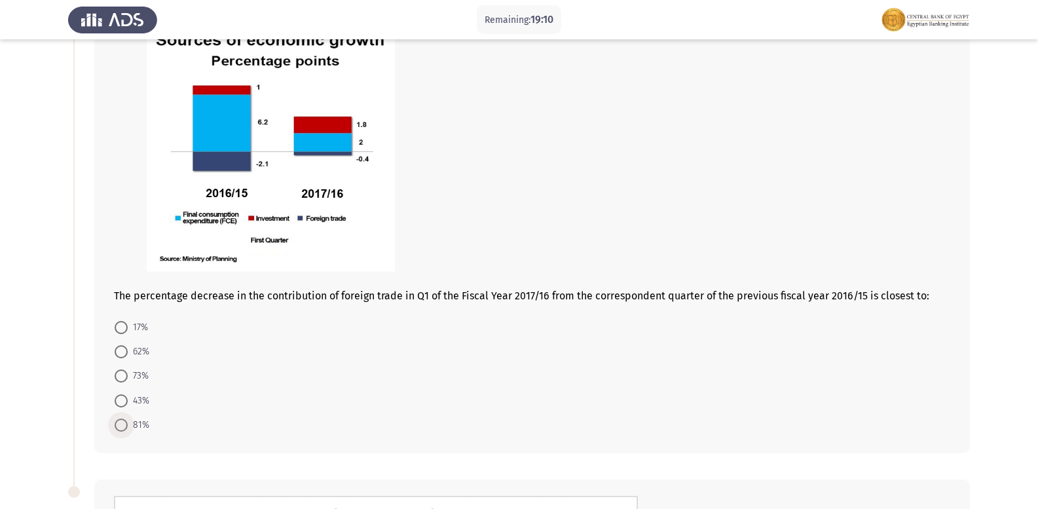
click at [125, 425] on span at bounding box center [121, 425] width 13 height 13
click at [125, 425] on input "81%" at bounding box center [121, 425] width 13 height 13
radio input "true"
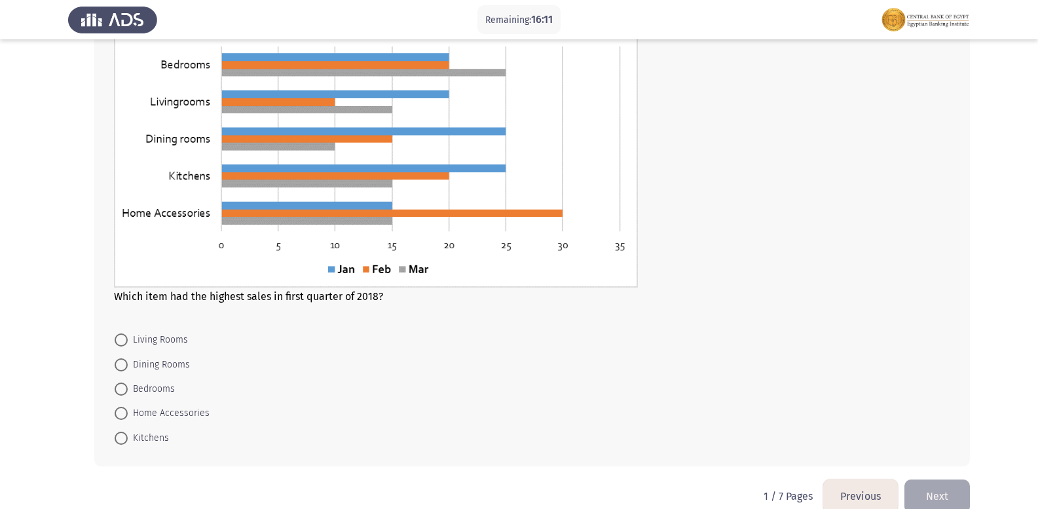
scroll to position [647, 0]
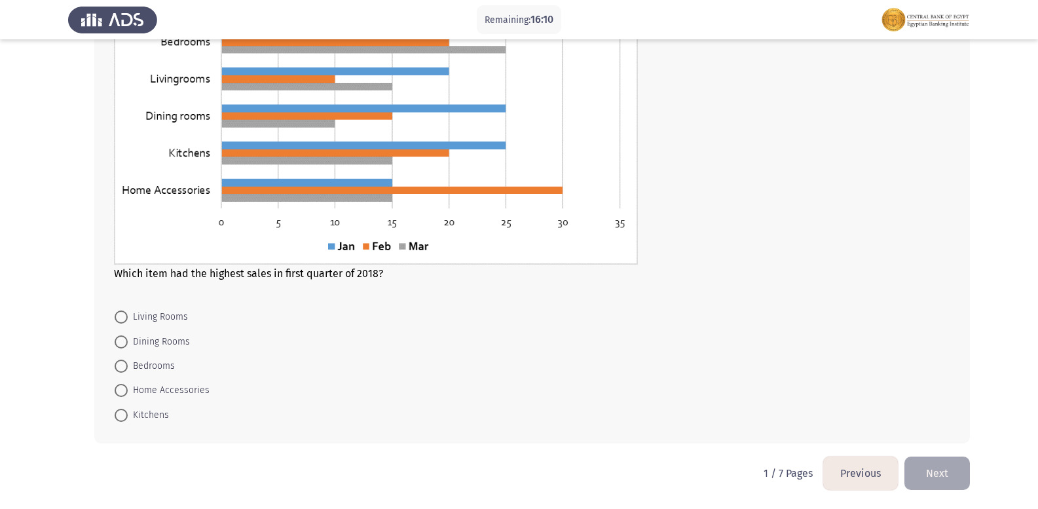
click at [185, 387] on span "Home Accessories" at bounding box center [169, 391] width 82 height 16
click at [128, 387] on input "Home Accessories" at bounding box center [121, 390] width 13 height 13
radio input "true"
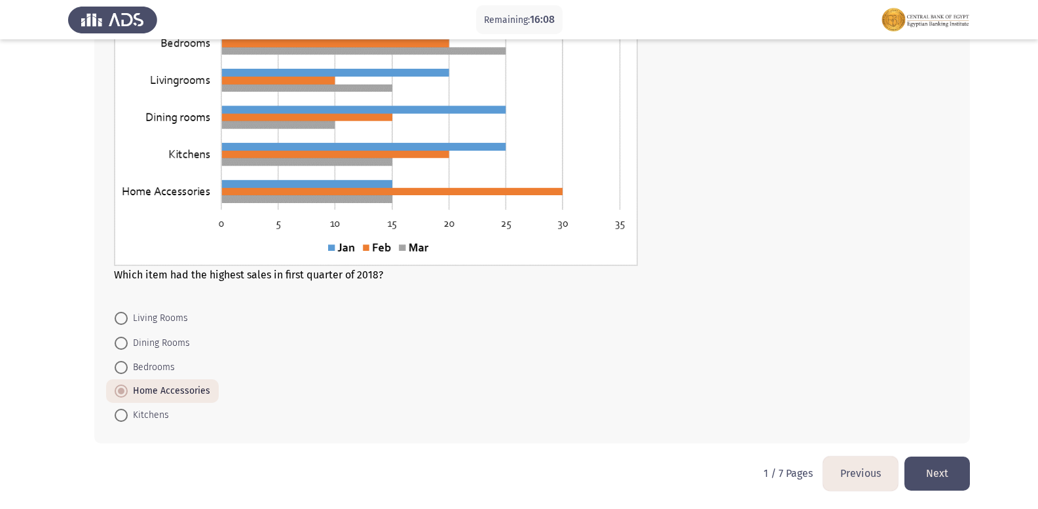
click at [953, 468] on button "Next" at bounding box center [938, 473] width 66 height 33
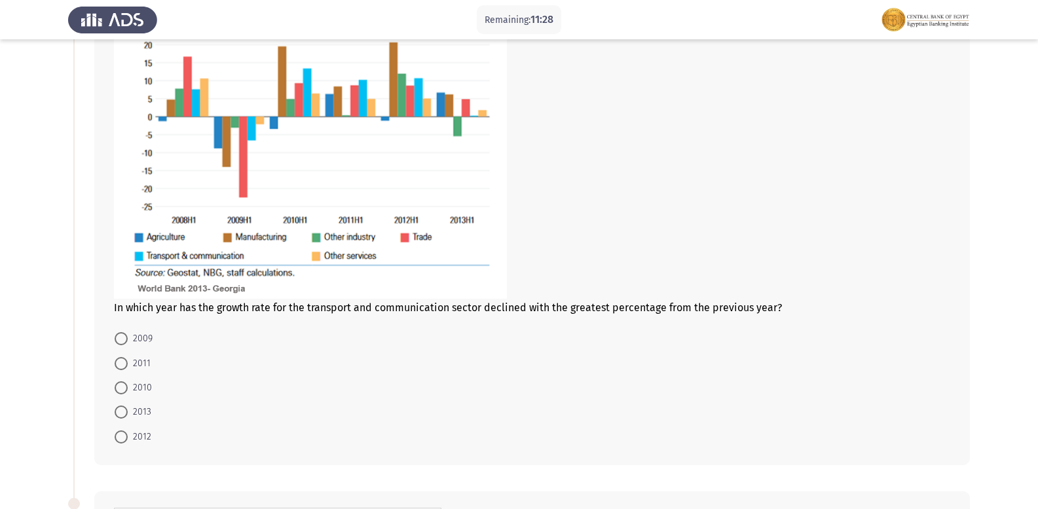
scroll to position [200, 0]
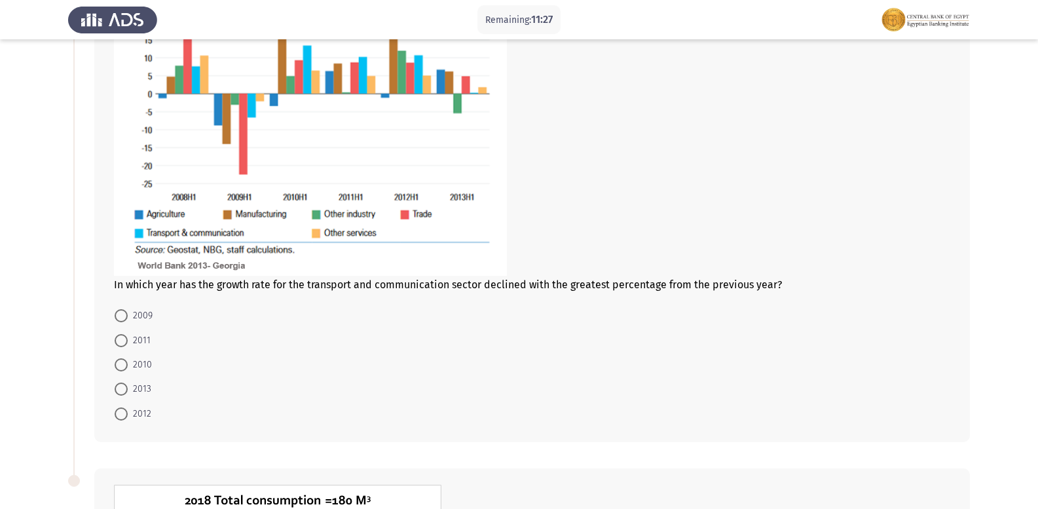
click at [133, 360] on span "2010" at bounding box center [140, 365] width 24 height 16
click at [128, 360] on input "2010" at bounding box center [121, 364] width 13 height 13
radio input "true"
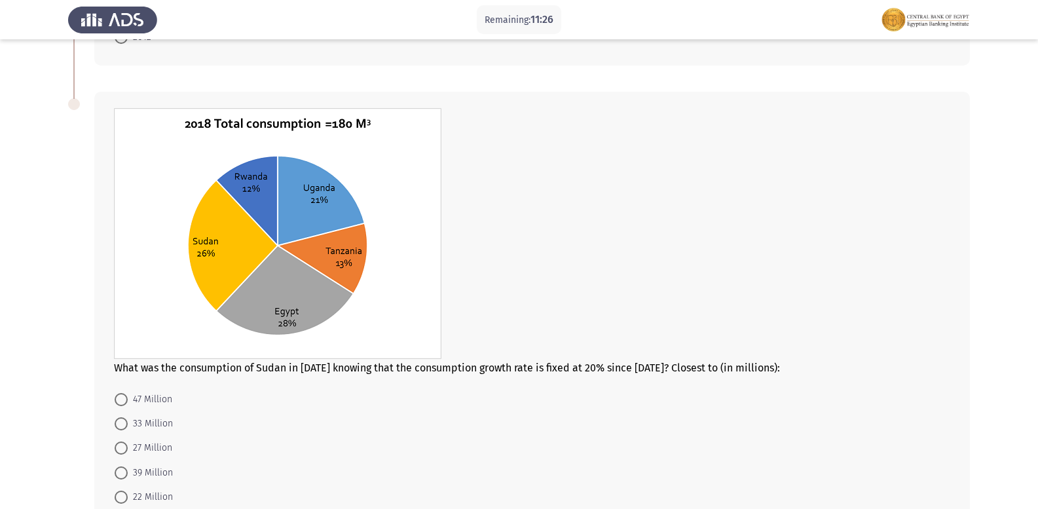
scroll to position [657, 0]
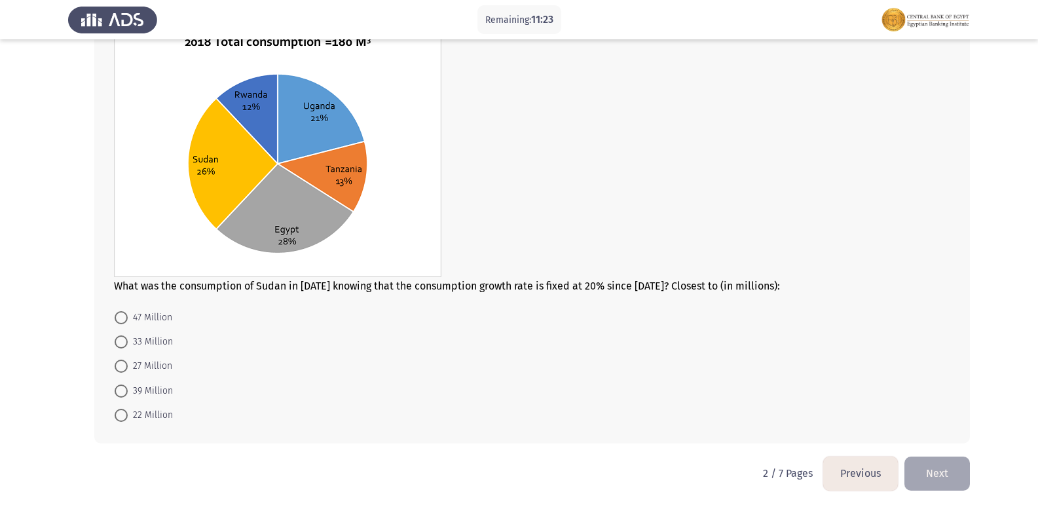
click at [138, 345] on span "33 Million" at bounding box center [150, 342] width 45 height 16
click at [128, 345] on input "33 Million" at bounding box center [121, 341] width 13 height 13
radio input "true"
click at [932, 460] on button "Next" at bounding box center [938, 473] width 66 height 33
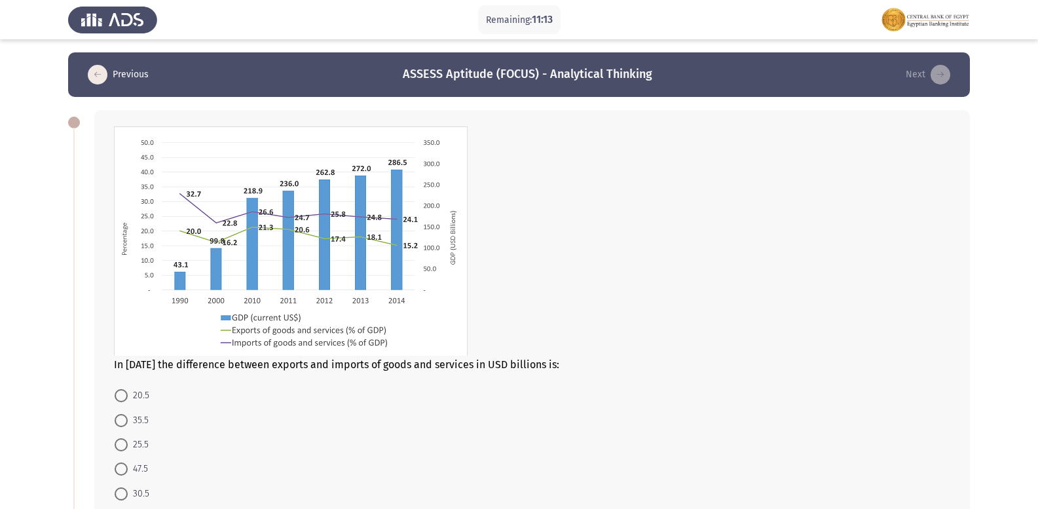
scroll to position [66, 0]
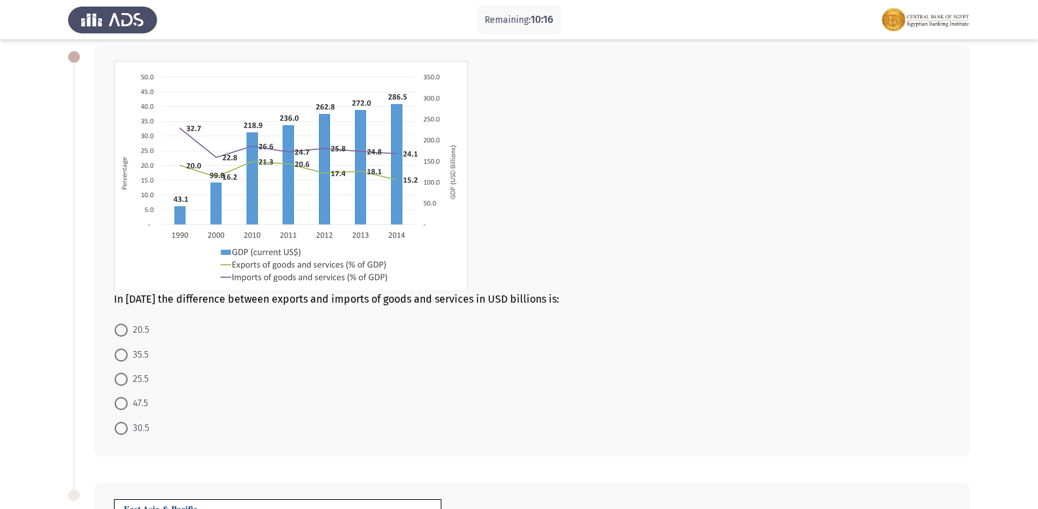
click at [128, 404] on span "47.5" at bounding box center [138, 404] width 20 height 16
click at [128, 404] on input "47.5" at bounding box center [121, 403] width 13 height 13
radio input "true"
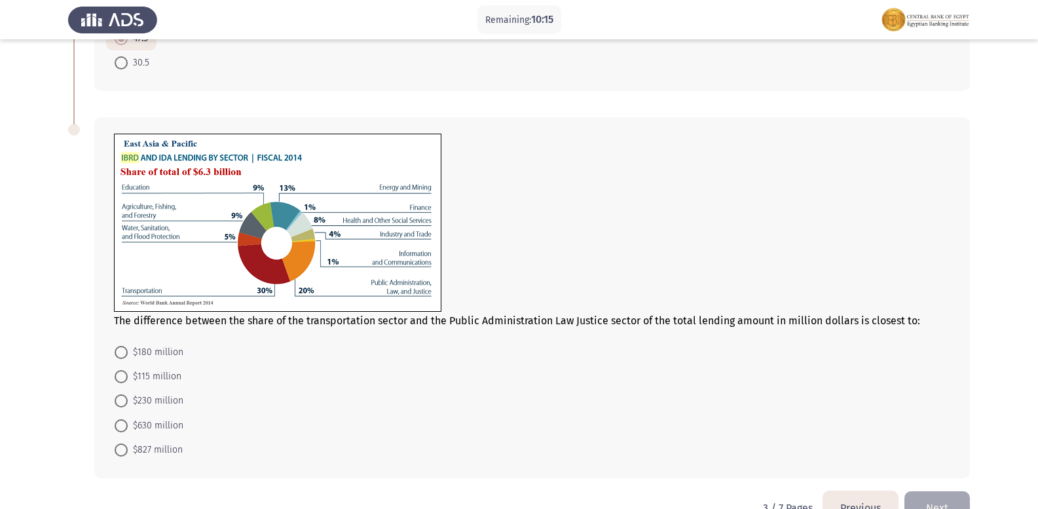
scroll to position [465, 0]
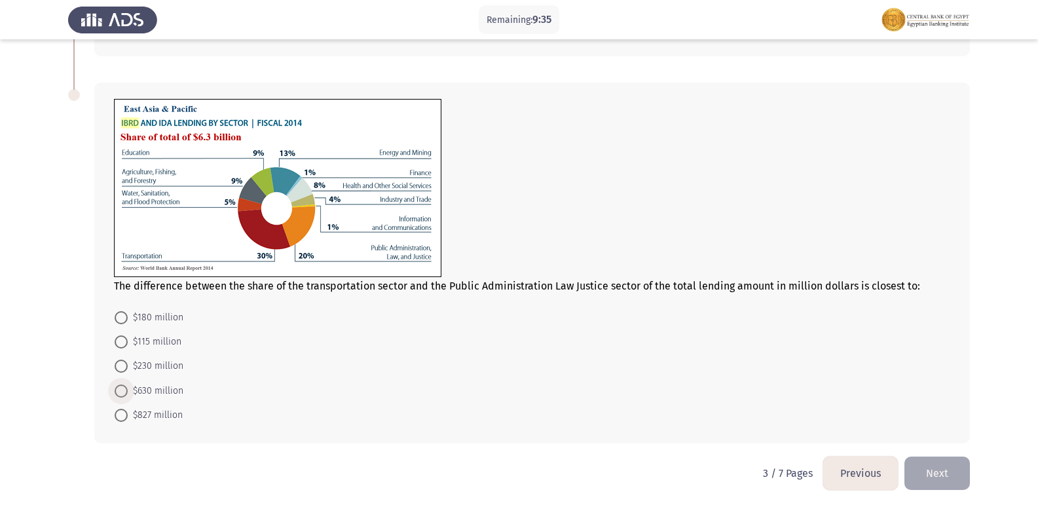
click at [139, 383] on span "$630 million" at bounding box center [156, 391] width 56 height 16
click at [128, 385] on input "$630 million" at bounding box center [121, 391] width 13 height 13
radio input "true"
click at [953, 470] on button "Next" at bounding box center [938, 473] width 66 height 33
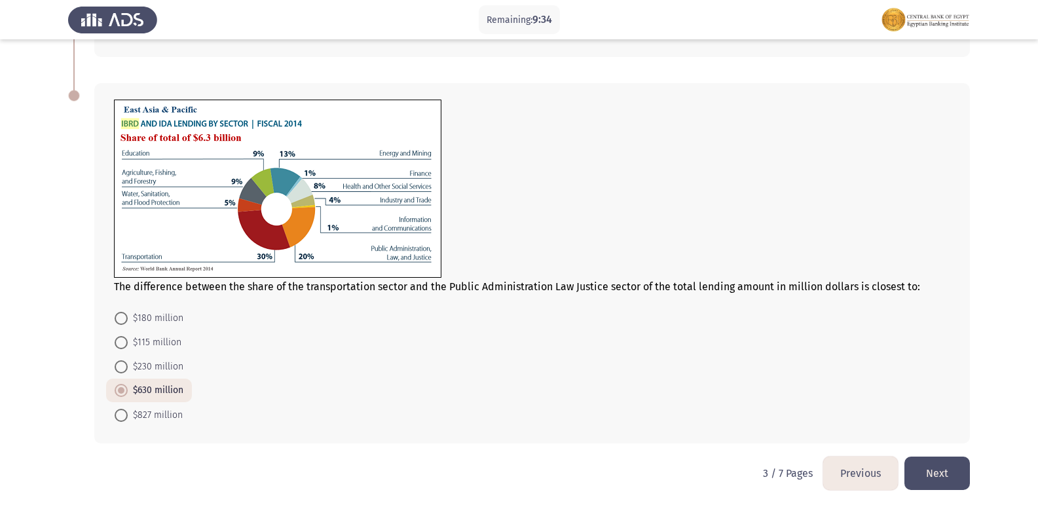
click at [953, 470] on html "Remaining: 9:34 Previous ASSESS Aptitude (FOCUS) - Analytical Thinking Next In …" at bounding box center [519, 22] width 1038 height 973
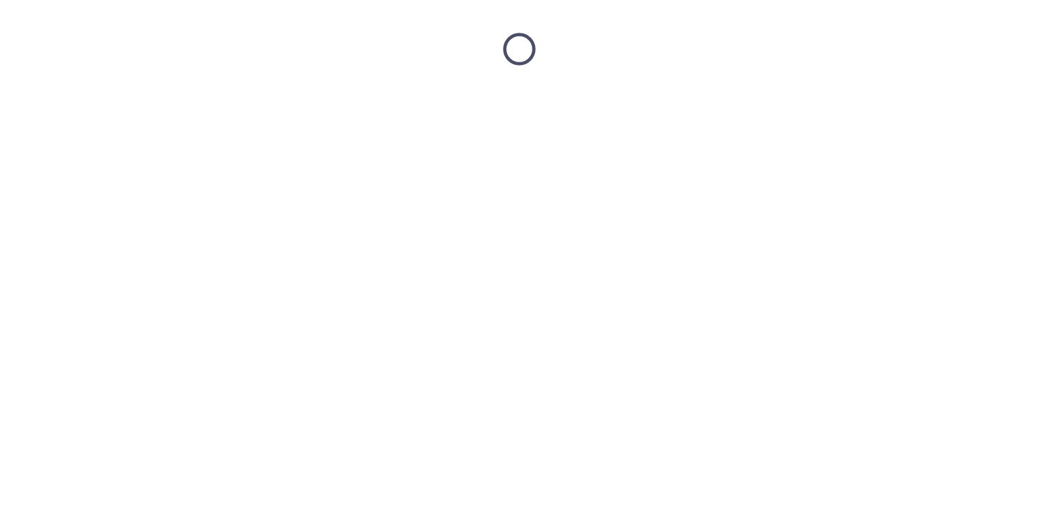
scroll to position [0, 0]
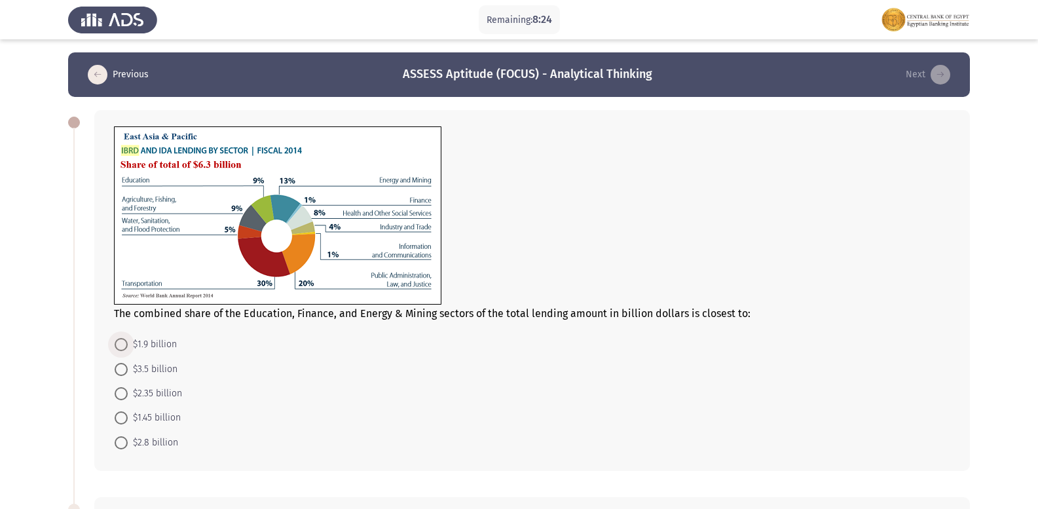
click at [125, 345] on span at bounding box center [121, 344] width 13 height 13
click at [125, 345] on input "$1.9 billion" at bounding box center [121, 344] width 13 height 13
radio input "true"
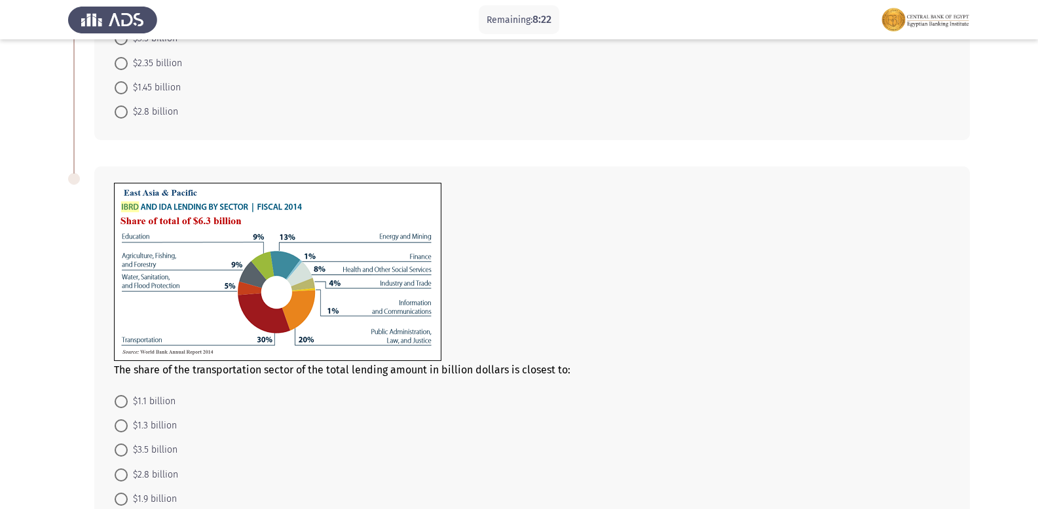
scroll to position [413, 0]
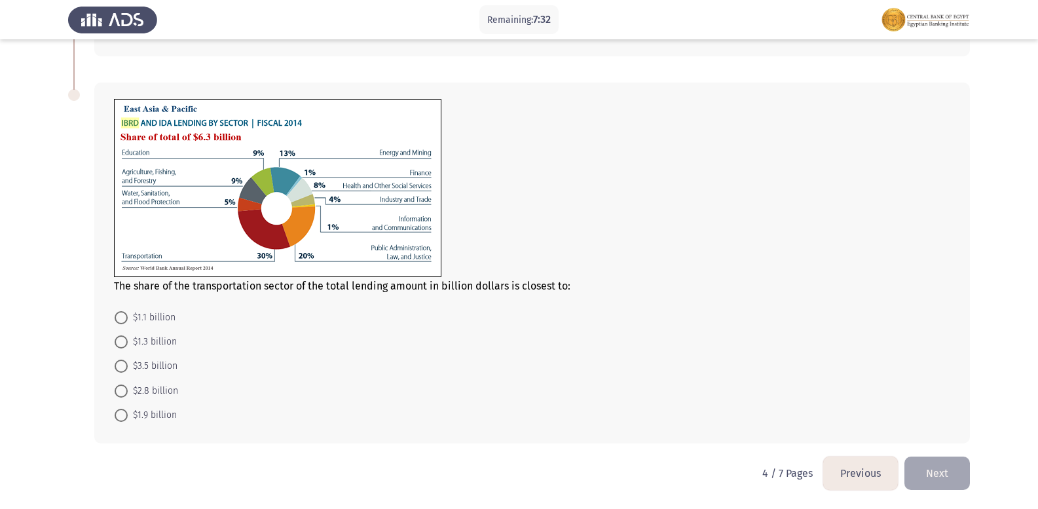
click at [150, 411] on span "$1.9 billion" at bounding box center [152, 416] width 49 height 16
click at [128, 411] on input "$1.9 billion" at bounding box center [121, 415] width 13 height 13
radio input "true"
click at [950, 477] on button "Next" at bounding box center [938, 473] width 66 height 33
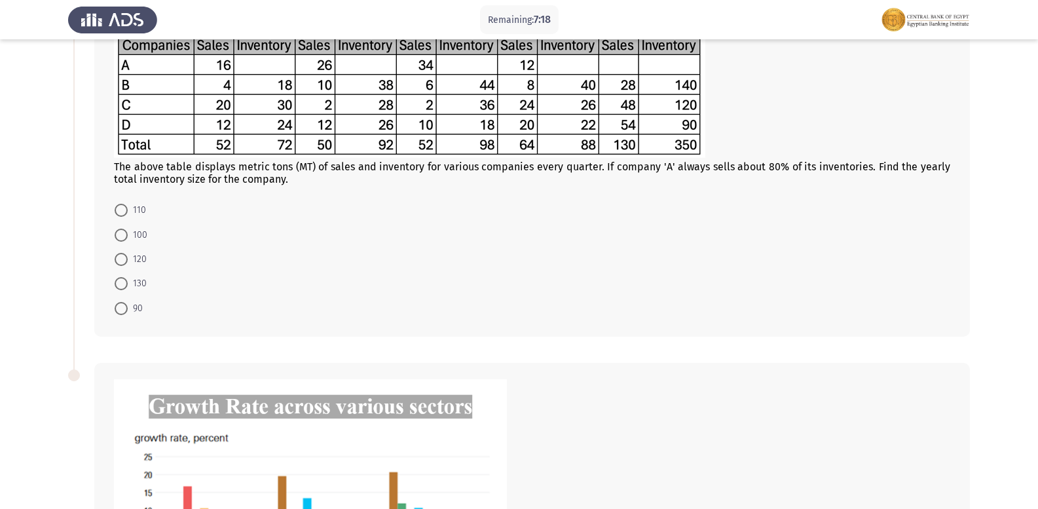
scroll to position [0, 0]
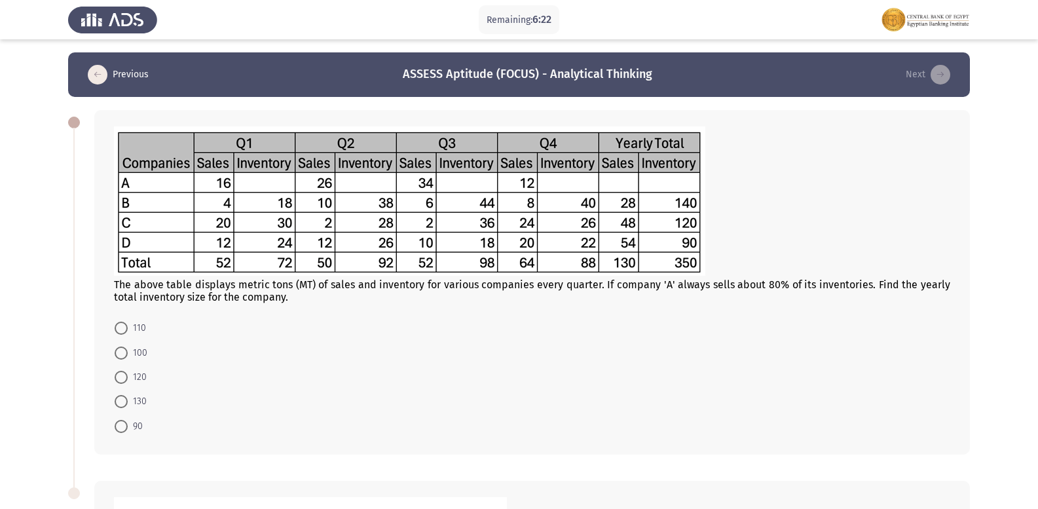
click at [124, 377] on span at bounding box center [121, 377] width 13 height 13
click at [124, 377] on input "120" at bounding box center [121, 377] width 13 height 13
radio input "true"
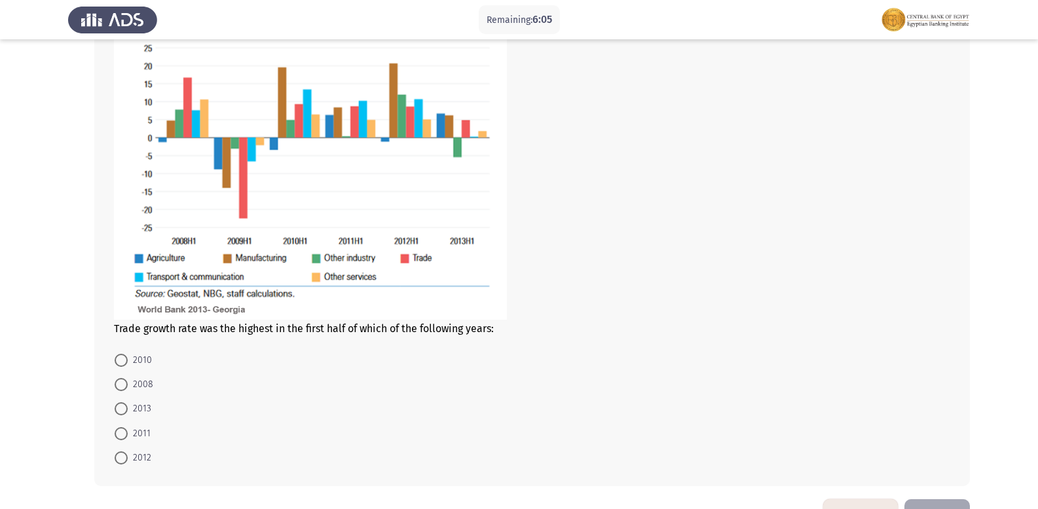
scroll to position [503, 0]
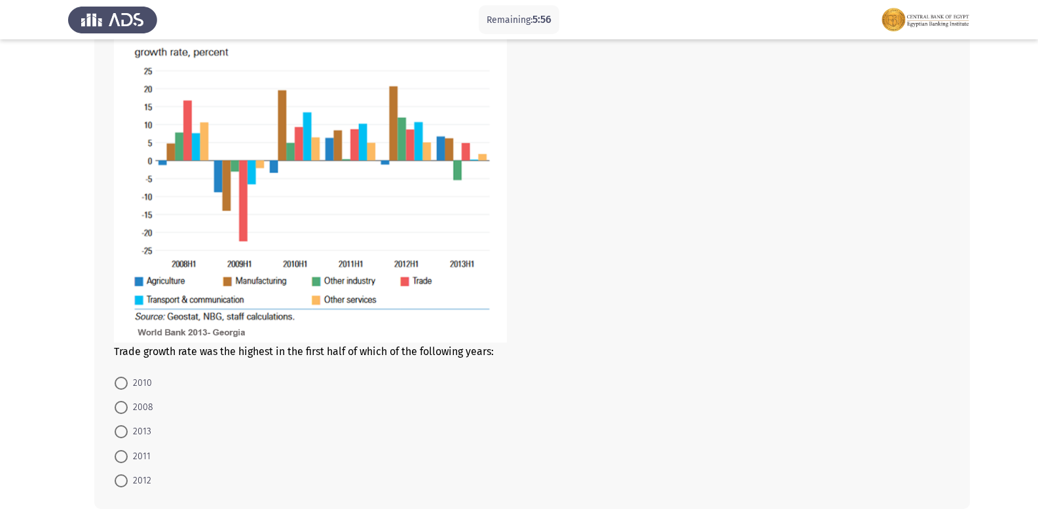
click at [134, 453] on span "2011" at bounding box center [139, 457] width 23 height 16
click at [128, 453] on input "2011" at bounding box center [121, 456] width 13 height 13
radio input "true"
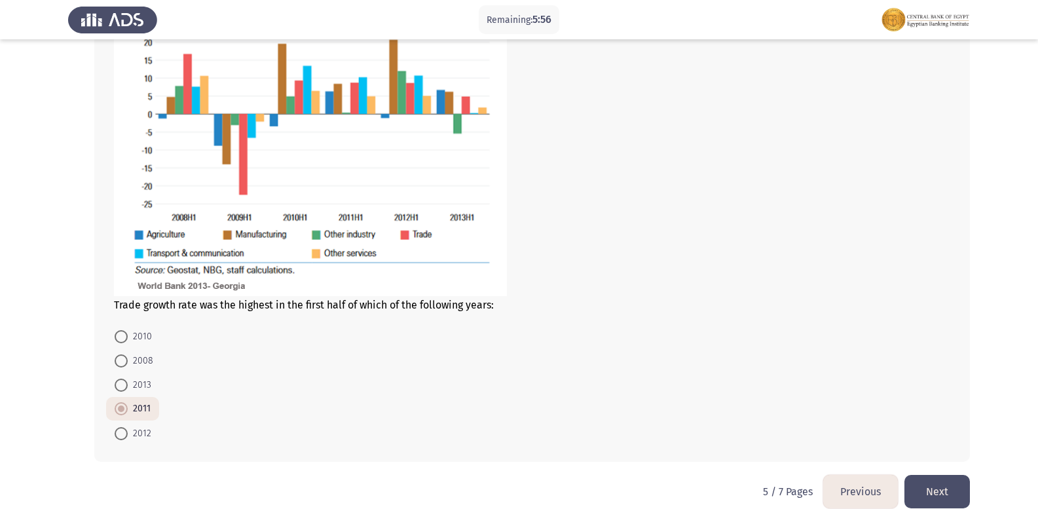
scroll to position [567, 0]
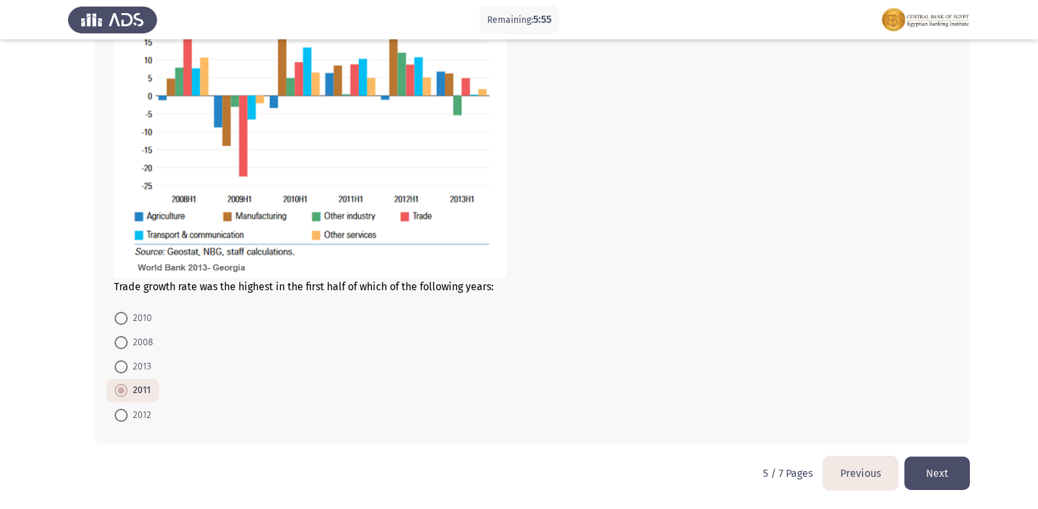
click at [951, 475] on button "Next" at bounding box center [938, 473] width 66 height 33
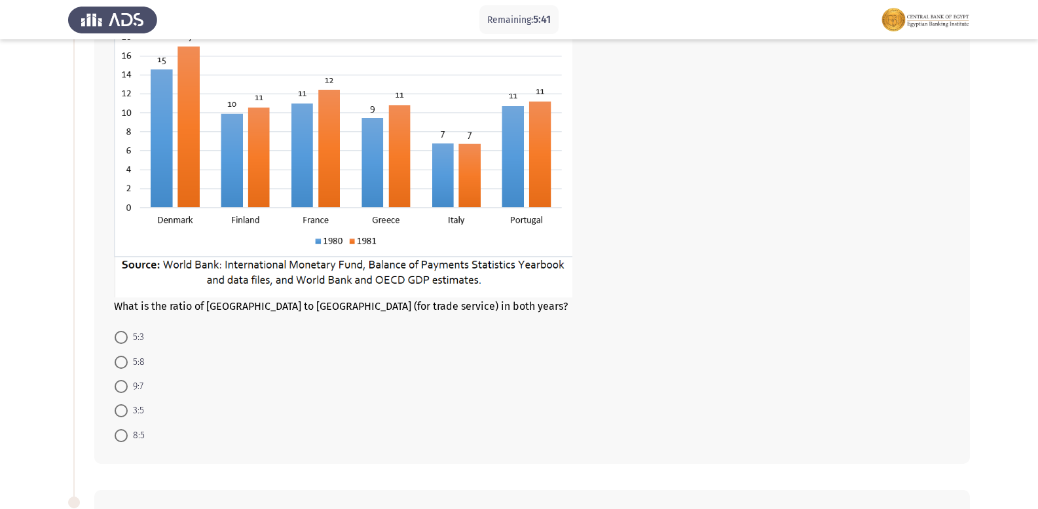
scroll to position [66, 0]
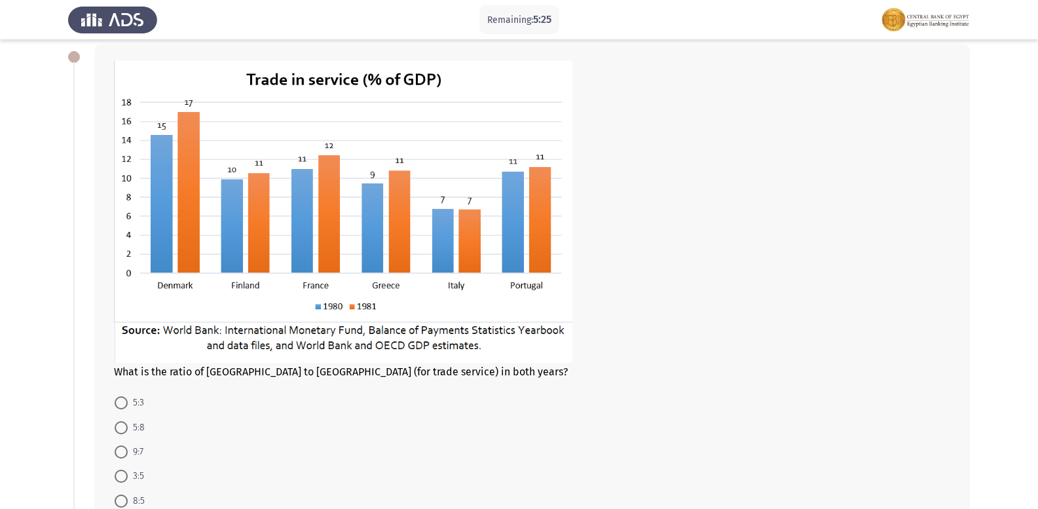
click at [127, 402] on span at bounding box center [121, 402] width 13 height 13
click at [127, 402] on input "5:3" at bounding box center [121, 402] width 13 height 13
radio input "true"
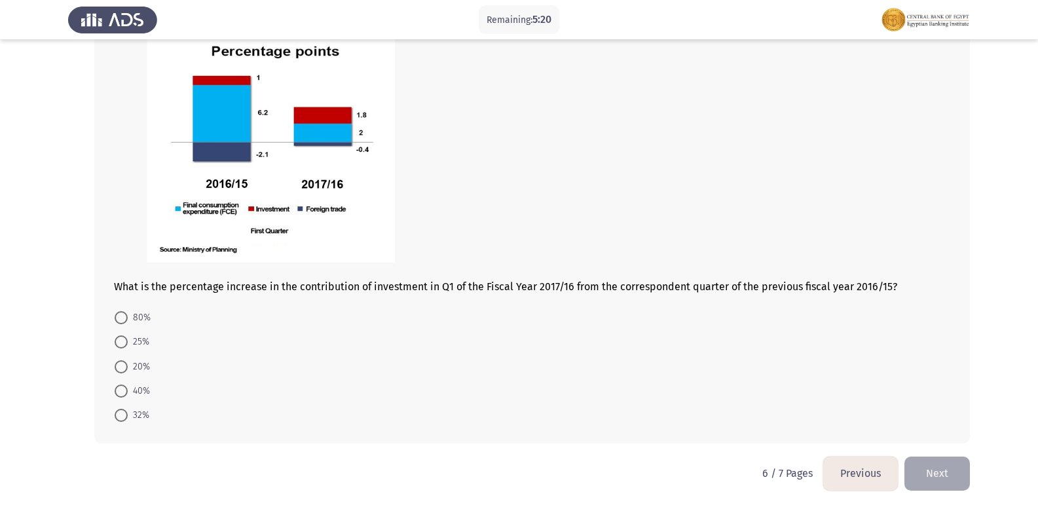
scroll to position [585, 0]
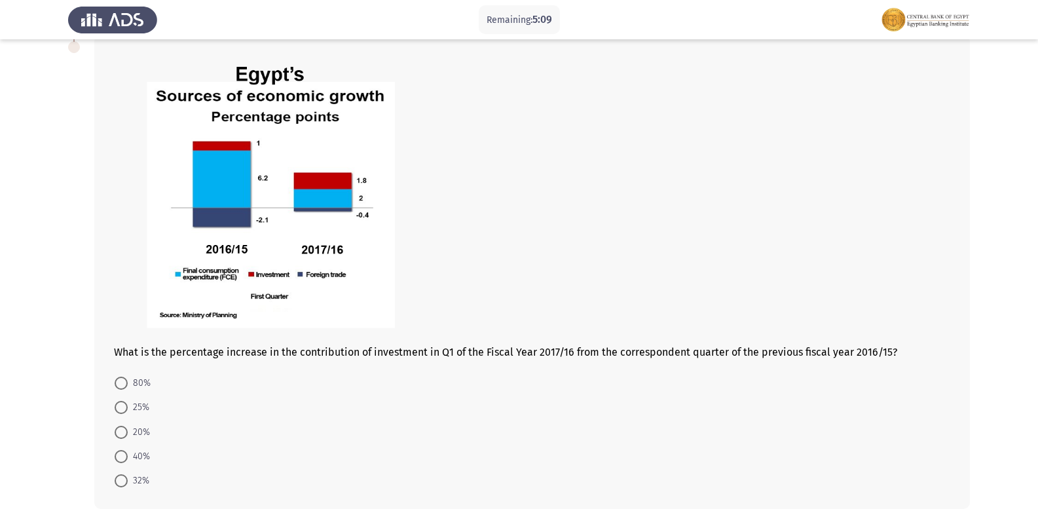
click at [118, 429] on span at bounding box center [121, 432] width 13 height 13
click at [118, 429] on input "20%" at bounding box center [121, 432] width 13 height 13
radio input "true"
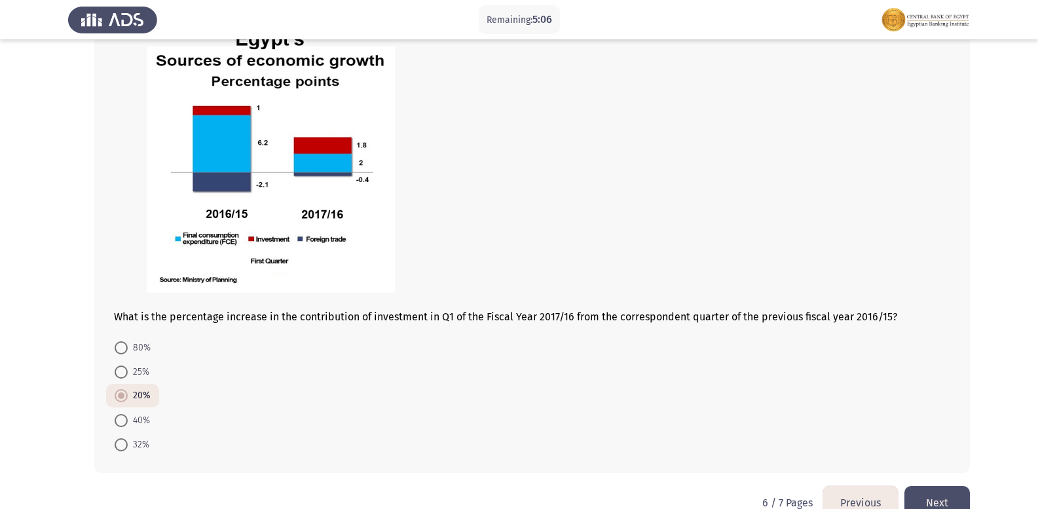
scroll to position [650, 0]
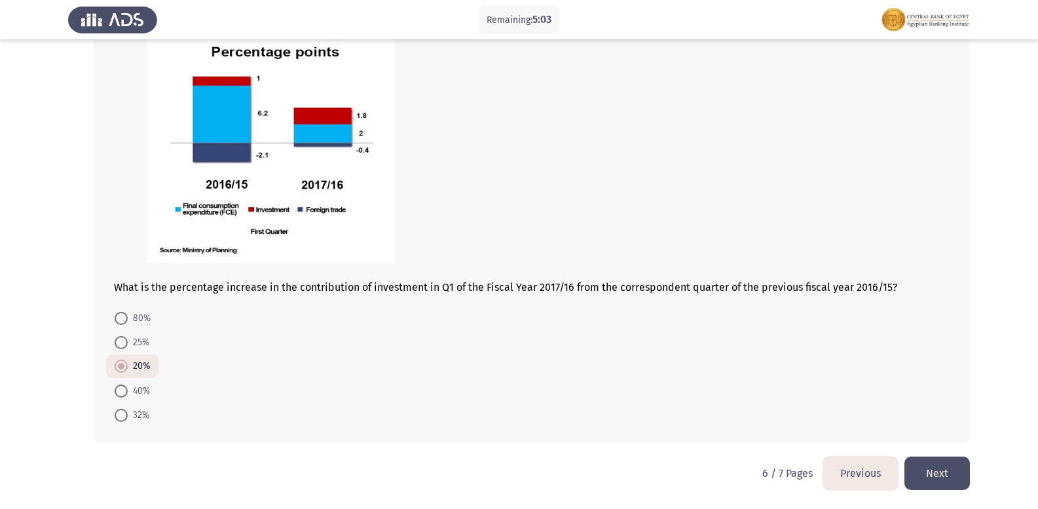
click at [955, 468] on button "Next" at bounding box center [938, 473] width 66 height 33
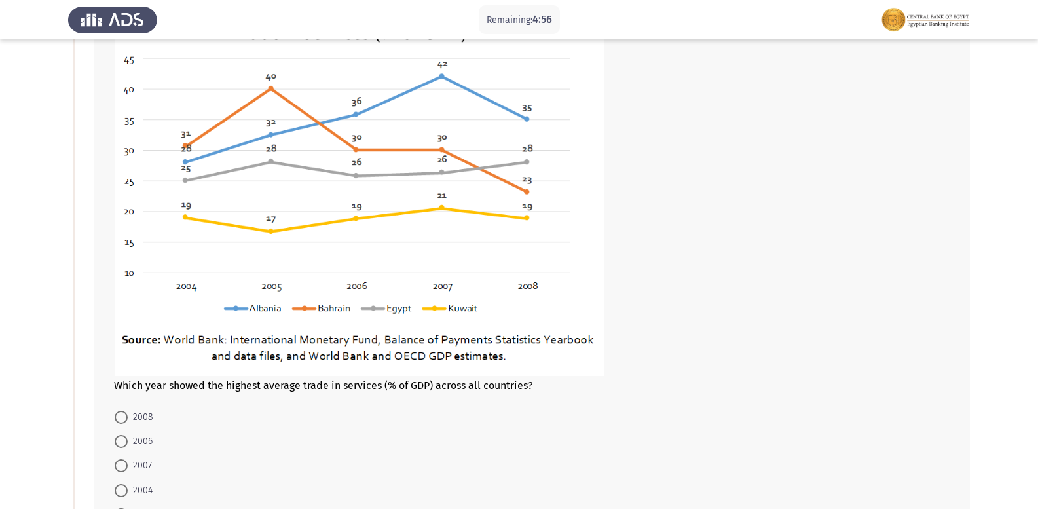
scroll to position [131, 0]
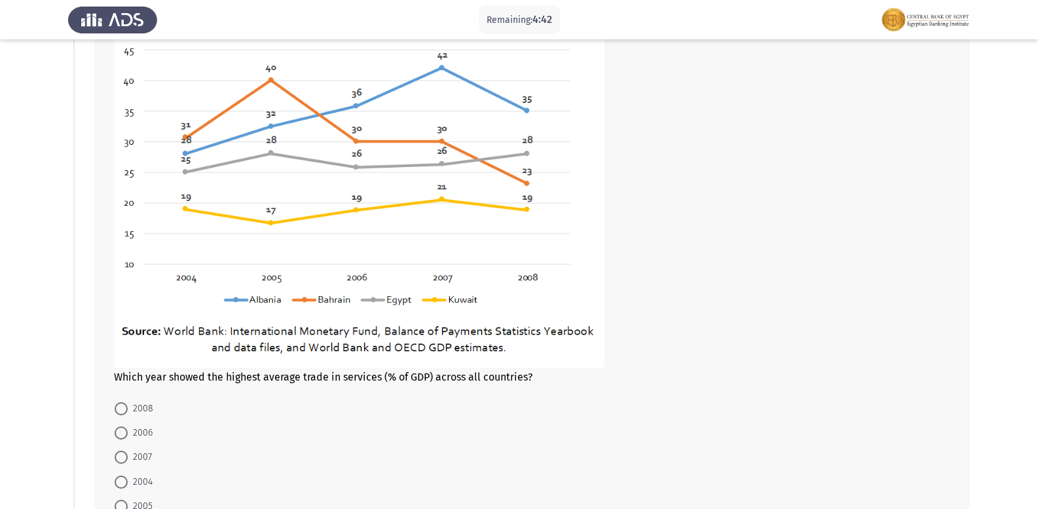
click at [117, 434] on span at bounding box center [121, 433] width 13 height 13
click at [117, 434] on input "2006" at bounding box center [121, 433] width 13 height 13
radio input "true"
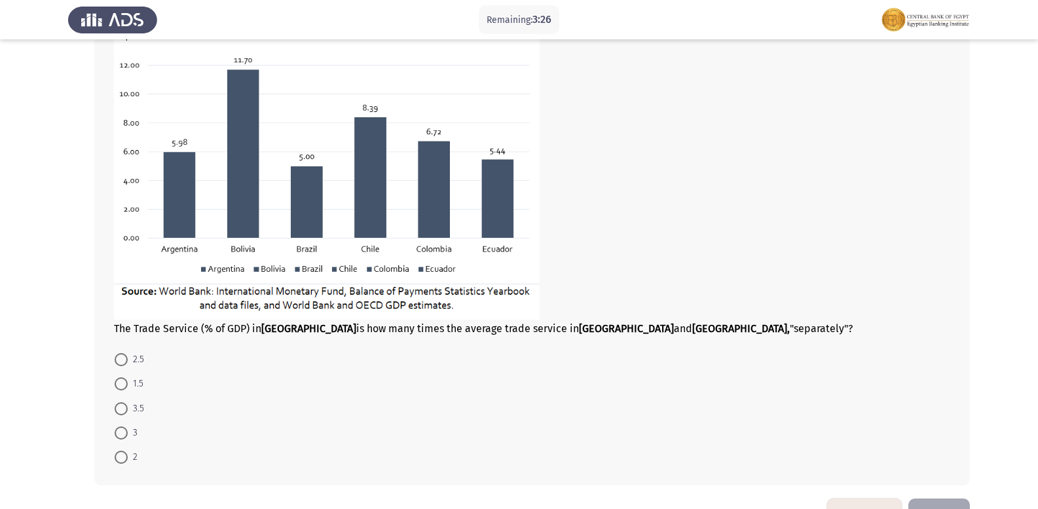
scroll to position [711, 0]
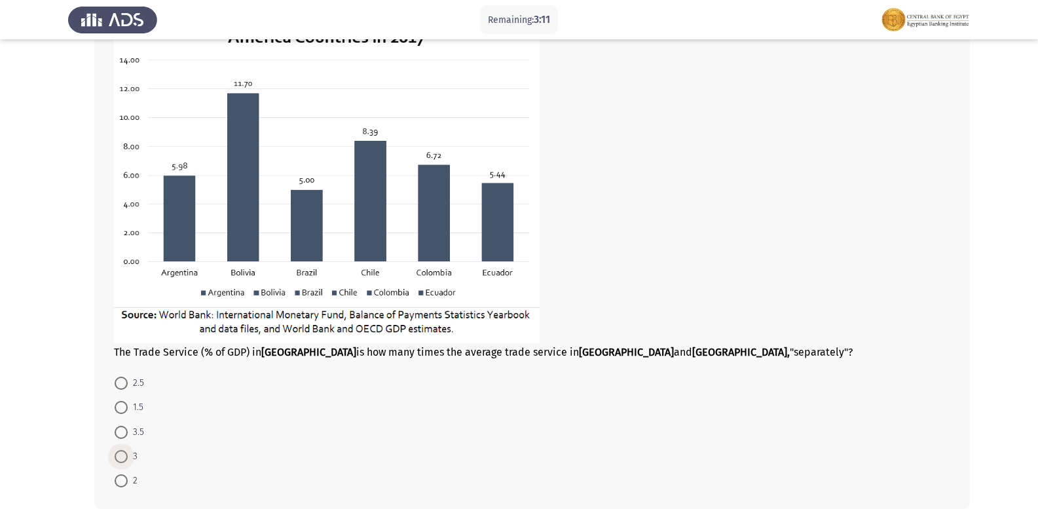
click at [117, 459] on span at bounding box center [121, 456] width 13 height 13
click at [117, 459] on input "3" at bounding box center [121, 456] width 13 height 13
radio input "true"
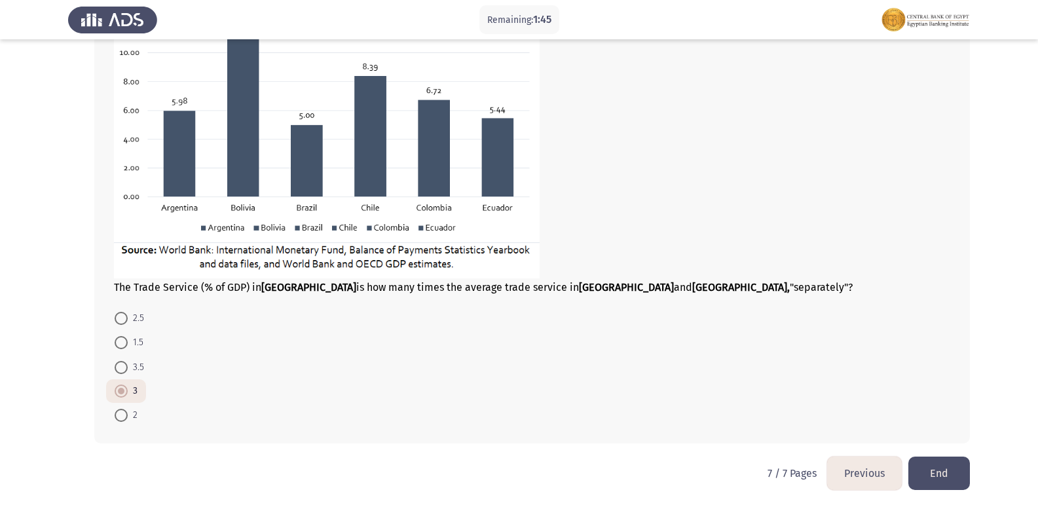
click at [117, 412] on span at bounding box center [121, 415] width 13 height 13
click at [117, 412] on input "2" at bounding box center [121, 415] width 13 height 13
radio input "true"
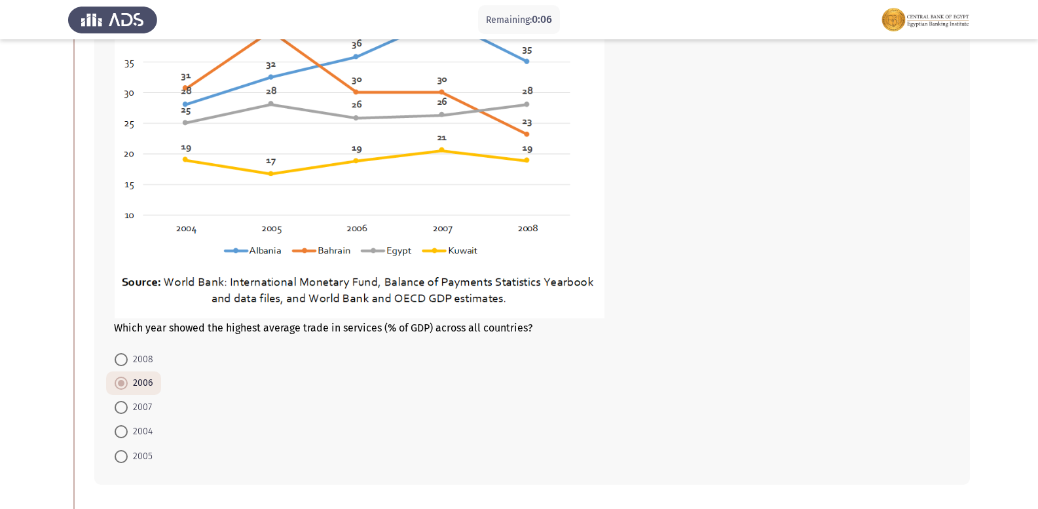
scroll to position [197, 0]
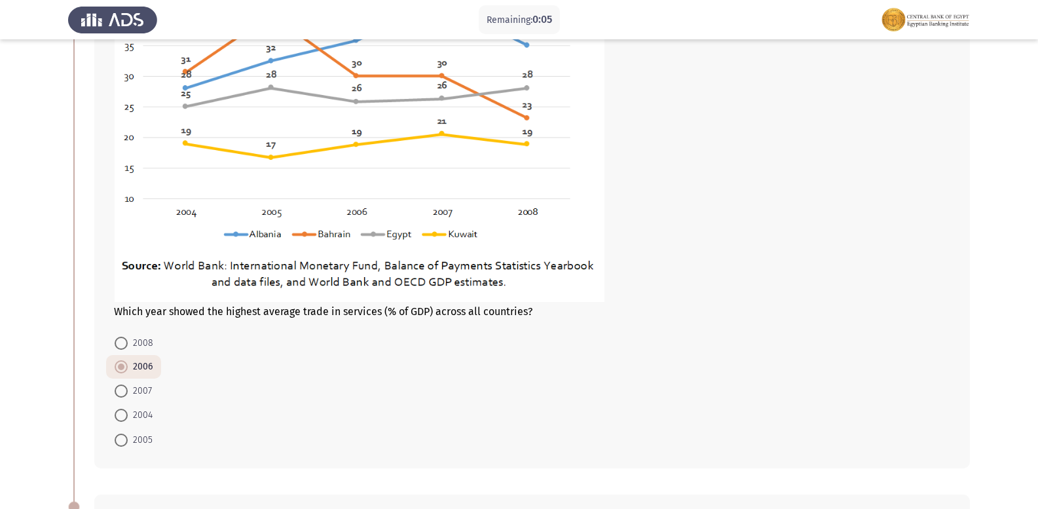
click at [123, 344] on span at bounding box center [121, 343] width 13 height 13
click at [123, 344] on input "2008" at bounding box center [121, 343] width 13 height 13
radio input "true"
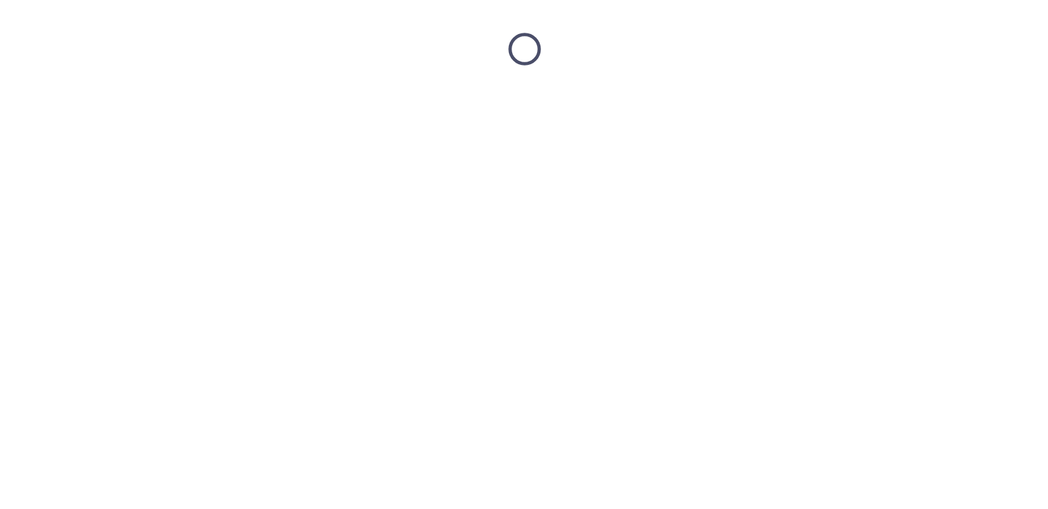
scroll to position [0, 0]
